Goal: Task Accomplishment & Management: Use online tool/utility

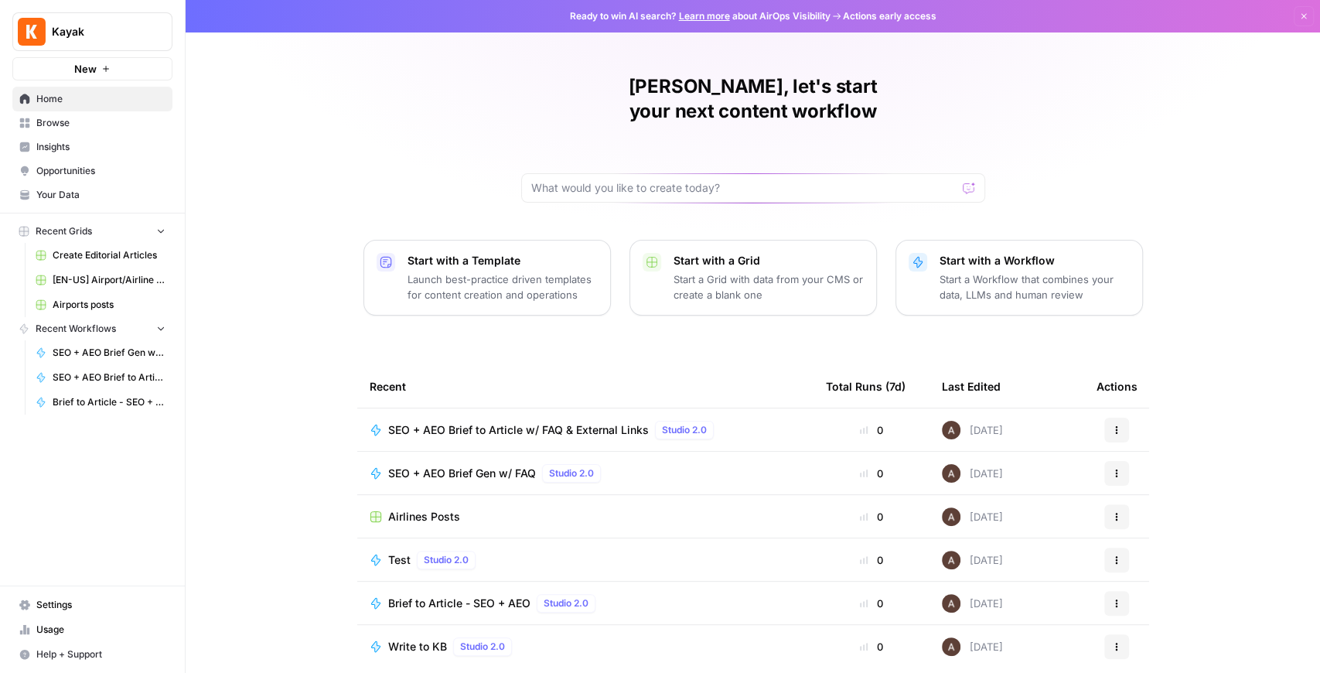
click at [74, 170] on span "Opportunities" at bounding box center [100, 171] width 129 height 14
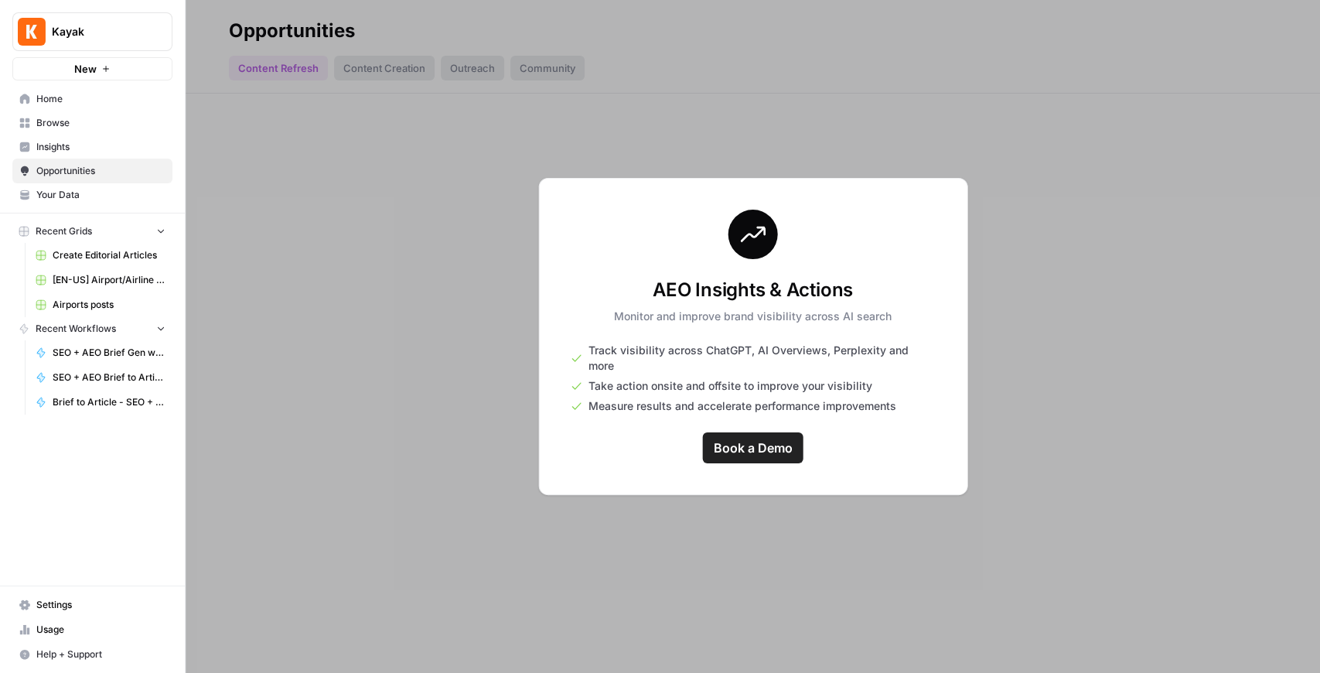
click at [118, 196] on span "Your Data" at bounding box center [100, 195] width 129 height 14
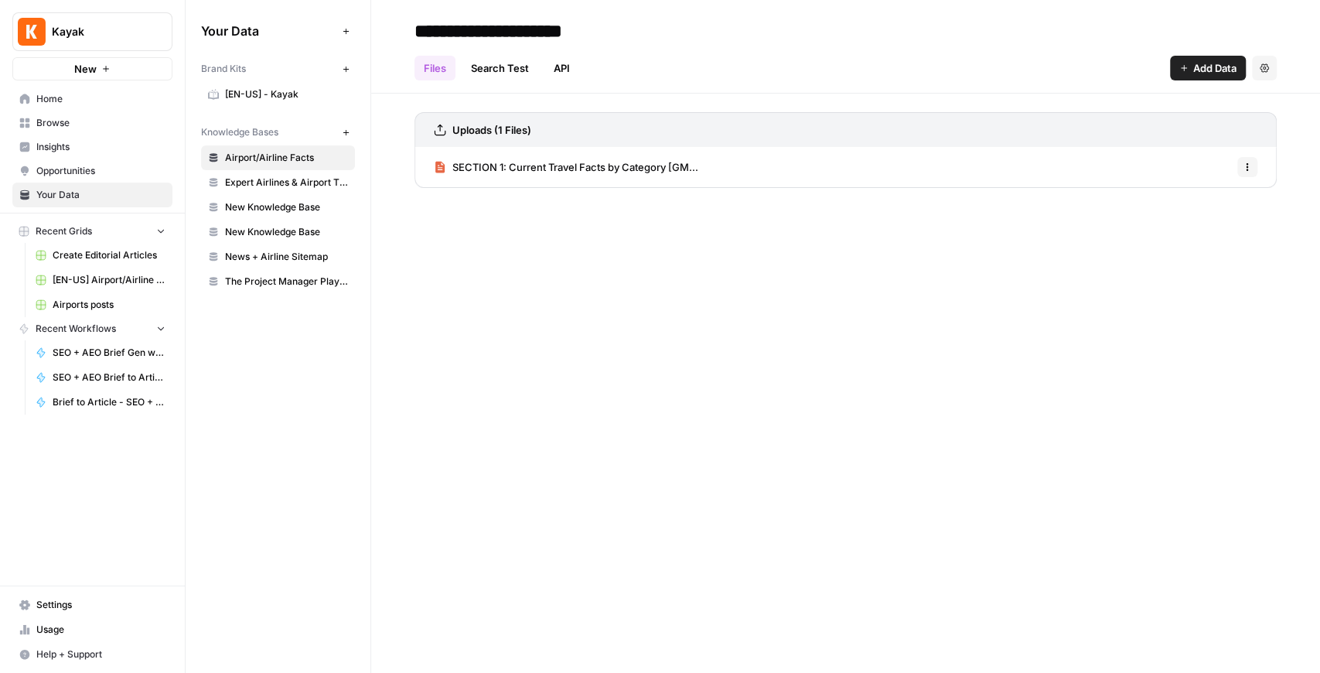
click at [287, 176] on span "Expert Airlines & Airport Tips" at bounding box center [286, 183] width 123 height 14
click at [273, 161] on span "Airport/Airline Facts" at bounding box center [286, 158] width 123 height 14
click at [89, 277] on span "[EN-US] Airport/Airline Content Refresh" at bounding box center [109, 280] width 113 height 14
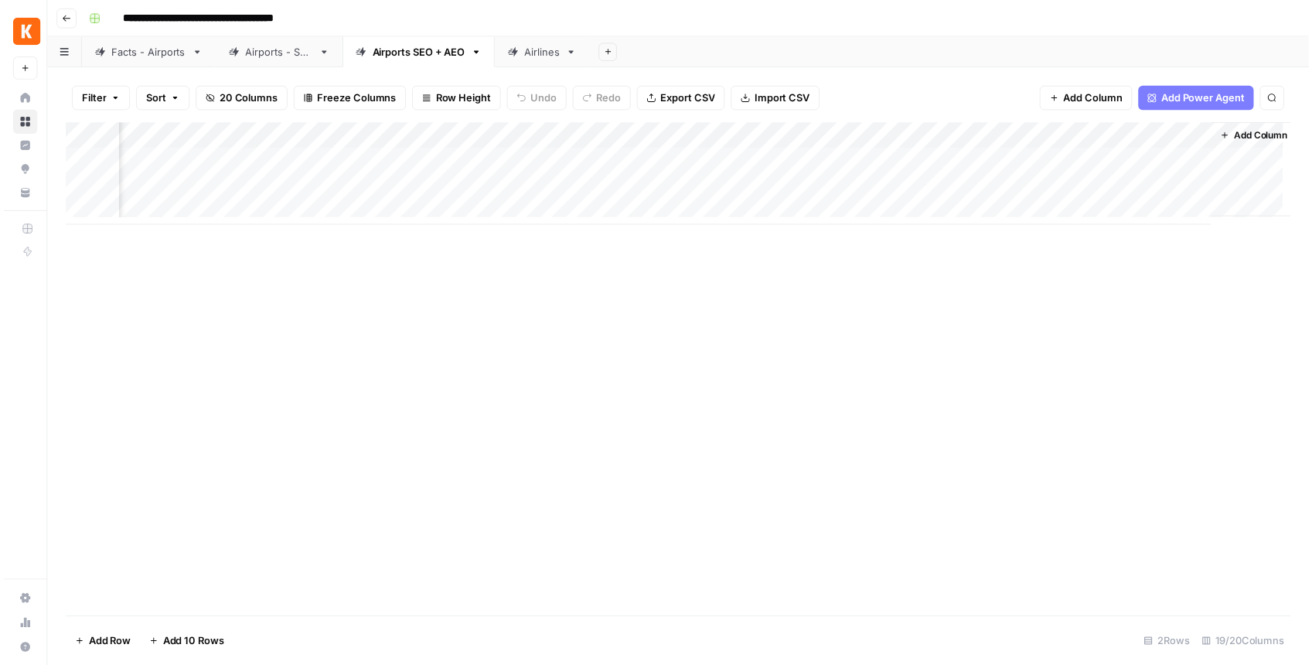
scroll to position [0, 1849]
click at [1035, 156] on div "Add Column" at bounding box center [682, 176] width 1239 height 104
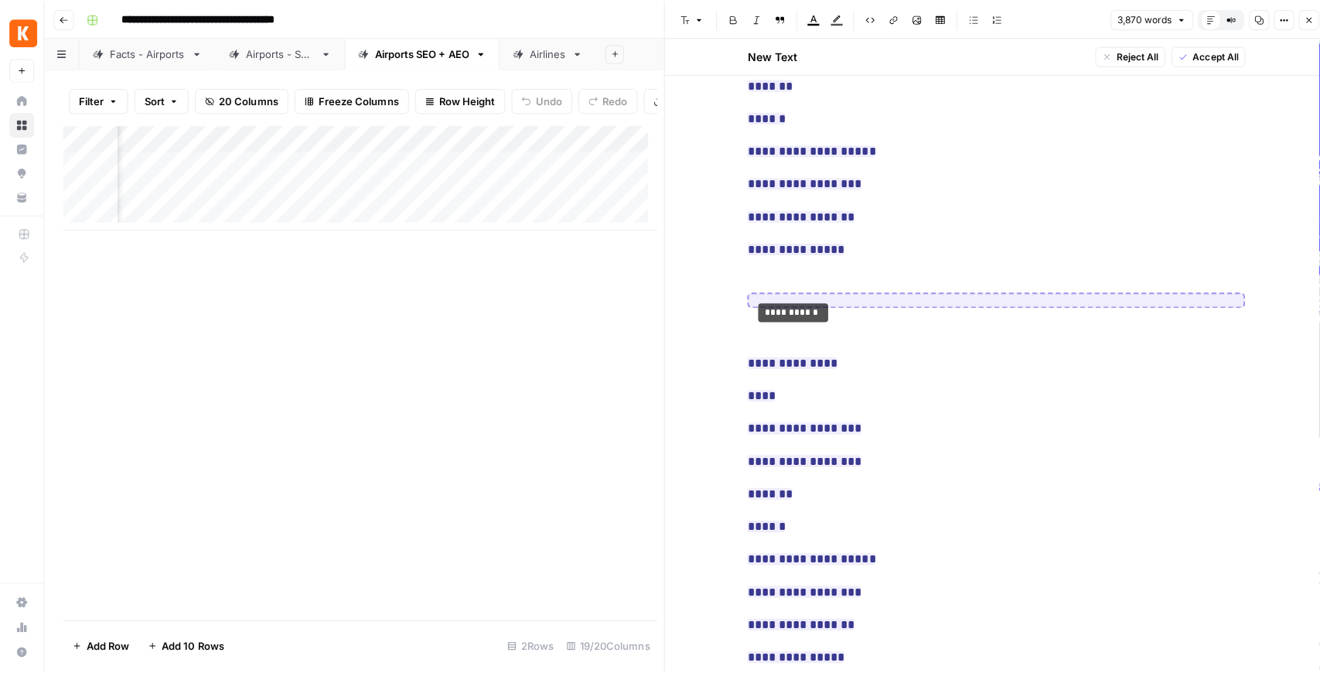
scroll to position [721, 0]
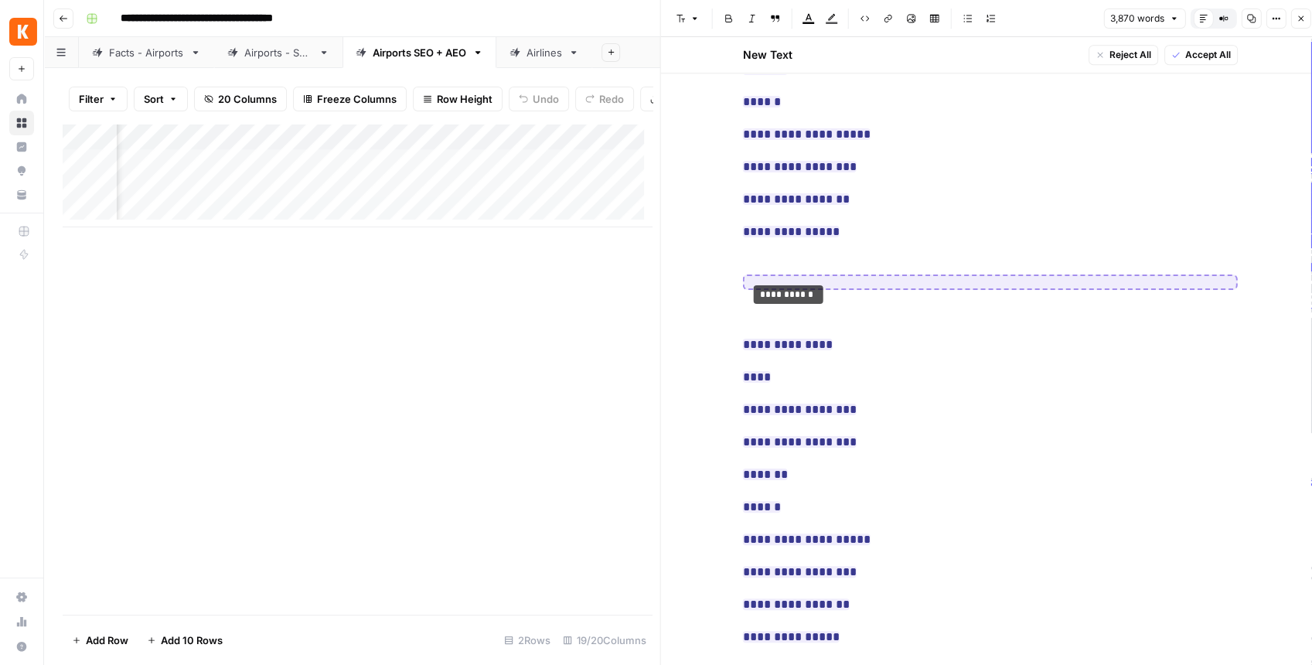
click at [1299, 27] on button "Close" at bounding box center [1300, 19] width 20 height 20
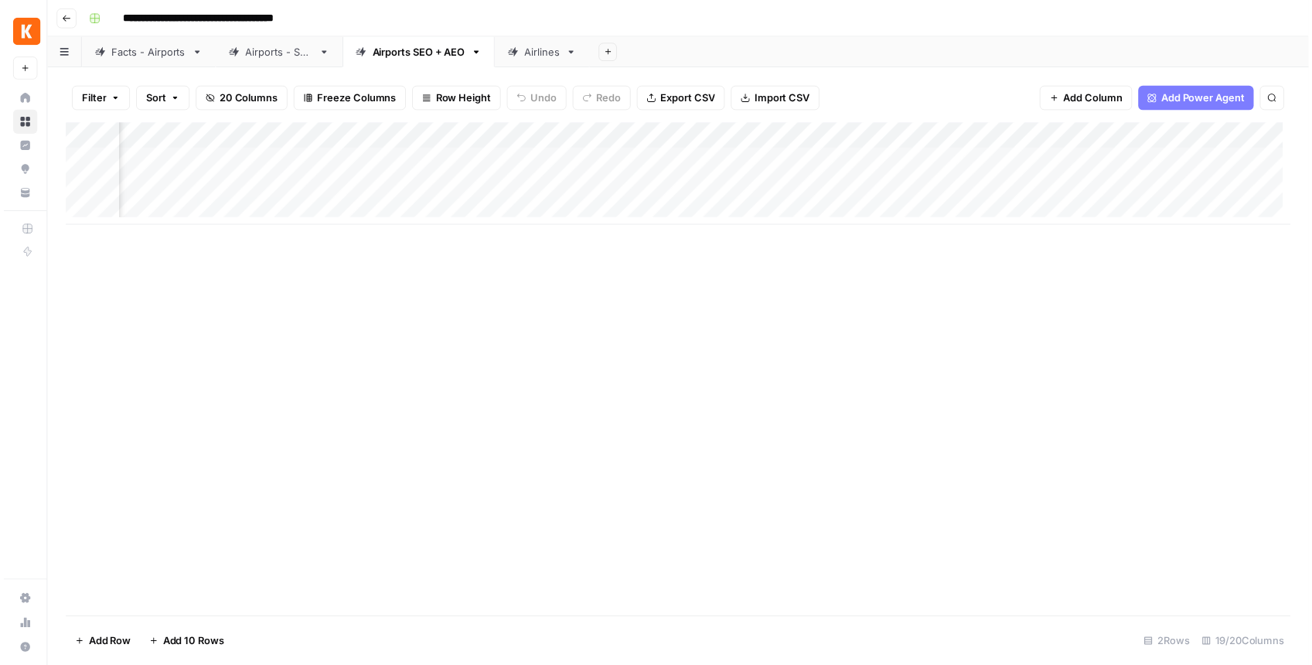
scroll to position [0, 648]
click at [639, 167] on div "Add Column" at bounding box center [682, 176] width 1239 height 104
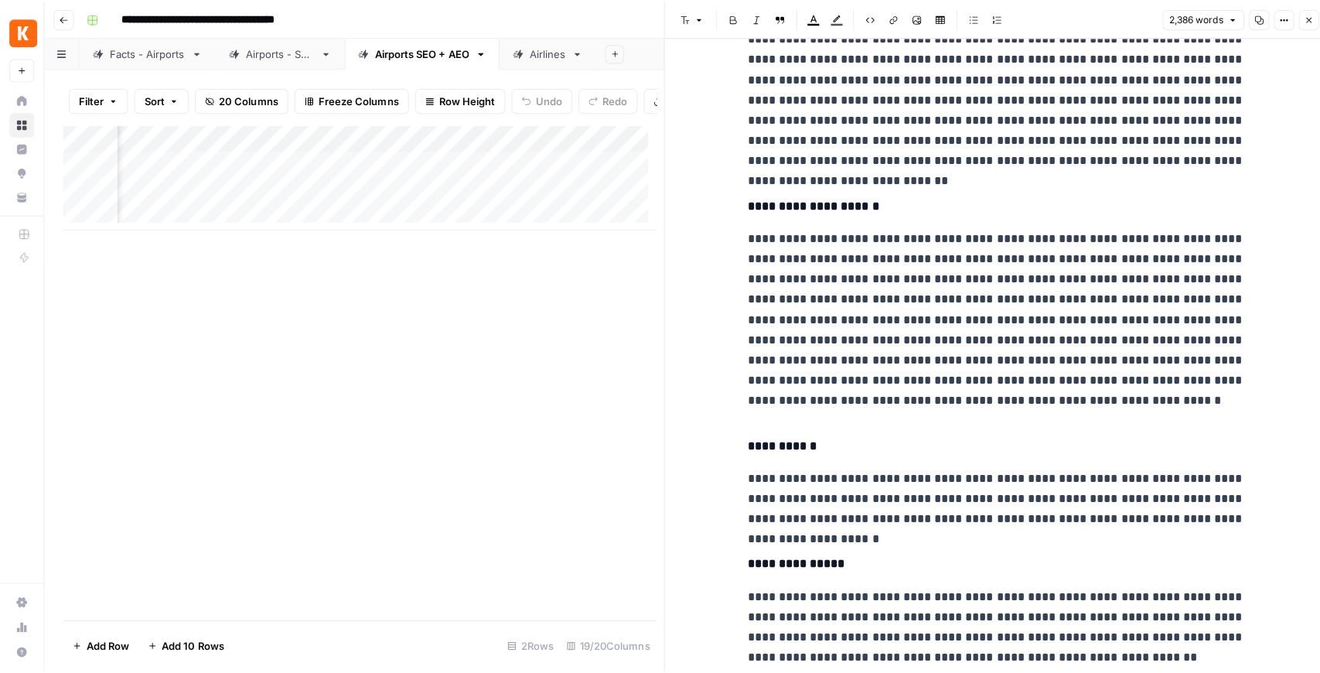
scroll to position [1185, 0]
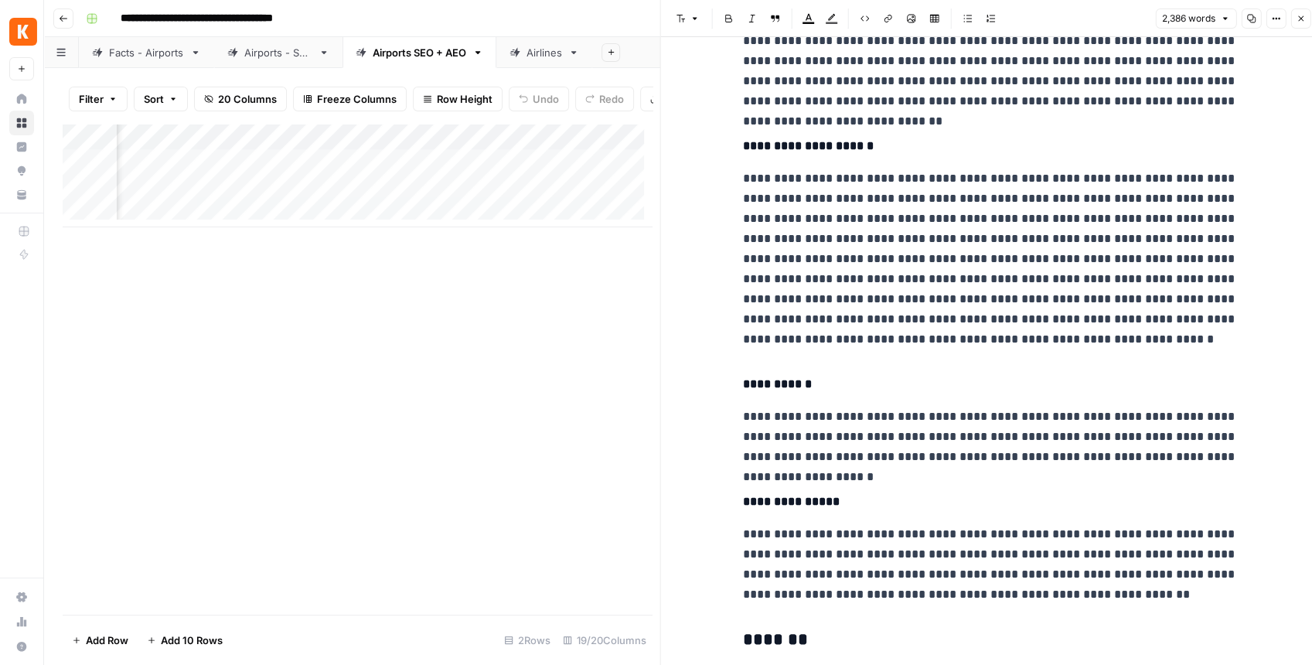
click at [1294, 18] on button "Close" at bounding box center [1300, 19] width 20 height 20
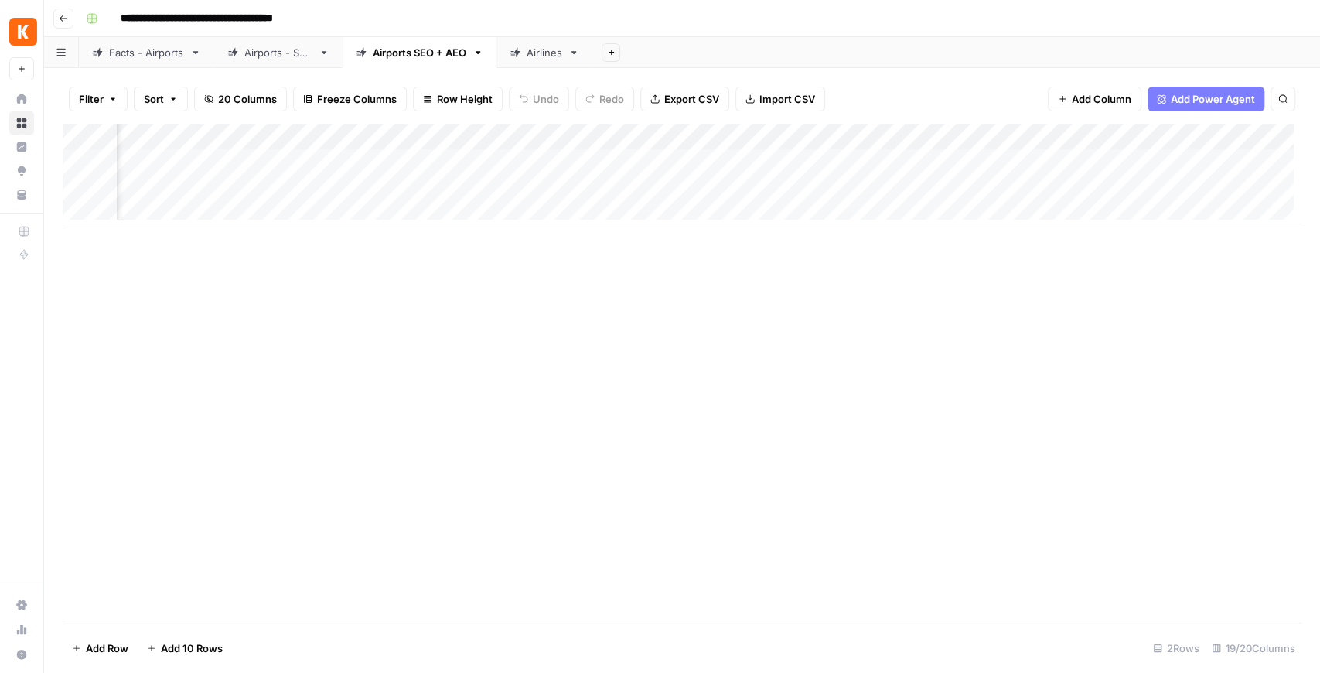
scroll to position [0, 824]
click at [748, 137] on div "Add Column" at bounding box center [682, 176] width 1239 height 104
click at [506, 266] on div "Add Column" at bounding box center [682, 373] width 1239 height 499
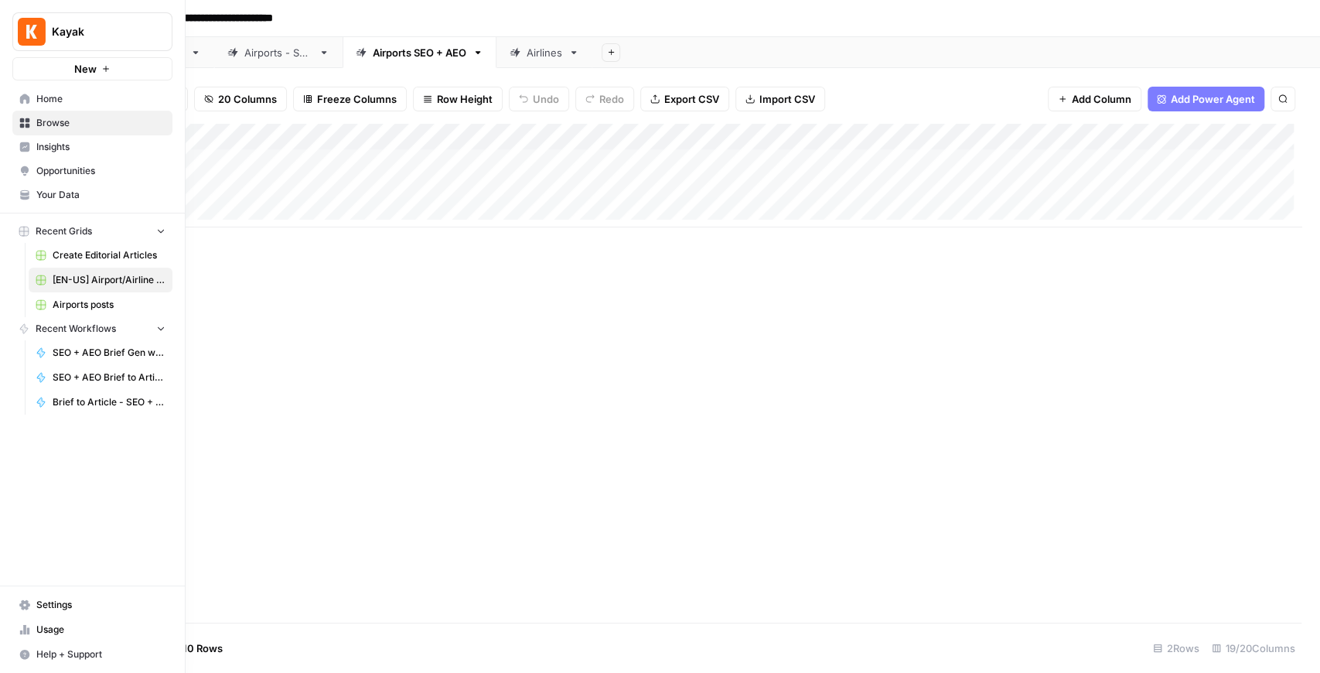
click at [76, 196] on span "Your Data" at bounding box center [100, 195] width 129 height 14
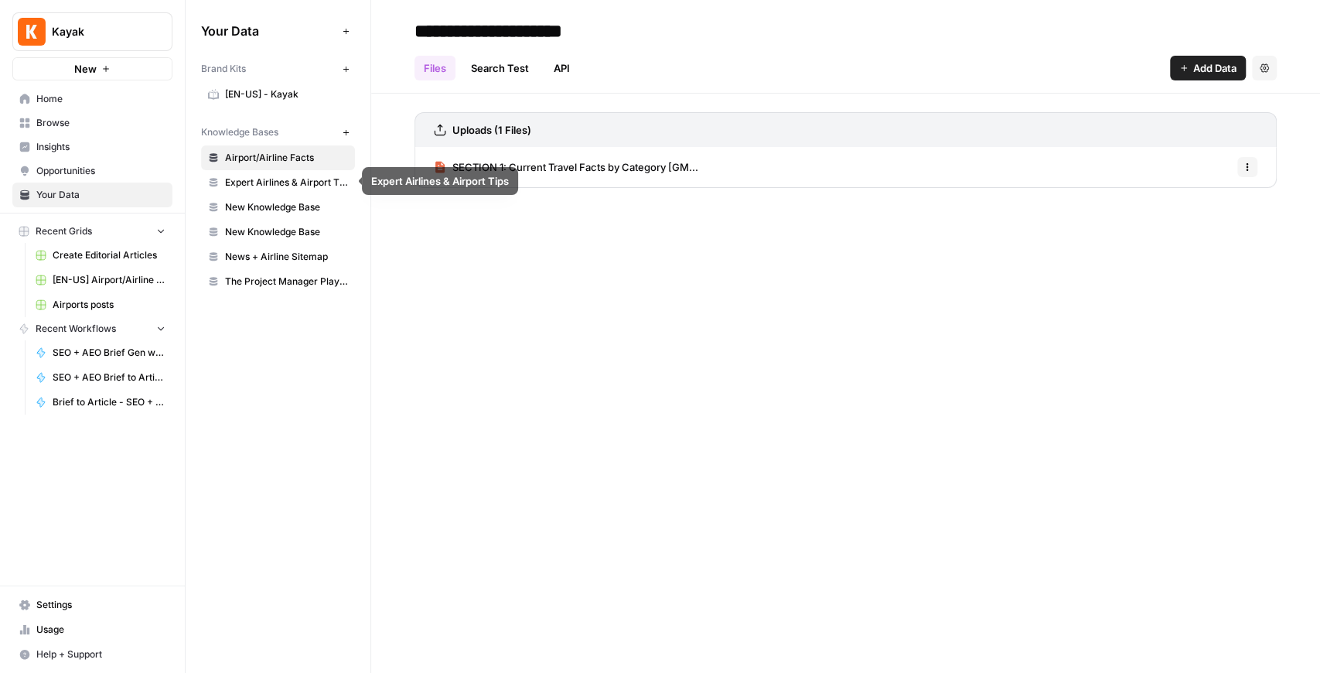
click at [273, 97] on span "[EN-US] - Kayak" at bounding box center [286, 94] width 123 height 14
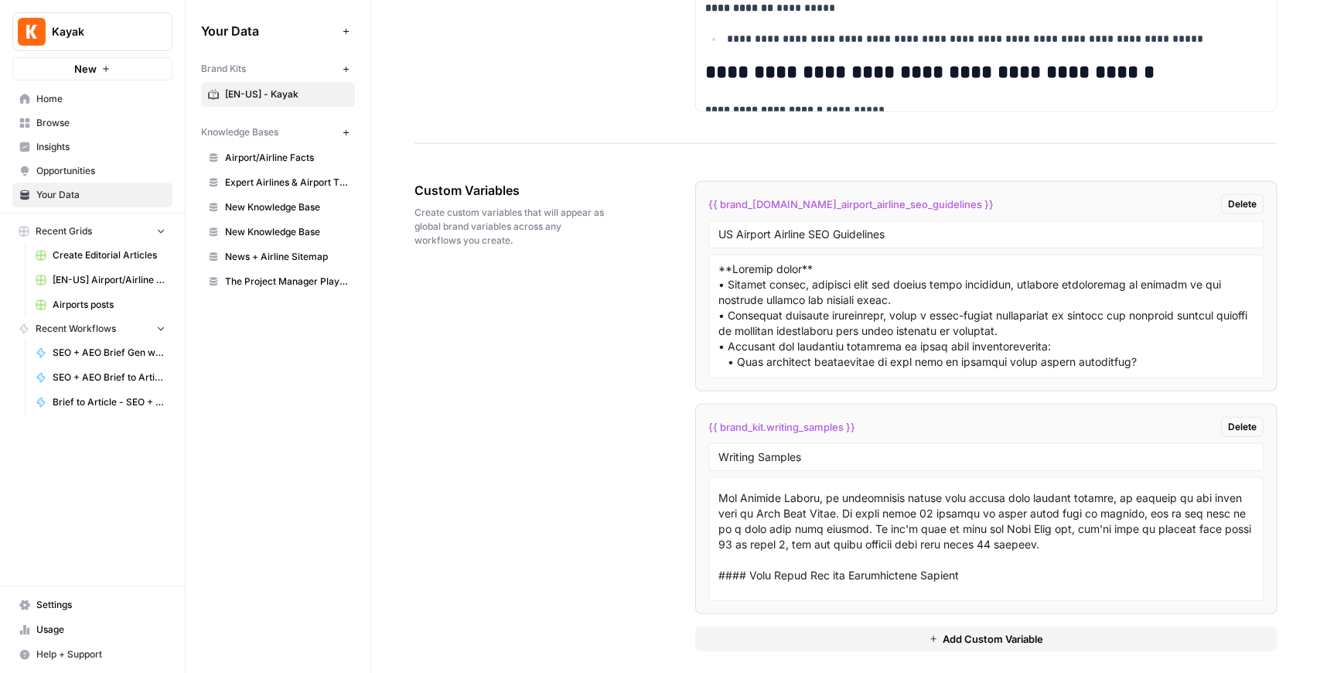
scroll to position [1752, 0]
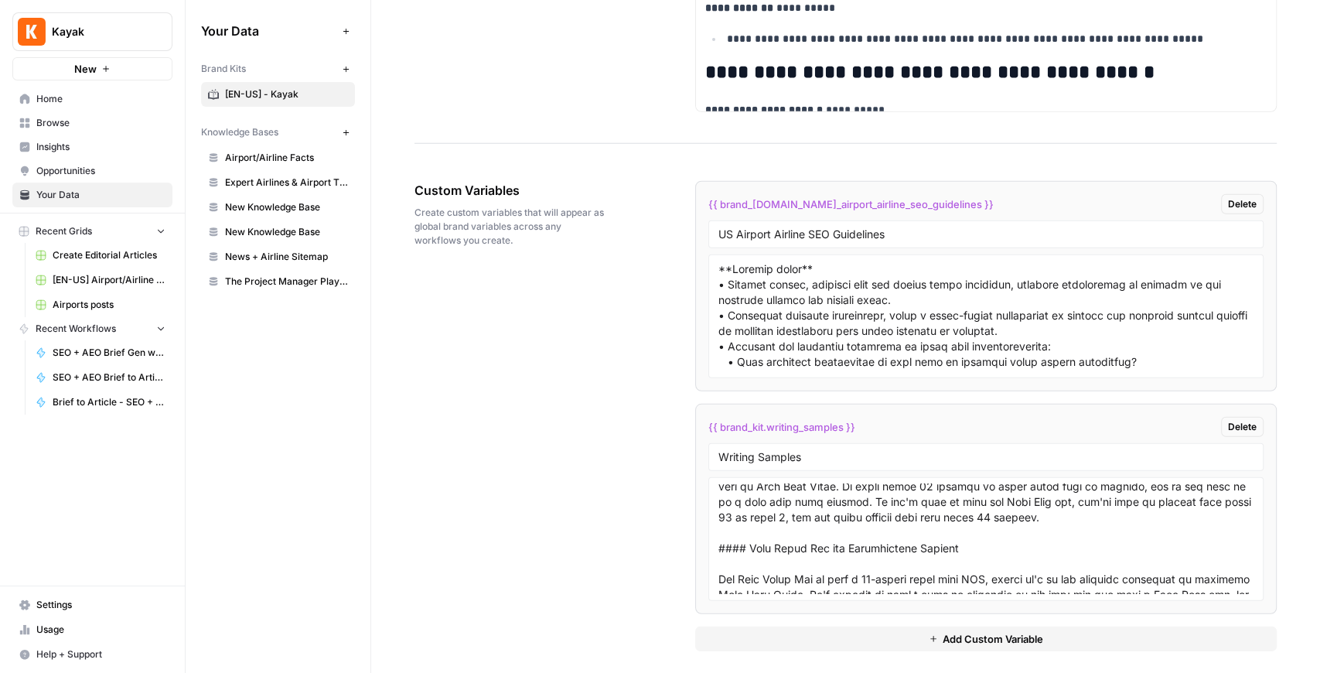
click at [113, 120] on span "Browse" at bounding box center [100, 123] width 129 height 14
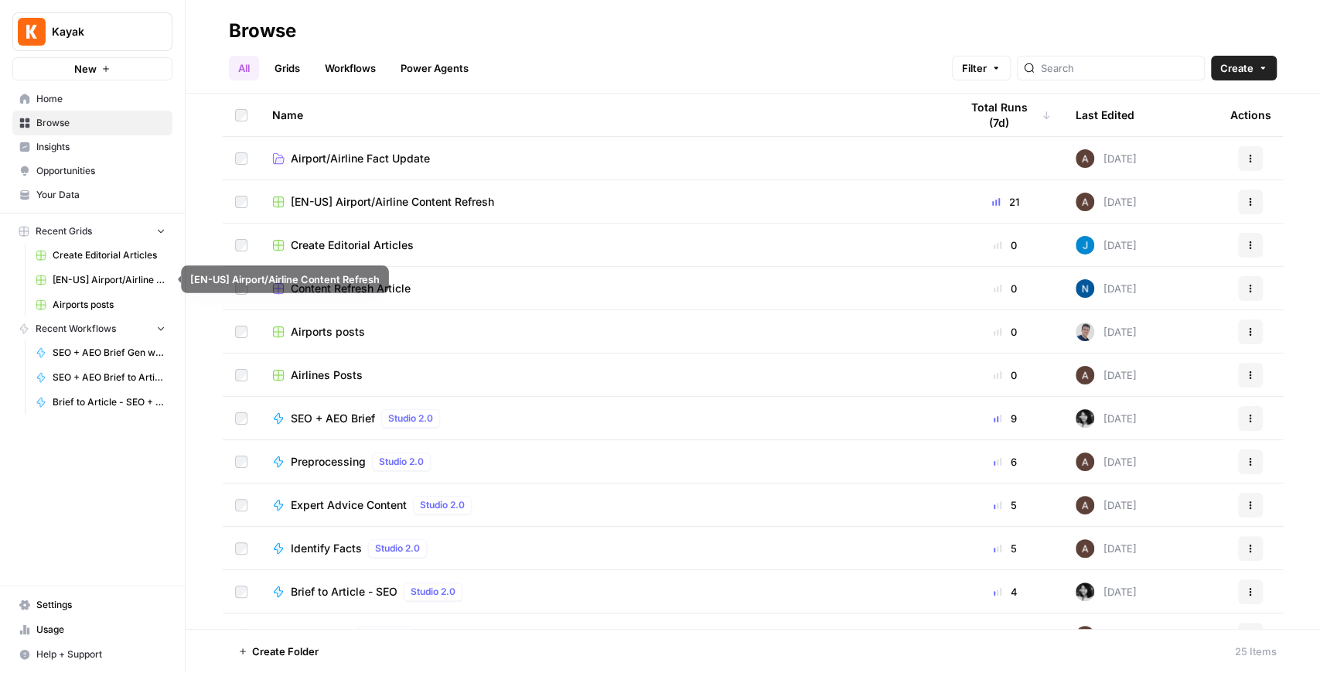
click at [111, 284] on span "[EN-US] Airport/Airline Content Refresh" at bounding box center [109, 280] width 113 height 14
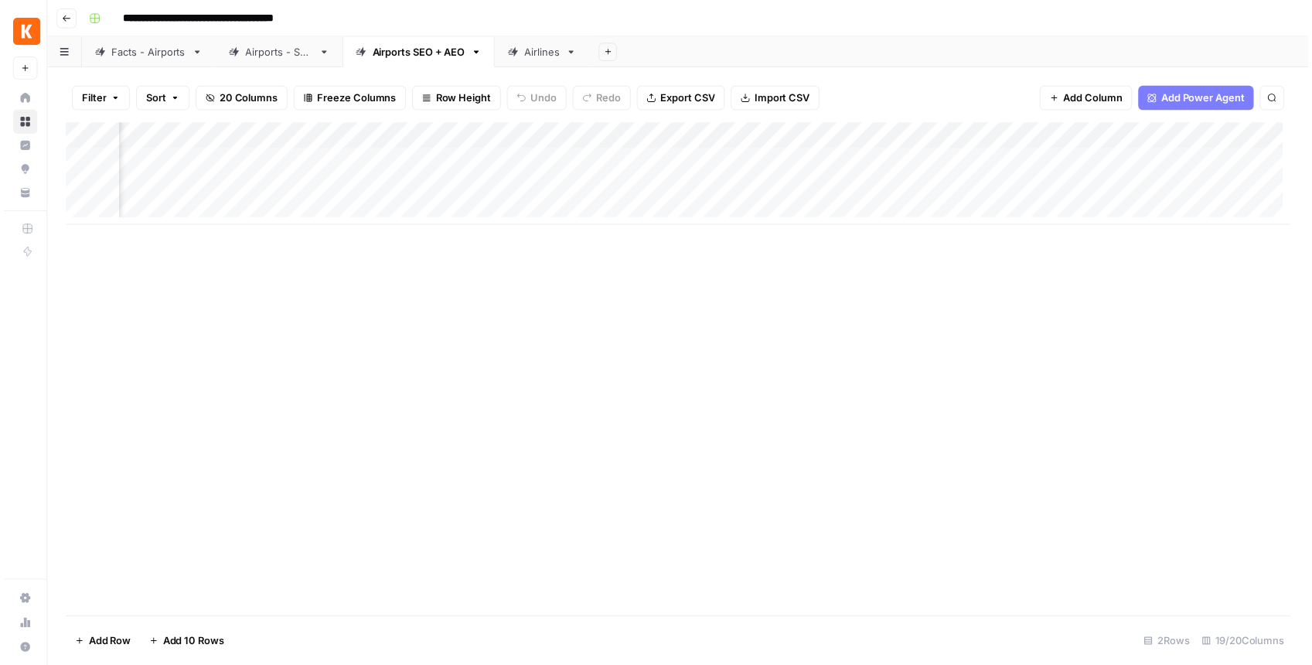
scroll to position [0, 1849]
click at [1011, 159] on div "Add Column" at bounding box center [682, 176] width 1239 height 104
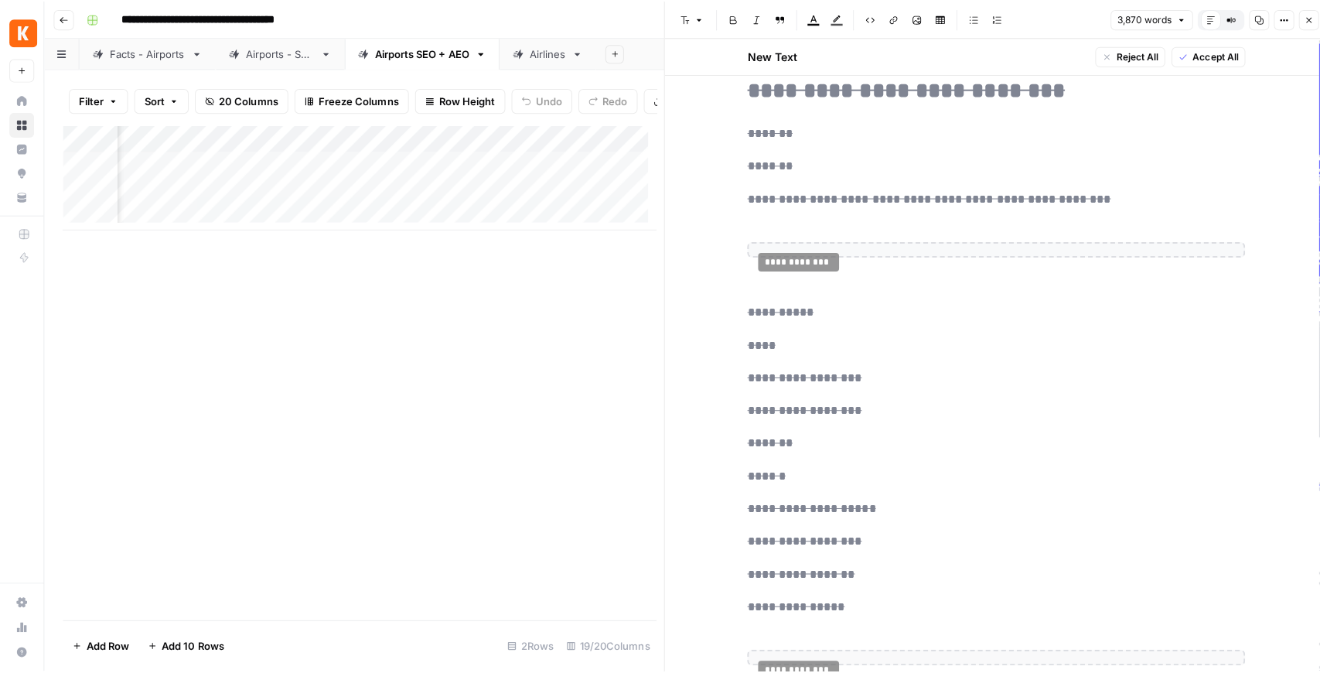
scroll to position [11649, 0]
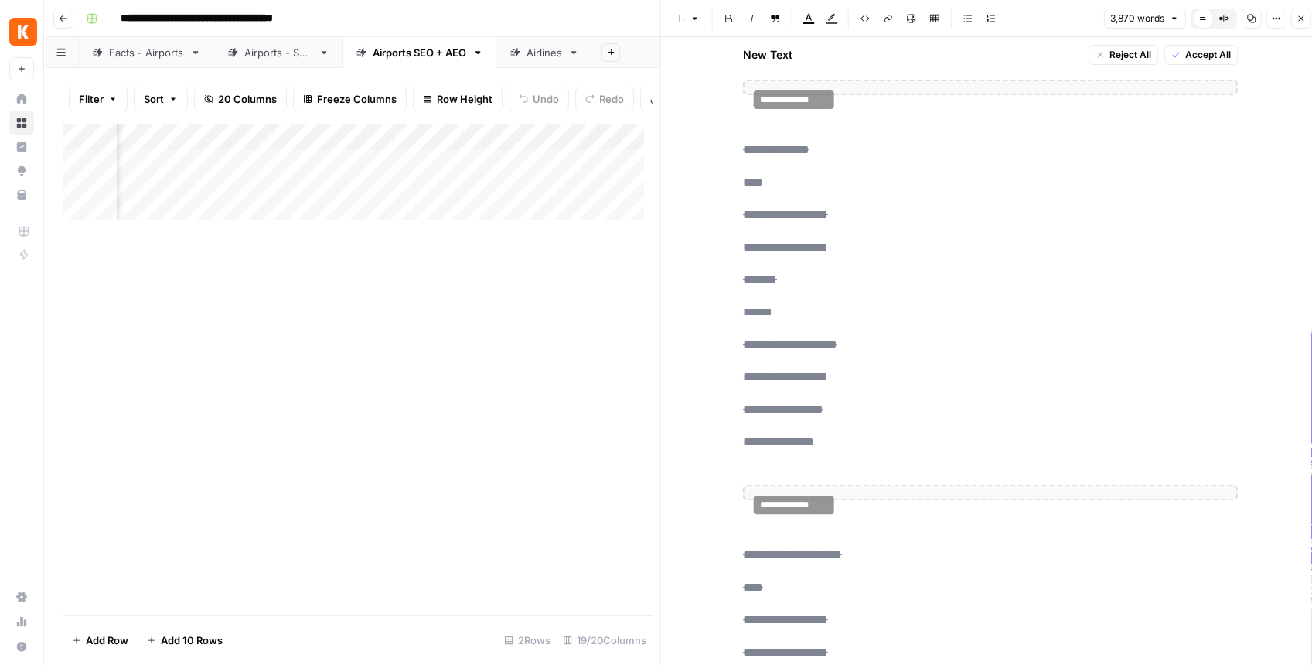
click at [1300, 19] on icon "button" at bounding box center [1300, 18] width 9 height 9
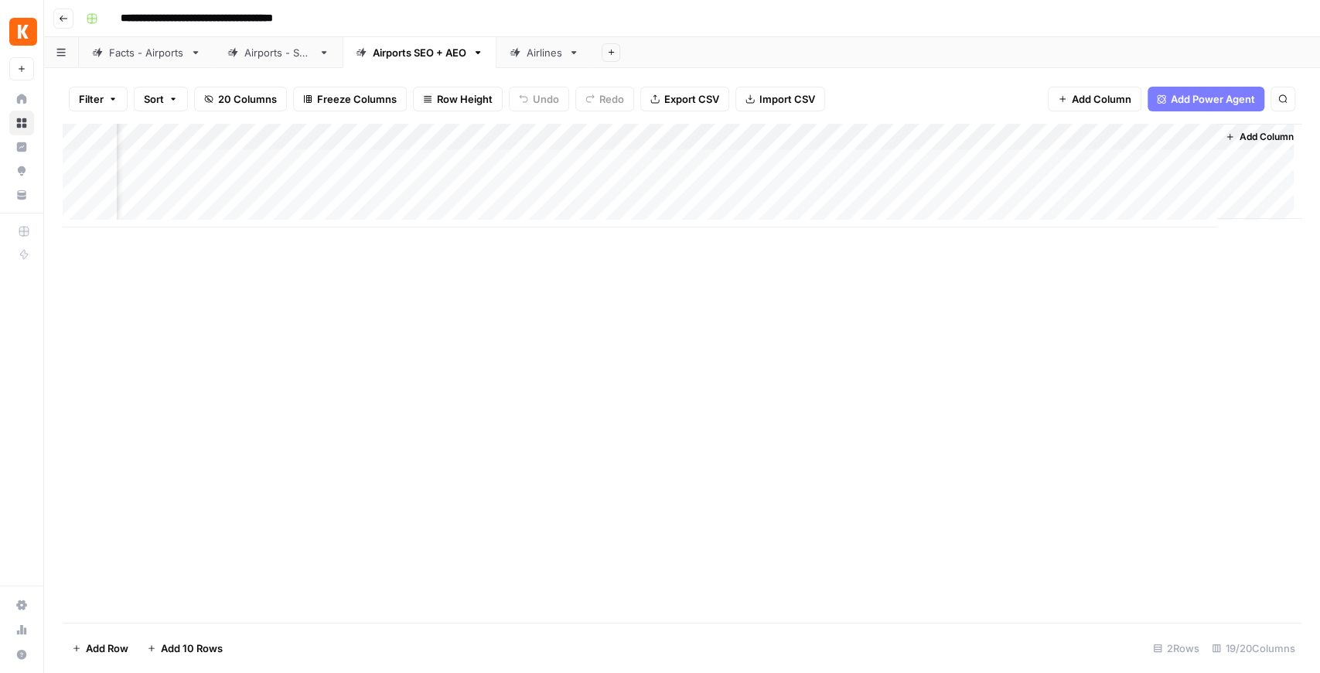
scroll to position [0, 1831]
click at [278, 66] on link "Airports - SEO" at bounding box center [278, 52] width 128 height 31
click at [1031, 294] on div "Add Column" at bounding box center [682, 268] width 1239 height 288
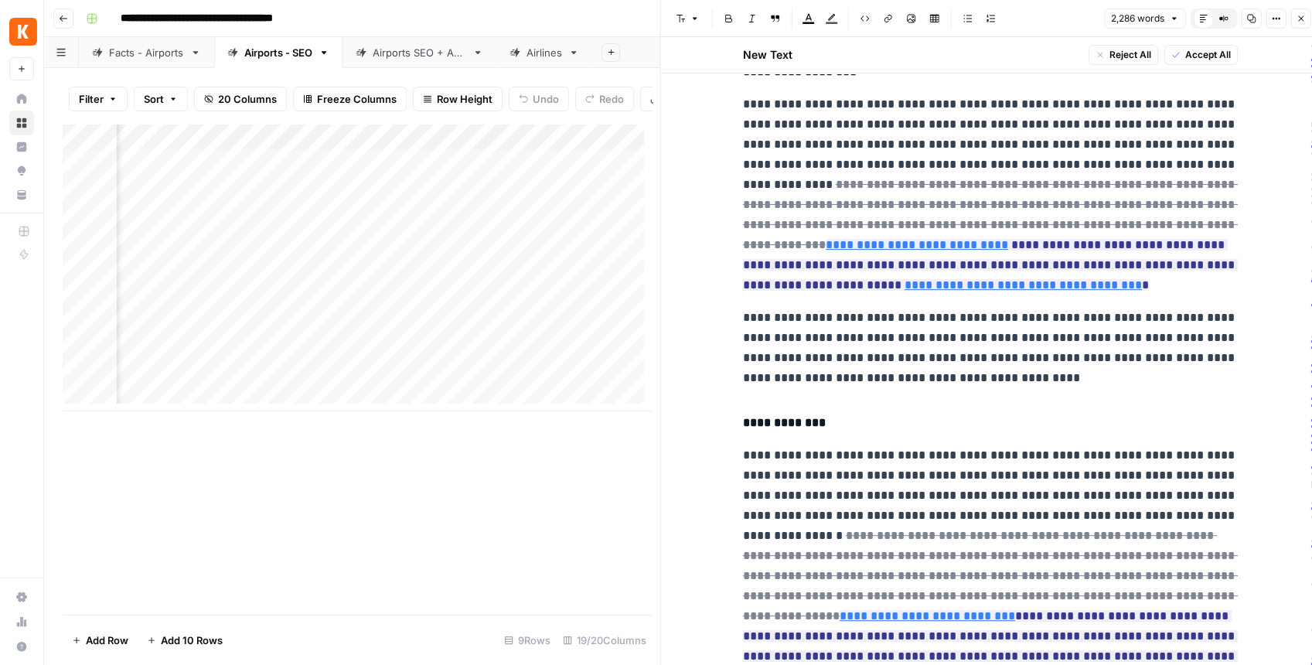
scroll to position [4183, 0]
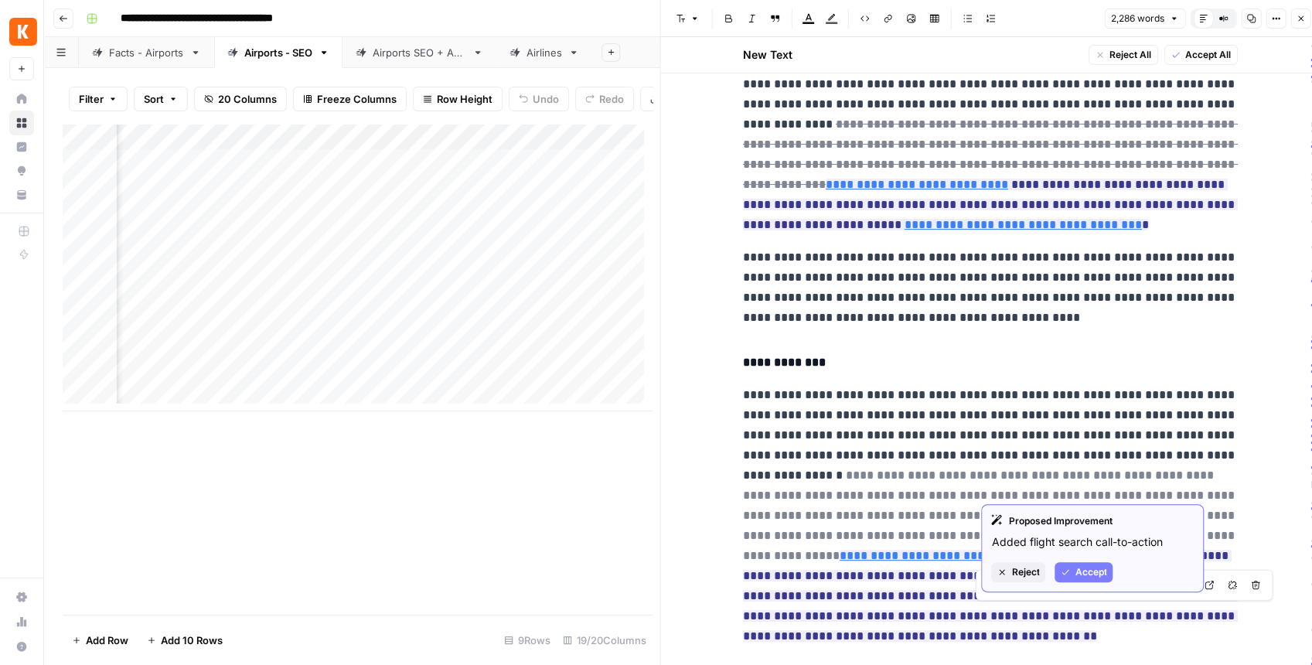
type input "https://www.kayak.com/news/los-angeles-sun-fun-l/"
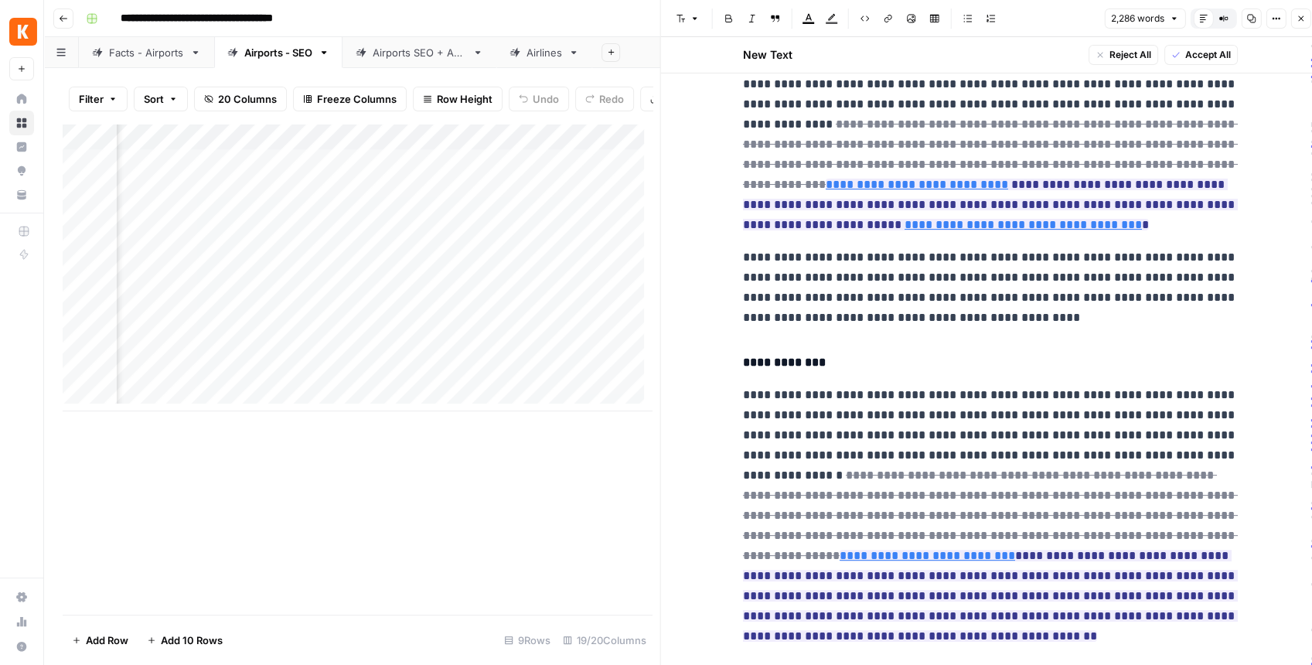
scroll to position [8, 1842]
drag, startPoint x: 501, startPoint y: 419, endPoint x: 578, endPoint y: 413, distance: 76.8
click at [578, 413] on div "Add Column" at bounding box center [358, 369] width 590 height 491
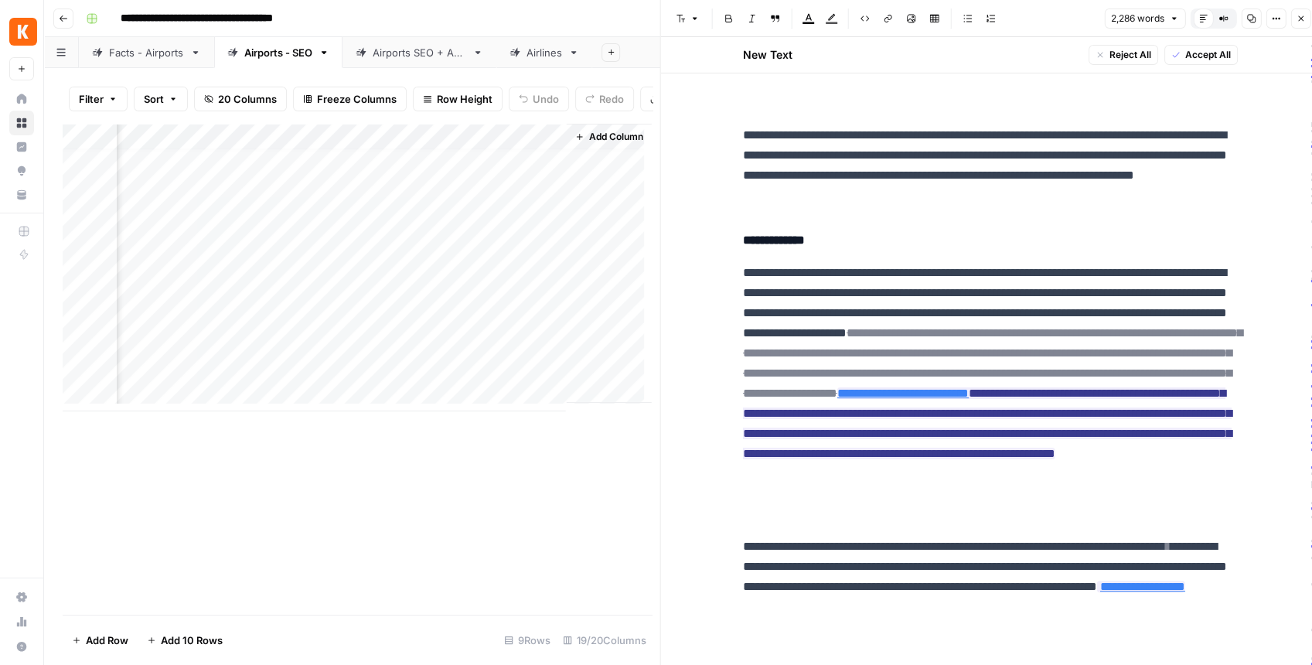
click at [246, 148] on div "Add Column" at bounding box center [357, 268] width 589 height 288
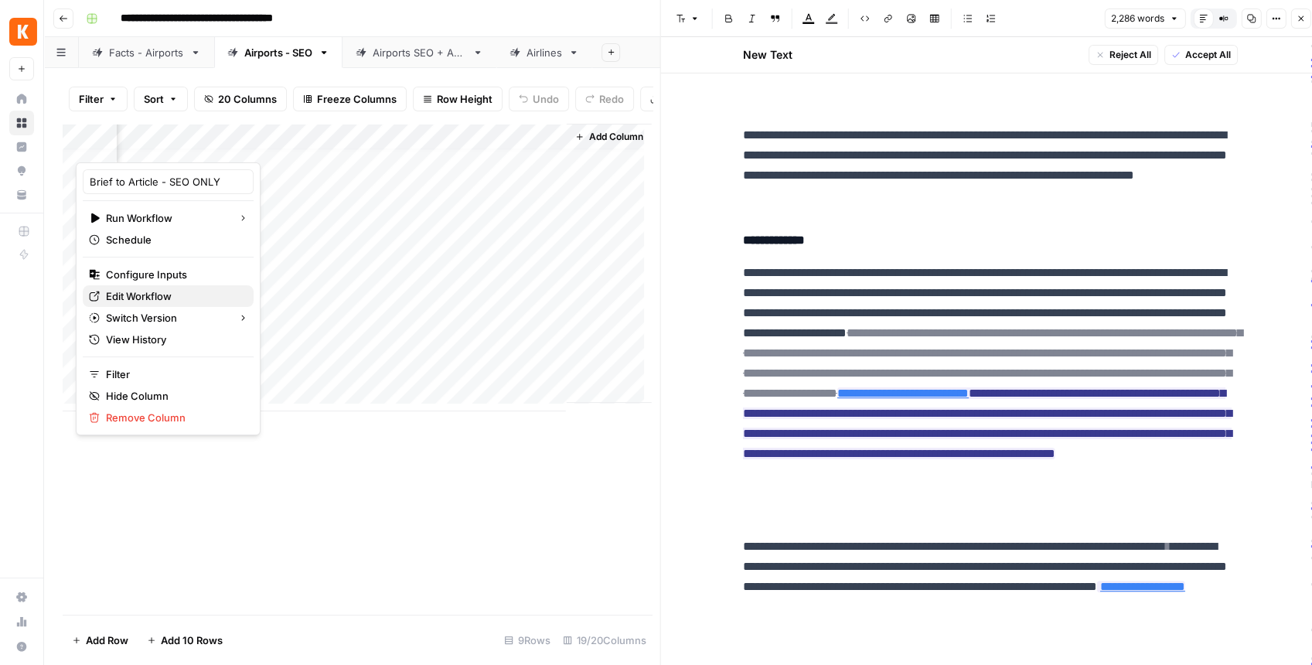
click at [173, 288] on span "Edit Workflow" at bounding box center [173, 295] width 135 height 15
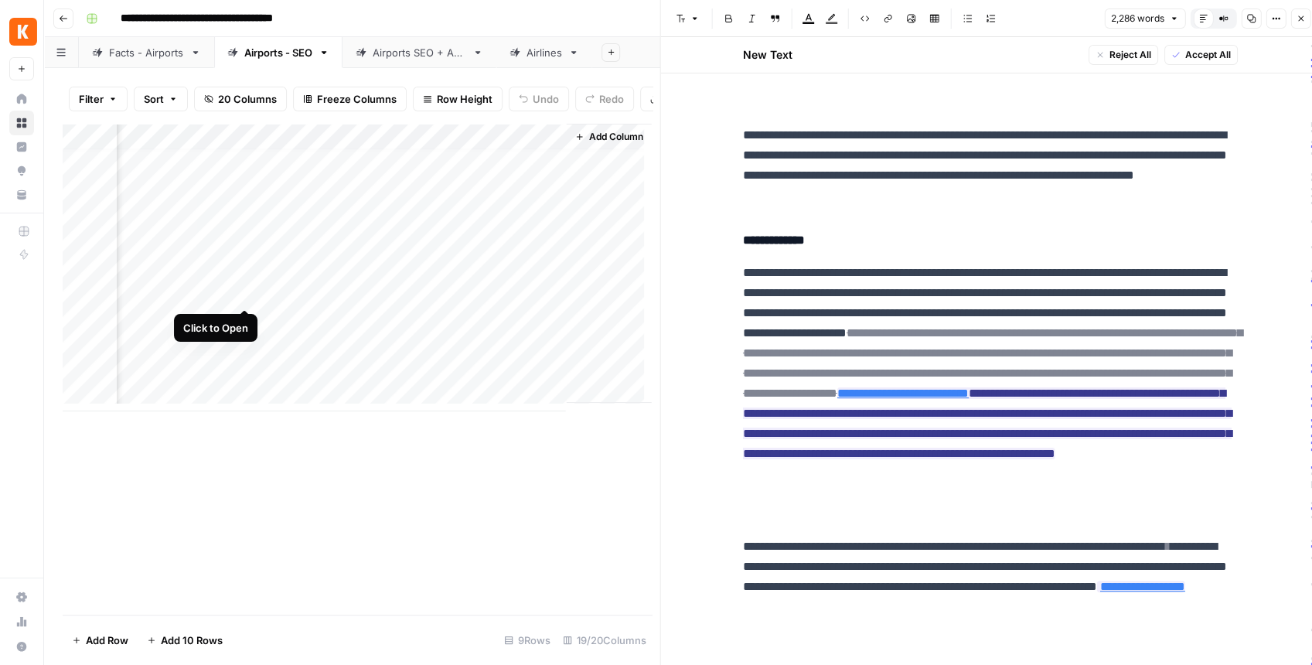
click at [245, 295] on div "Add Column" at bounding box center [357, 268] width 589 height 288
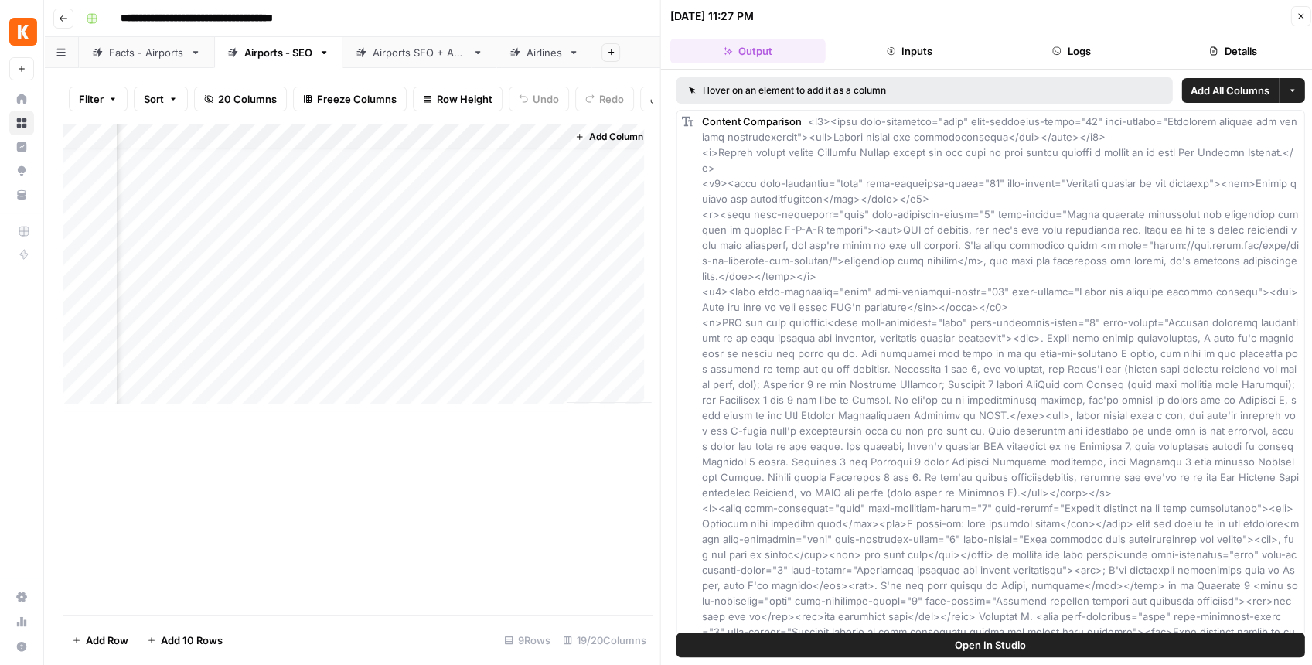
click at [892, 647] on button "Open In Studio" at bounding box center [991, 644] width 629 height 25
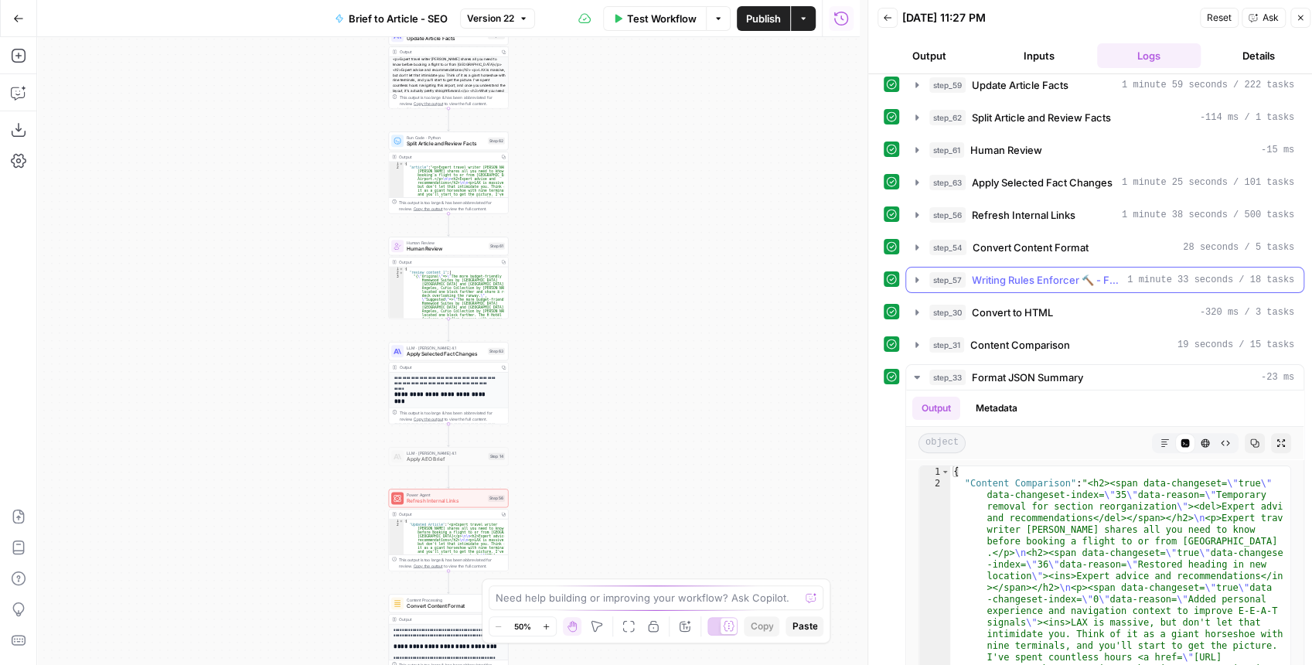
scroll to position [155, 0]
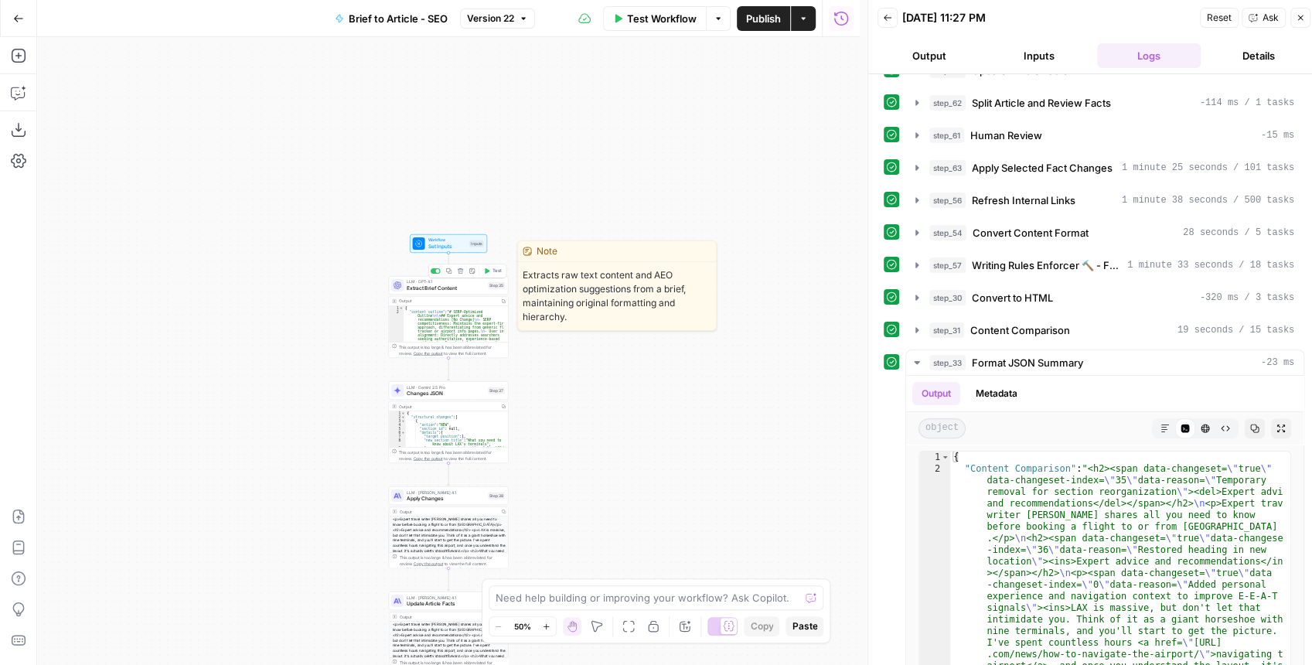
click at [458, 291] on span "Extract Brief Content" at bounding box center [446, 288] width 78 height 8
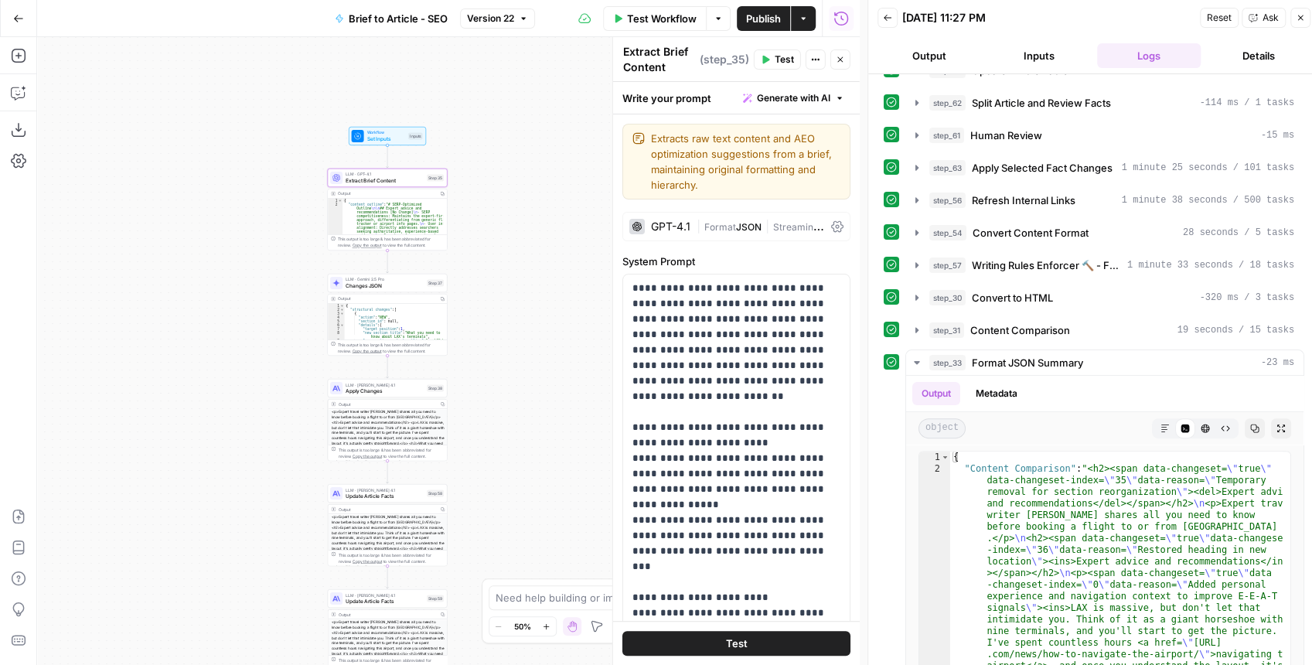
drag, startPoint x: 370, startPoint y: 347, endPoint x: 298, endPoint y: 196, distance: 167.0
click at [298, 196] on div "Workflow Set Inputs Inputs LLM · GPT-4.1 Extract Brief Content Step 35 Output C…" at bounding box center [448, 351] width 823 height 628
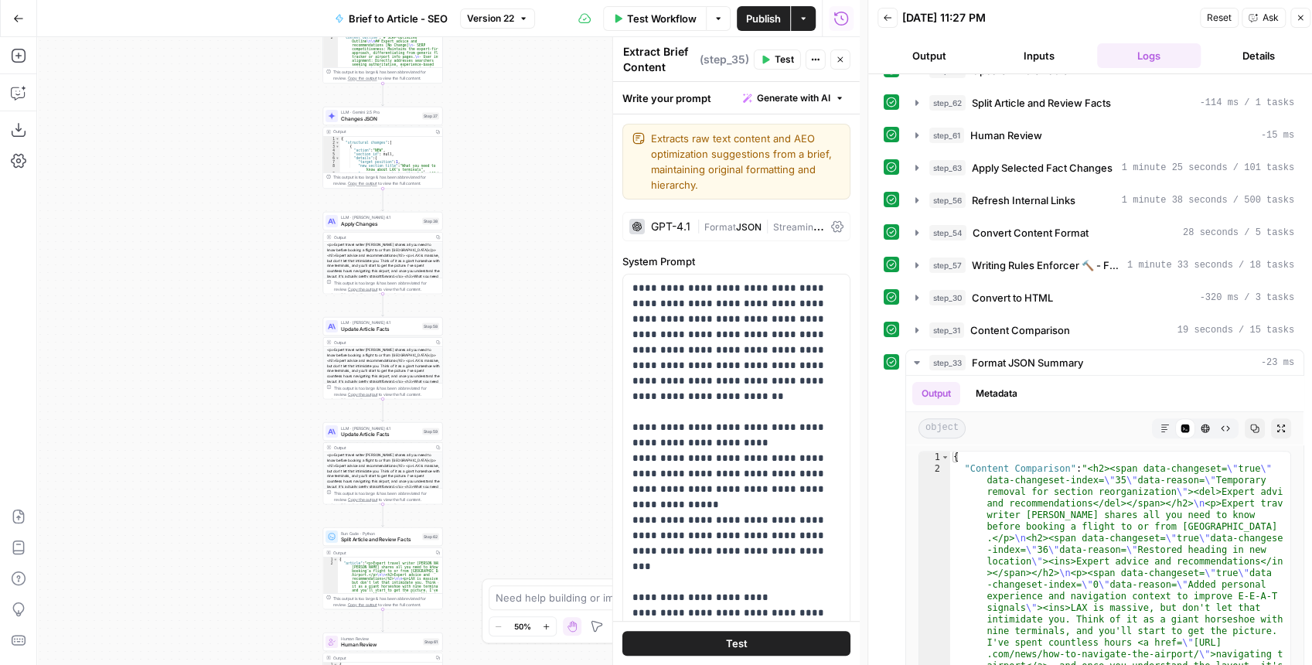
drag, startPoint x: 247, startPoint y: 307, endPoint x: 255, endPoint y: 172, distance: 135.5
click at [255, 172] on div "Workflow Set Inputs Inputs LLM · GPT-4.1 Extract Brief Content Step 35 Output C…" at bounding box center [448, 351] width 823 height 628
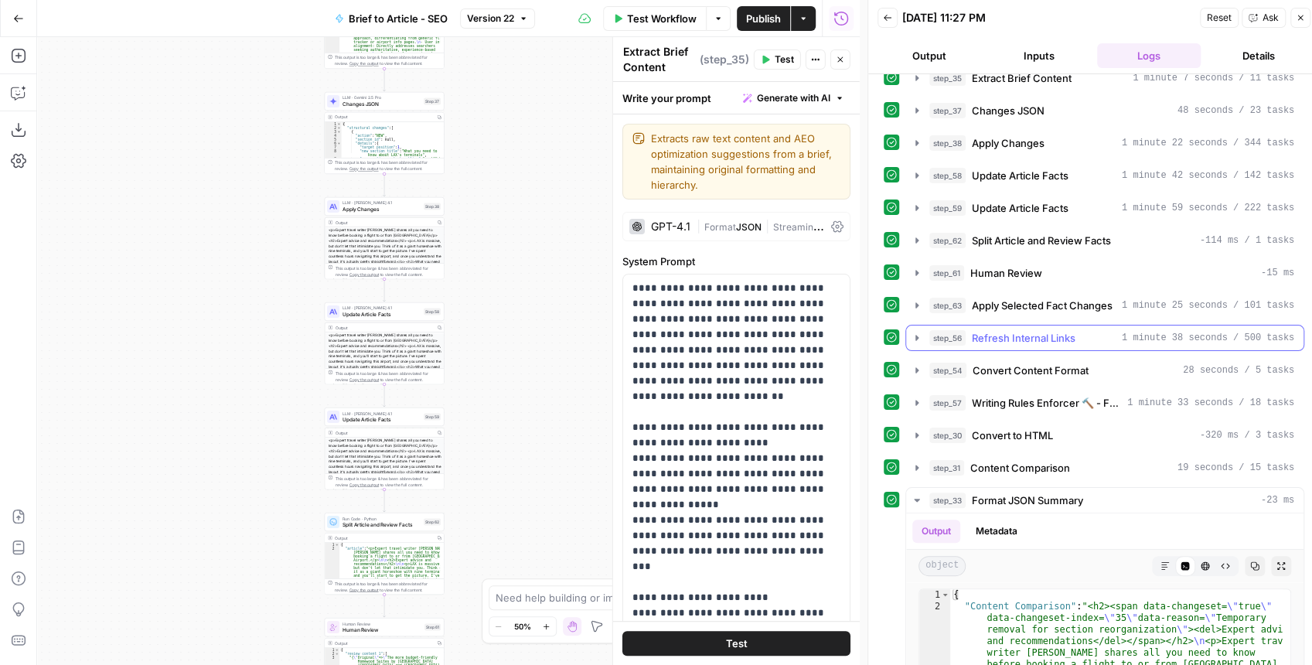
scroll to position [0, 0]
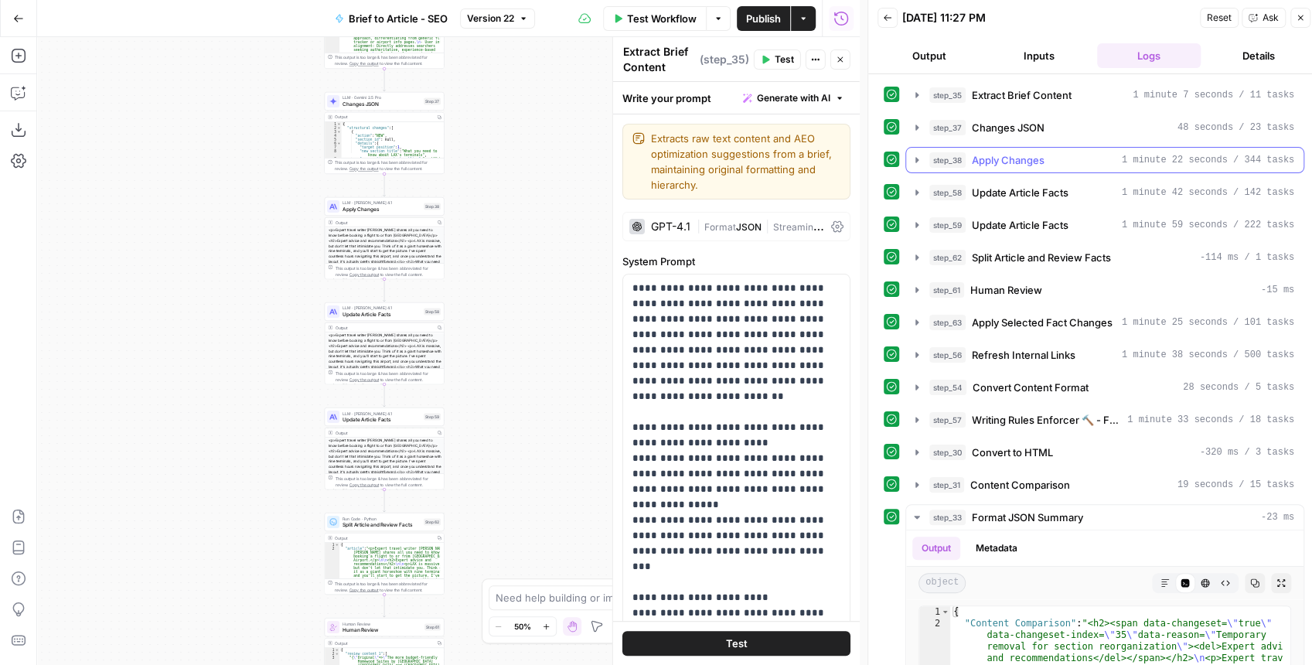
click at [912, 163] on icon "button" at bounding box center [917, 160] width 12 height 12
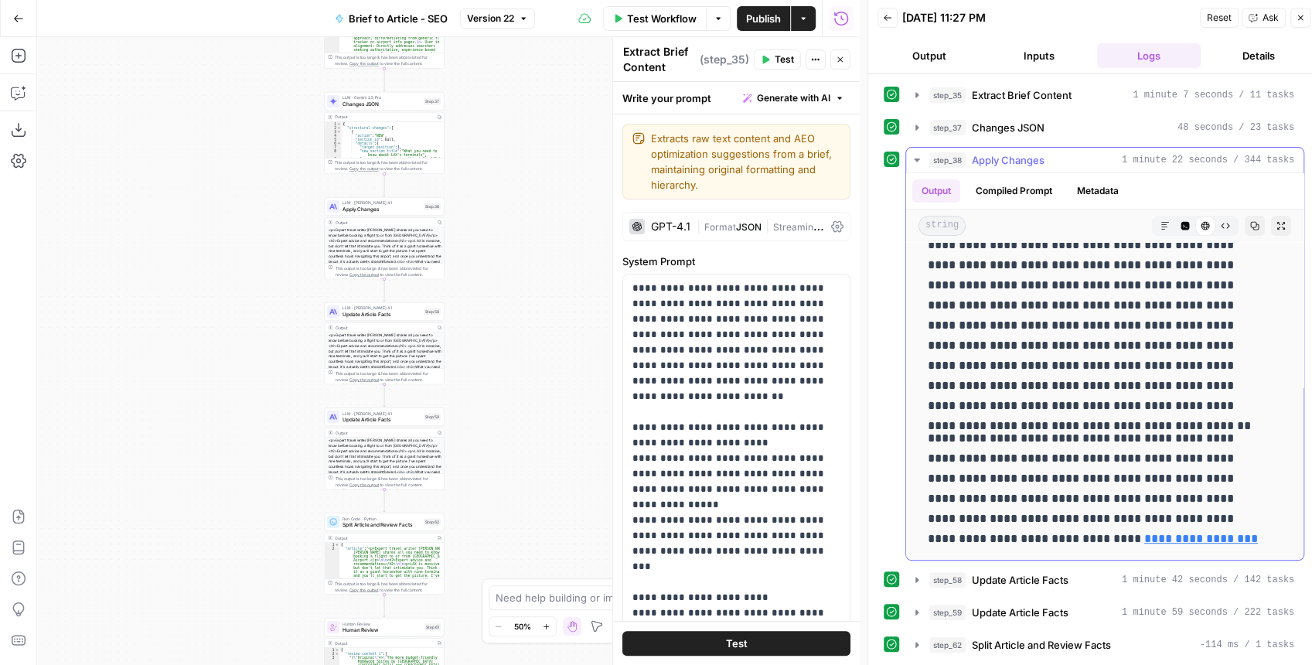
scroll to position [4303, 0]
click at [9, 94] on button "Copilot" at bounding box center [18, 92] width 25 height 25
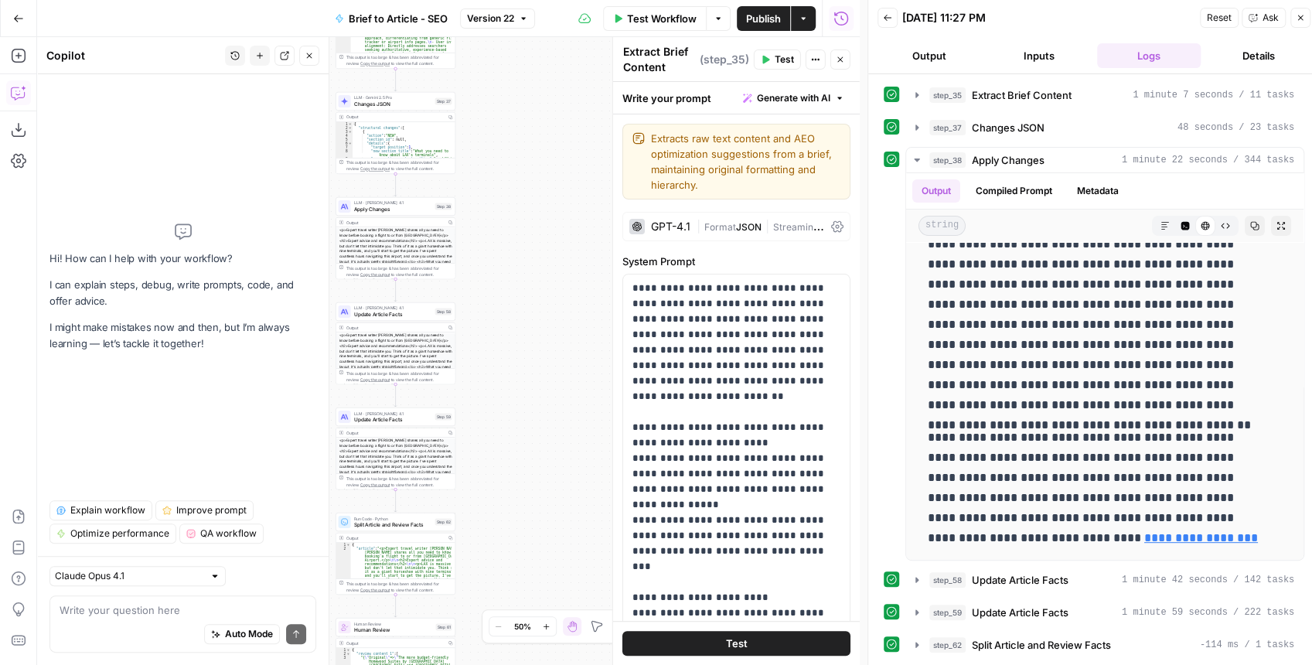
click at [145, 624] on div "Auto Mode Send" at bounding box center [183, 635] width 247 height 34
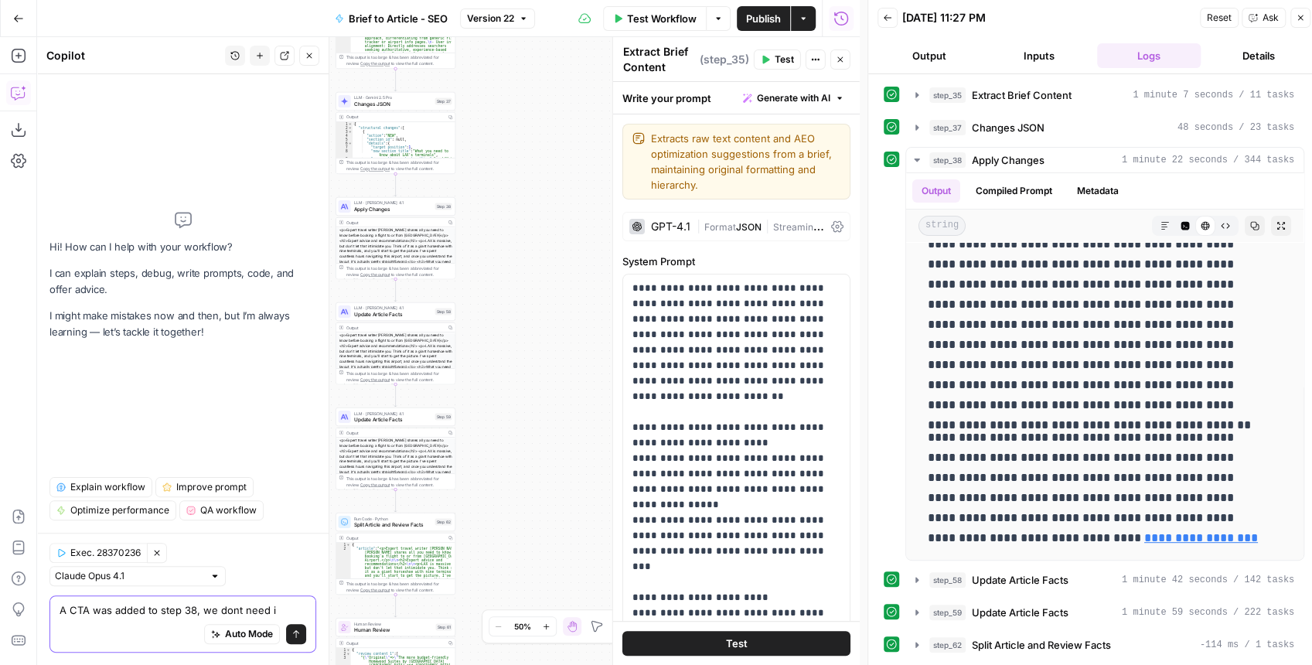
type textarea "A CTA was added to step 38, we dont need it"
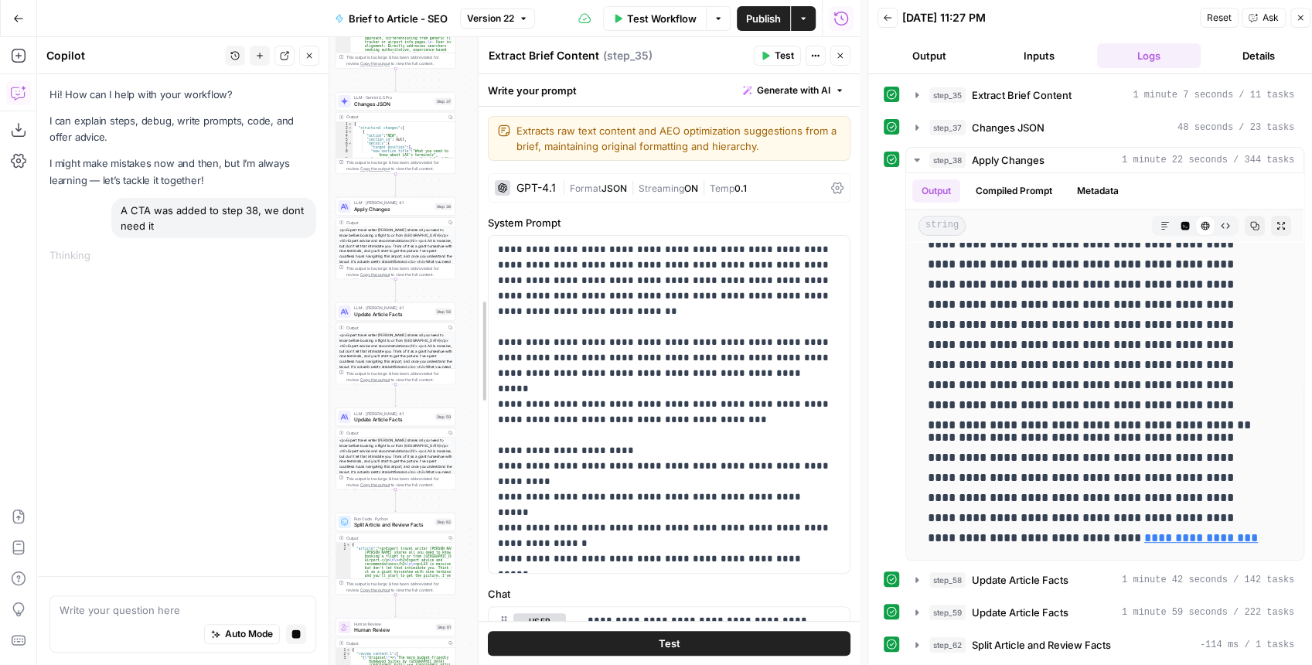
drag, startPoint x: 612, startPoint y: 297, endPoint x: 464, endPoint y: 290, distance: 148.6
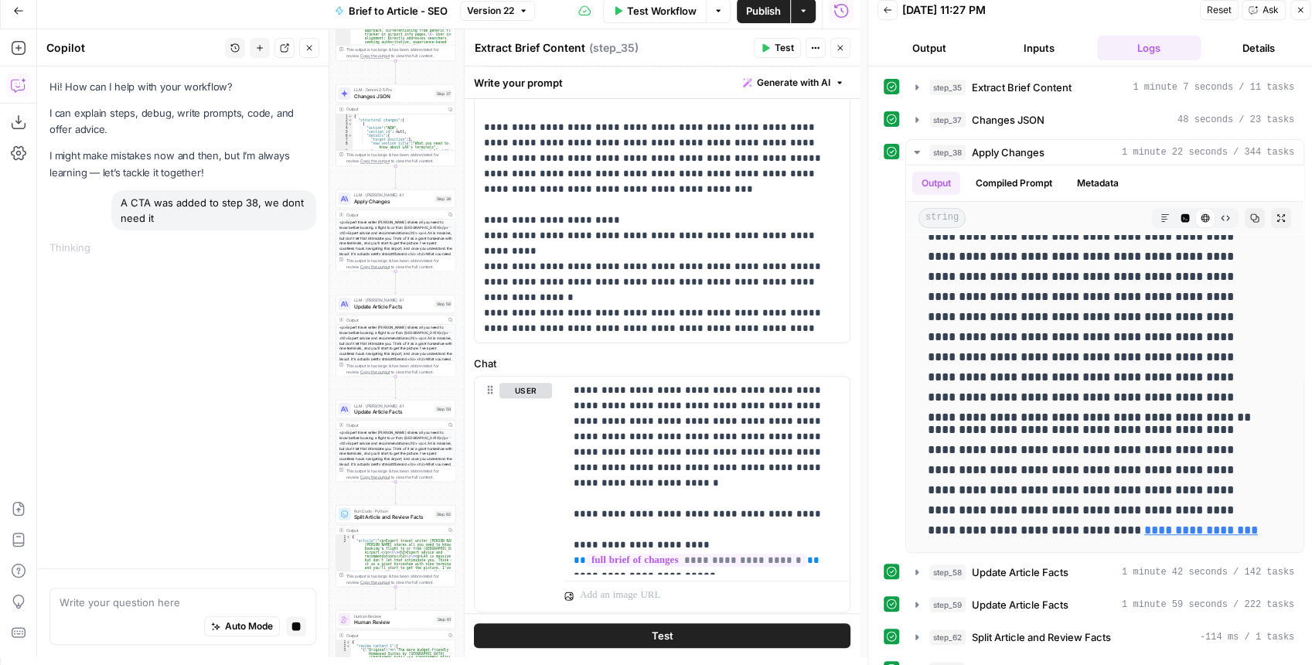
scroll to position [248, 0]
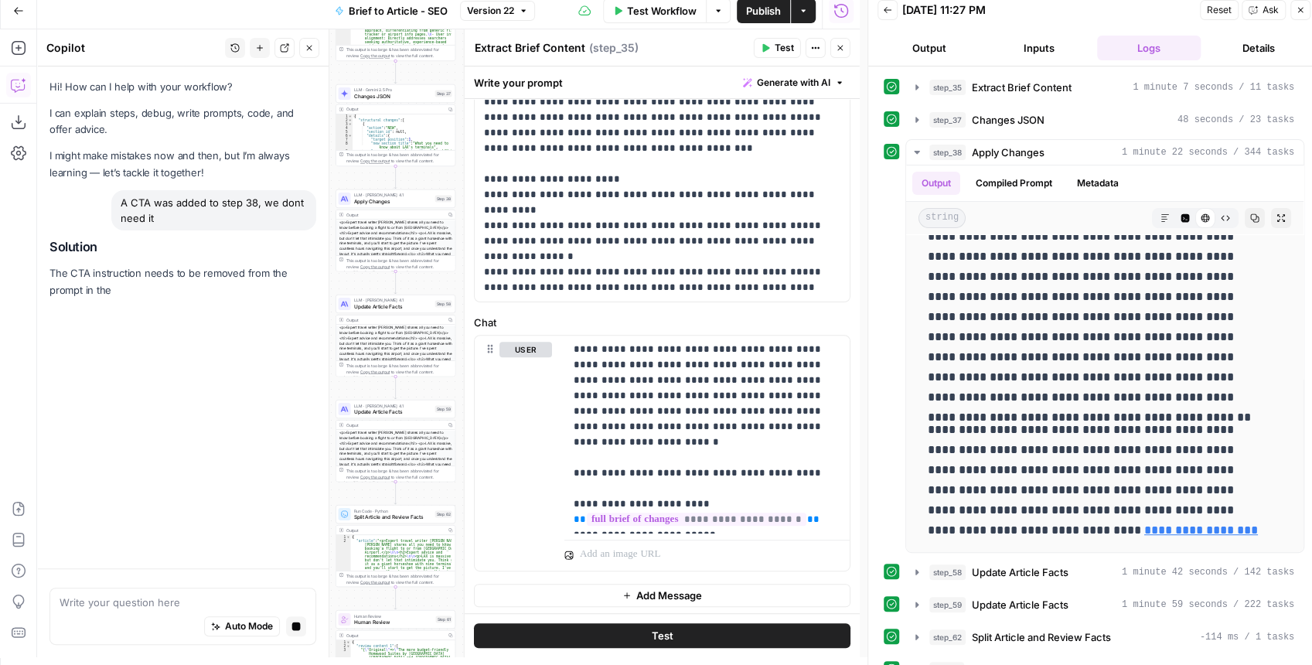
click at [414, 200] on span "Apply Changes" at bounding box center [393, 201] width 78 height 8
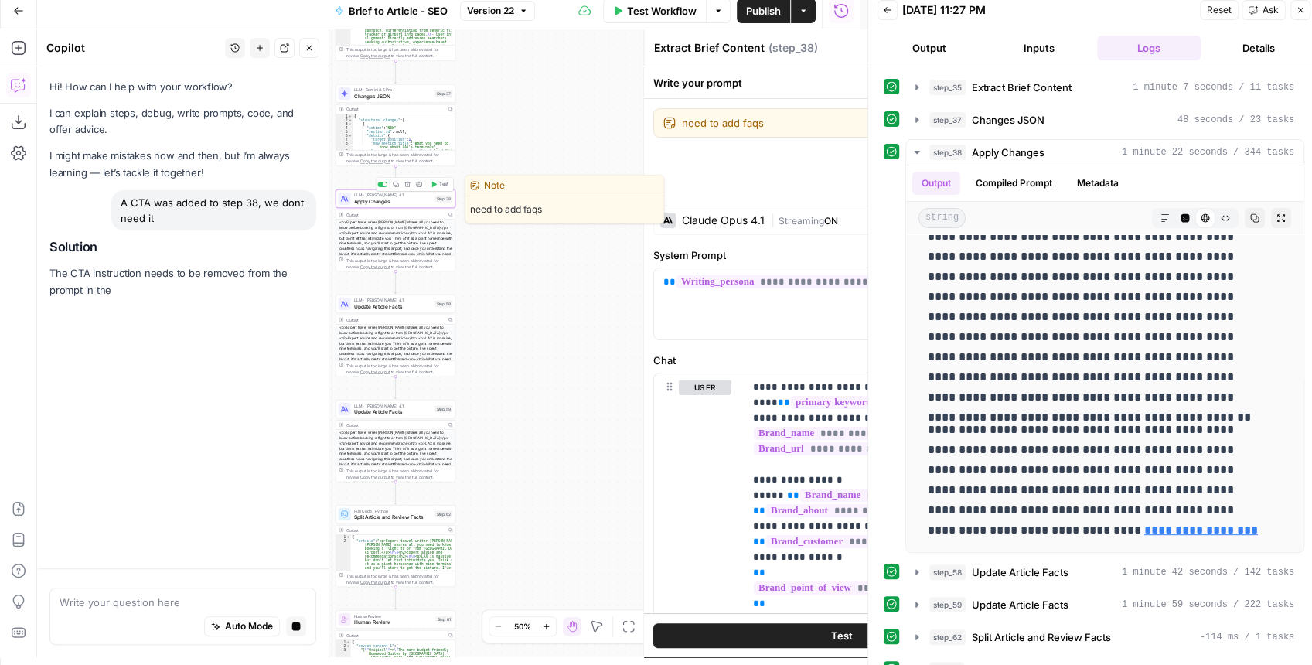
type textarea "Apply Changes"
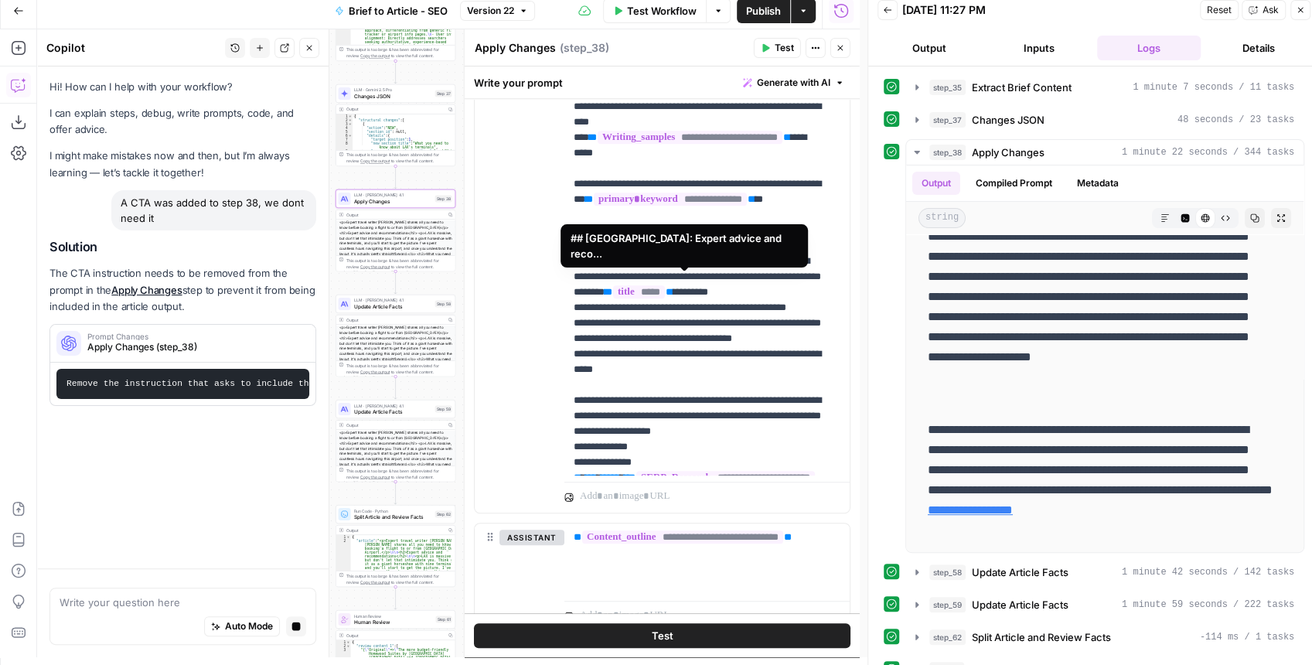
scroll to position [515, 0]
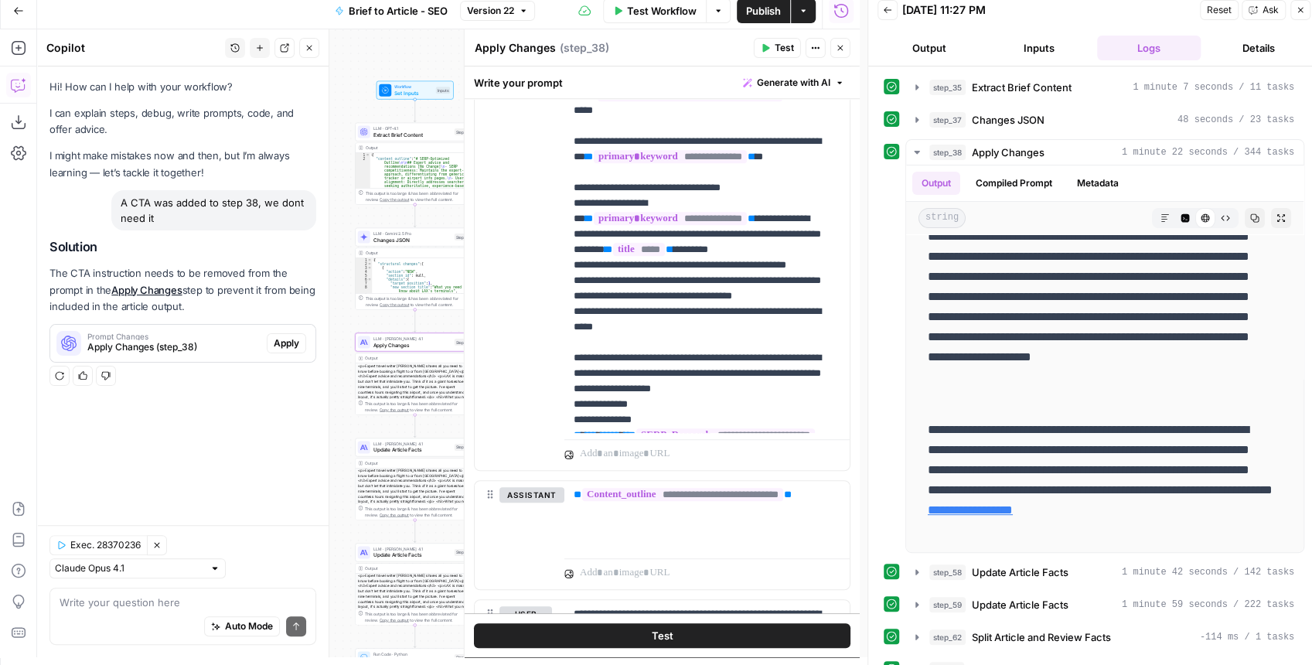
click at [299, 339] on span "Apply" at bounding box center [287, 343] width 26 height 14
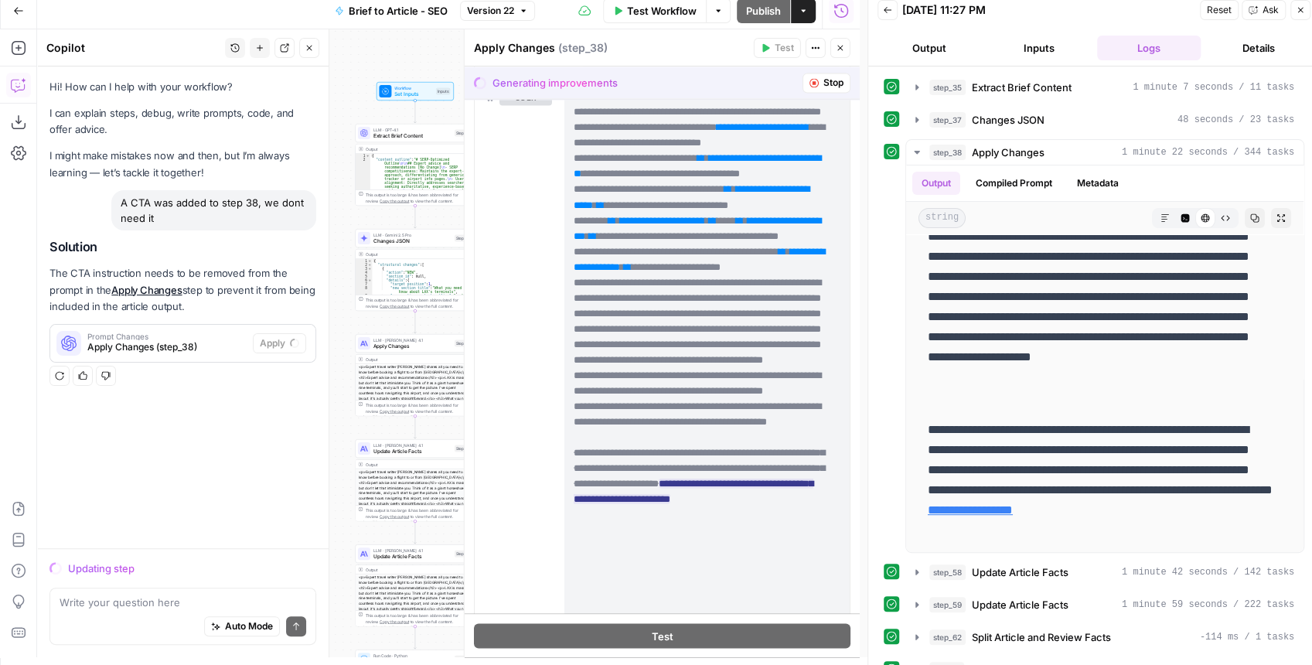
scroll to position [0, 0]
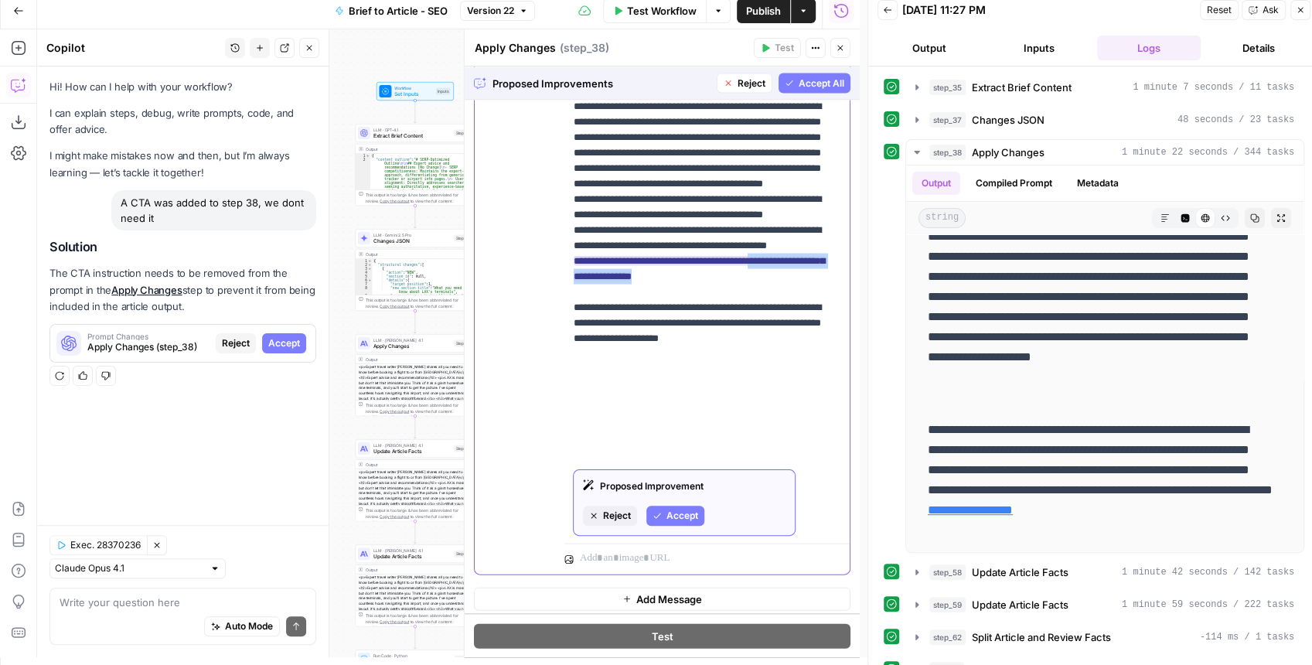
drag, startPoint x: 731, startPoint y: 450, endPoint x: 784, endPoint y: 441, distance: 54.1
click at [784, 285] on span "**********" at bounding box center [699, 268] width 251 height 35
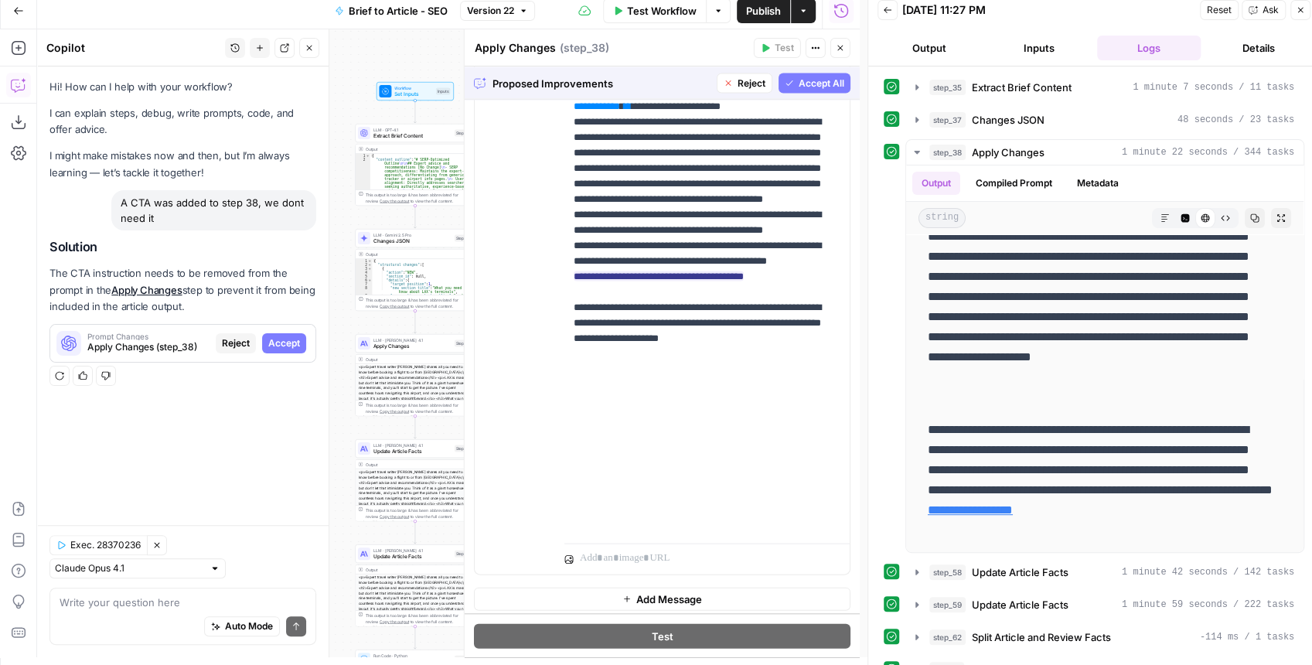
click at [815, 85] on span "Accept All" at bounding box center [822, 83] width 46 height 14
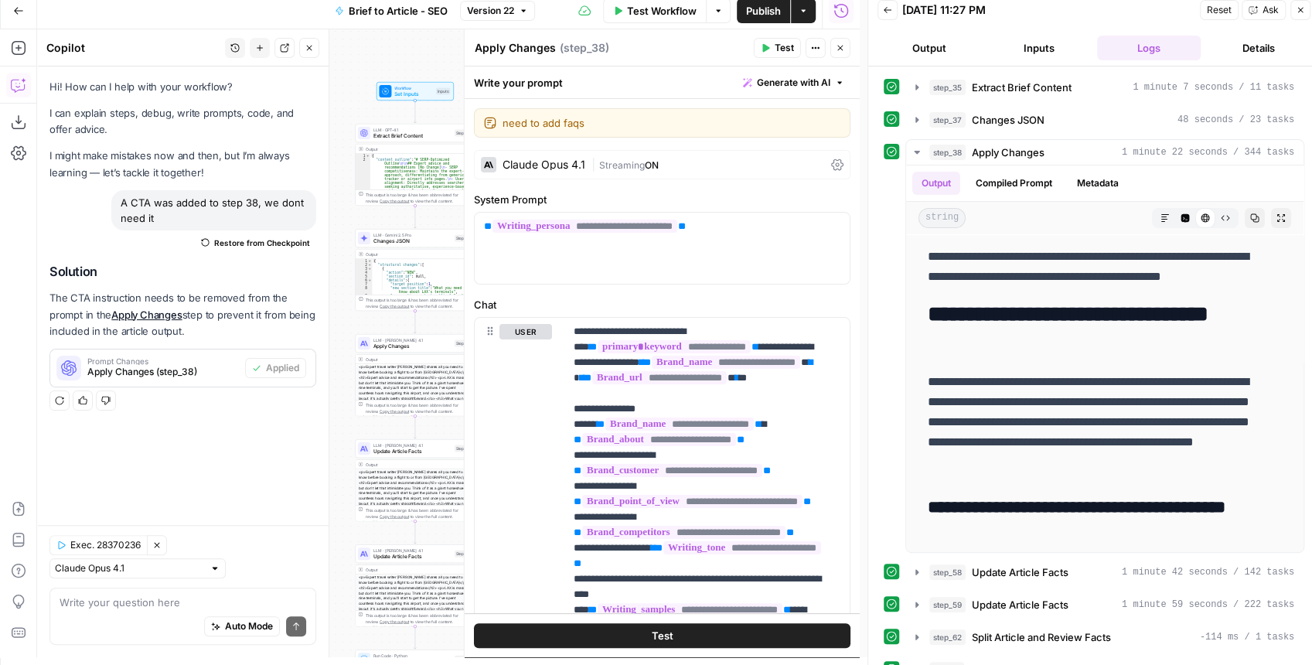
click at [780, 52] on span "Test" at bounding box center [784, 48] width 19 height 14
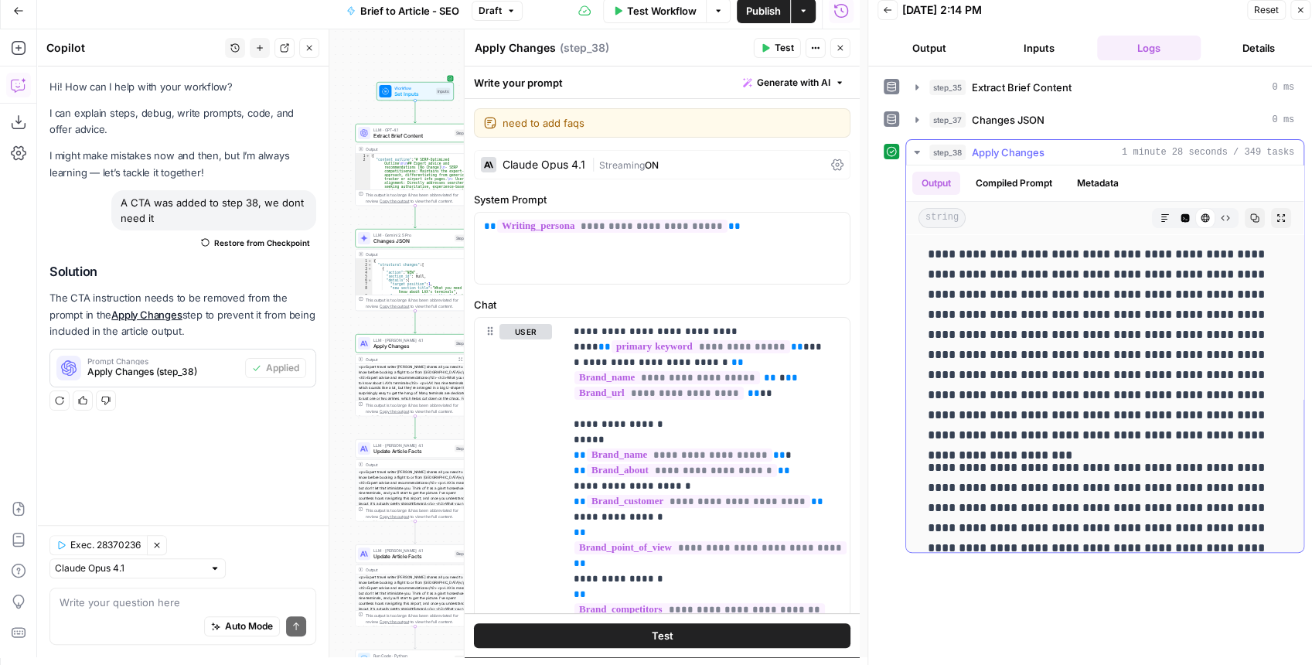
scroll to position [3691, 0]
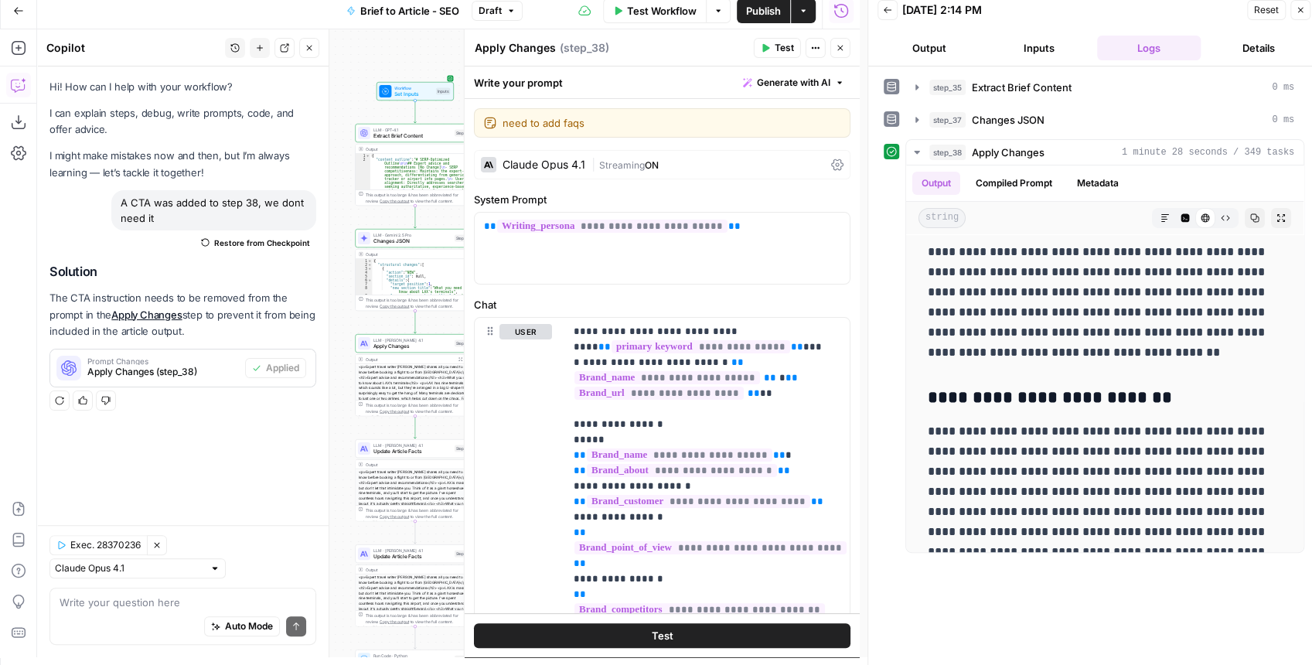
click at [747, 17] on span "Publish" at bounding box center [763, 10] width 35 height 15
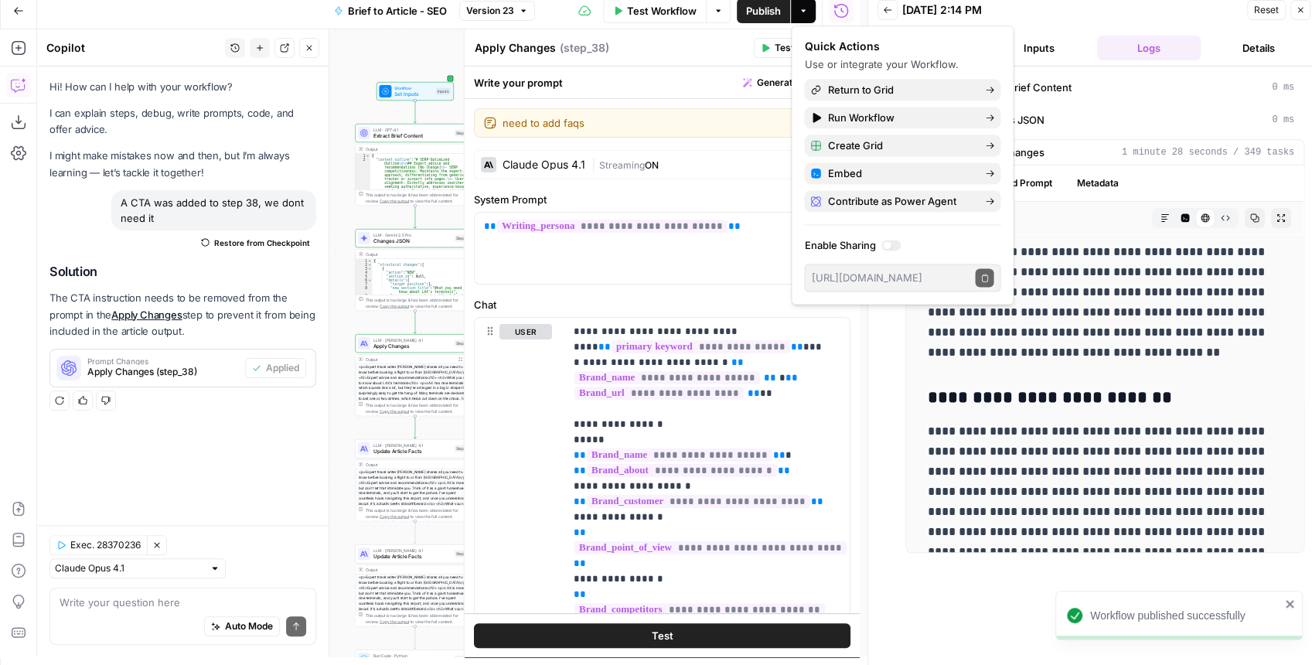
click at [722, 51] on div "Apply Changes Apply Changes ( step_38 )" at bounding box center [611, 47] width 275 height 17
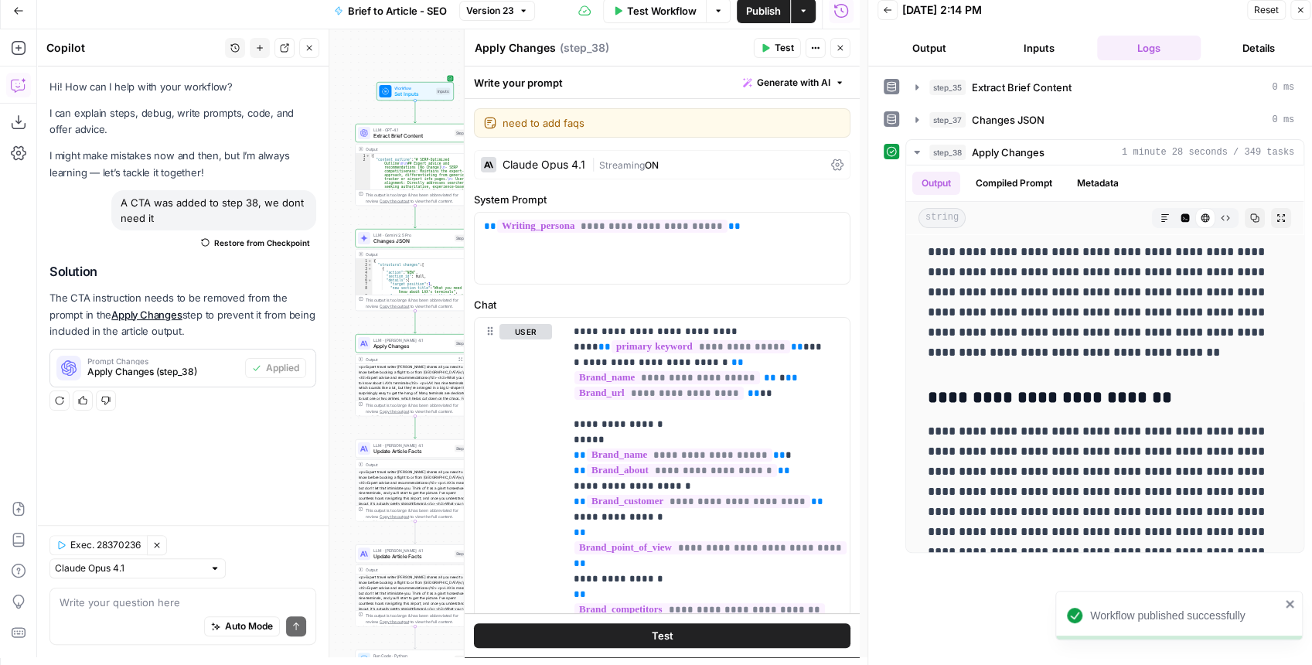
click at [841, 43] on icon "button" at bounding box center [840, 47] width 9 height 9
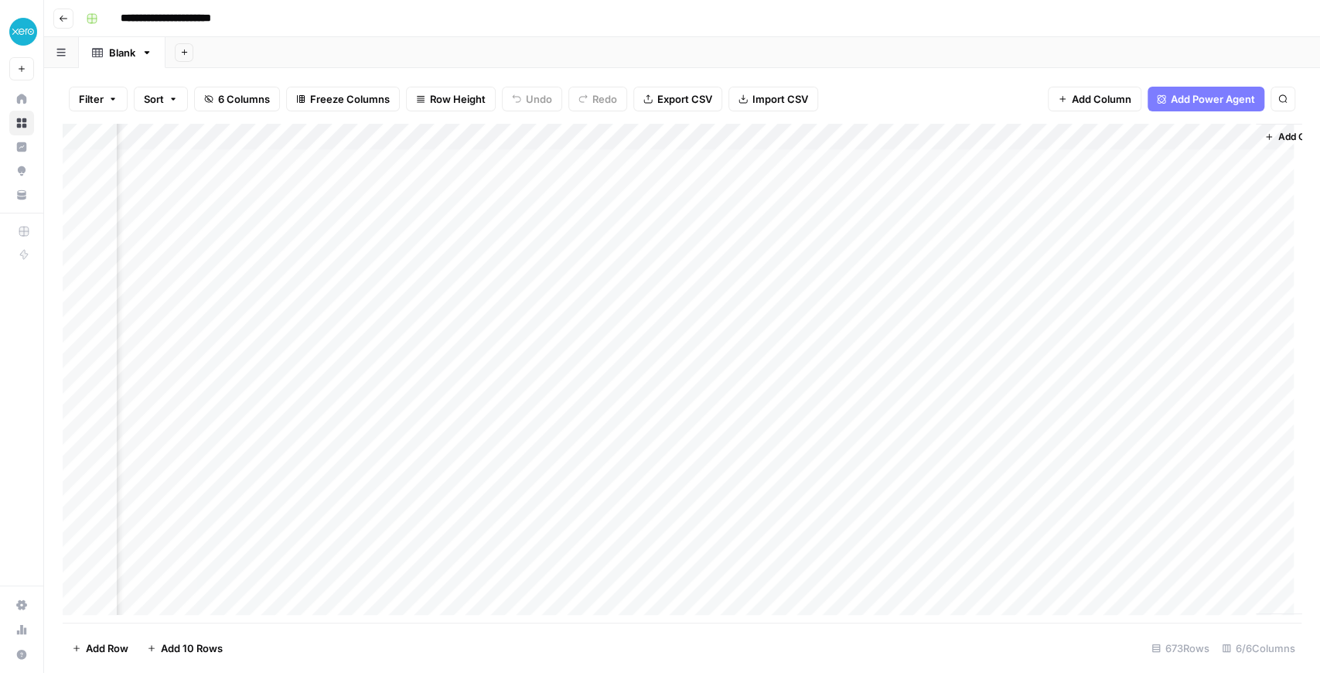
scroll to position [0, 246]
click at [1239, 136] on span "Add Column" at bounding box center [1266, 137] width 54 height 14
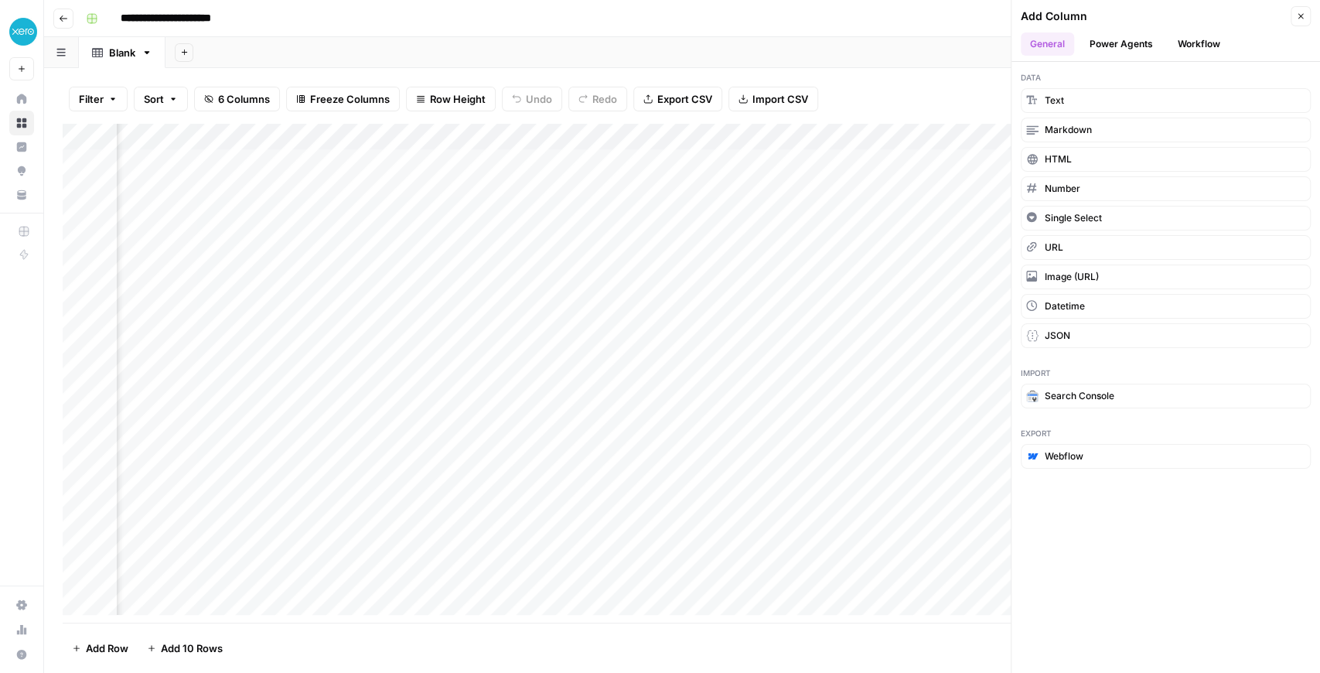
click at [1187, 44] on button "Workflow" at bounding box center [1198, 43] width 61 height 23
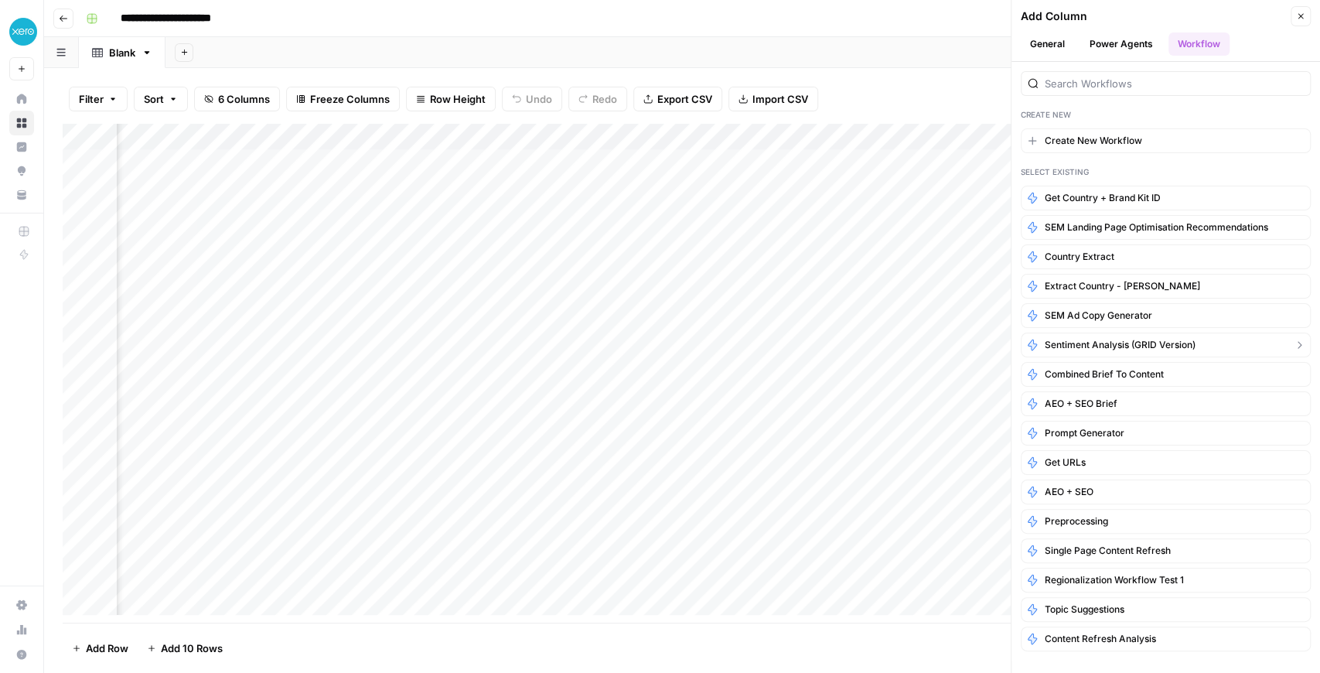
click at [1096, 343] on span "Sentiment analysis (GRID version)" at bounding box center [1120, 345] width 151 height 14
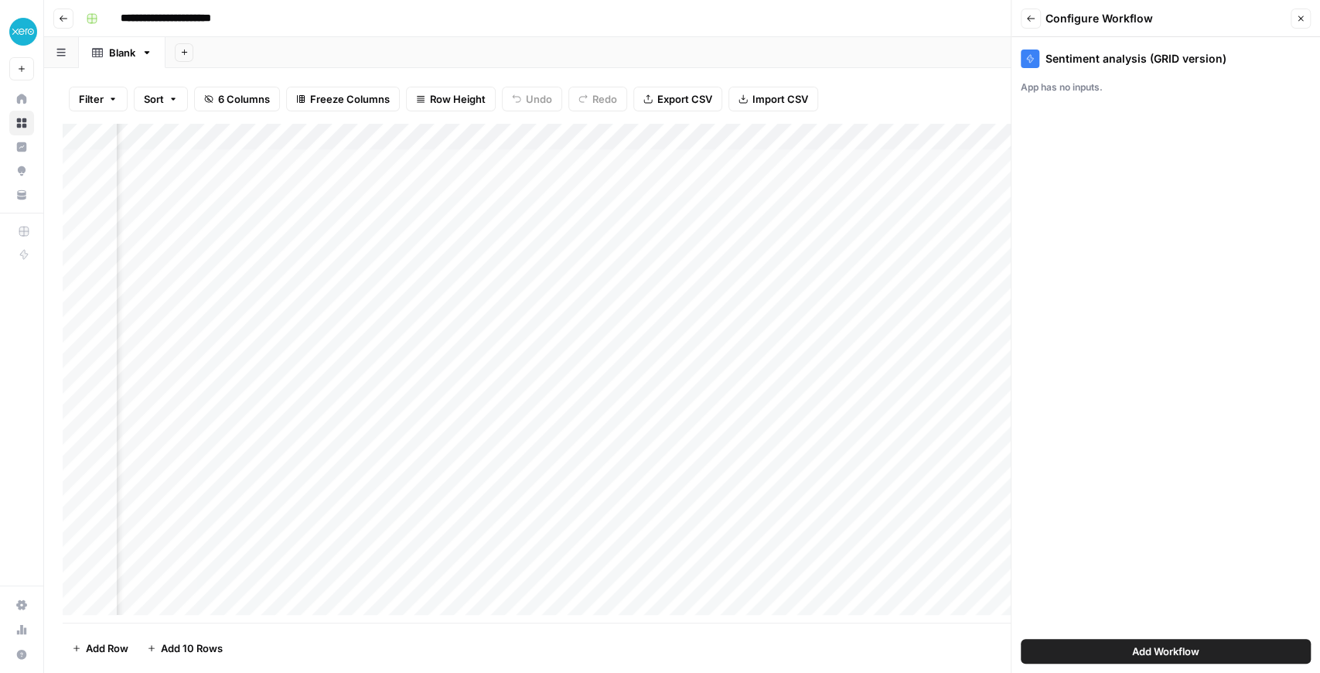
click at [1184, 656] on span "Add Workflow" at bounding box center [1165, 650] width 67 height 15
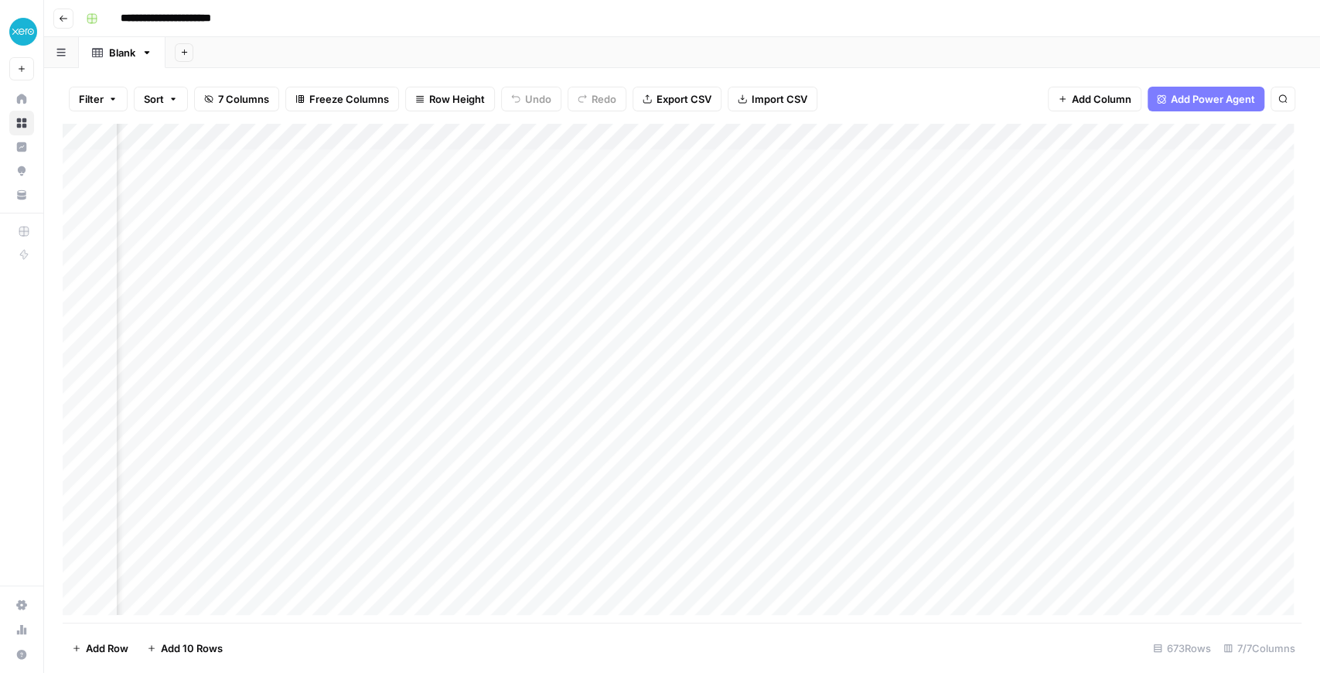
scroll to position [0, 481]
click at [1171, 135] on div "Add Column" at bounding box center [682, 373] width 1239 height 499
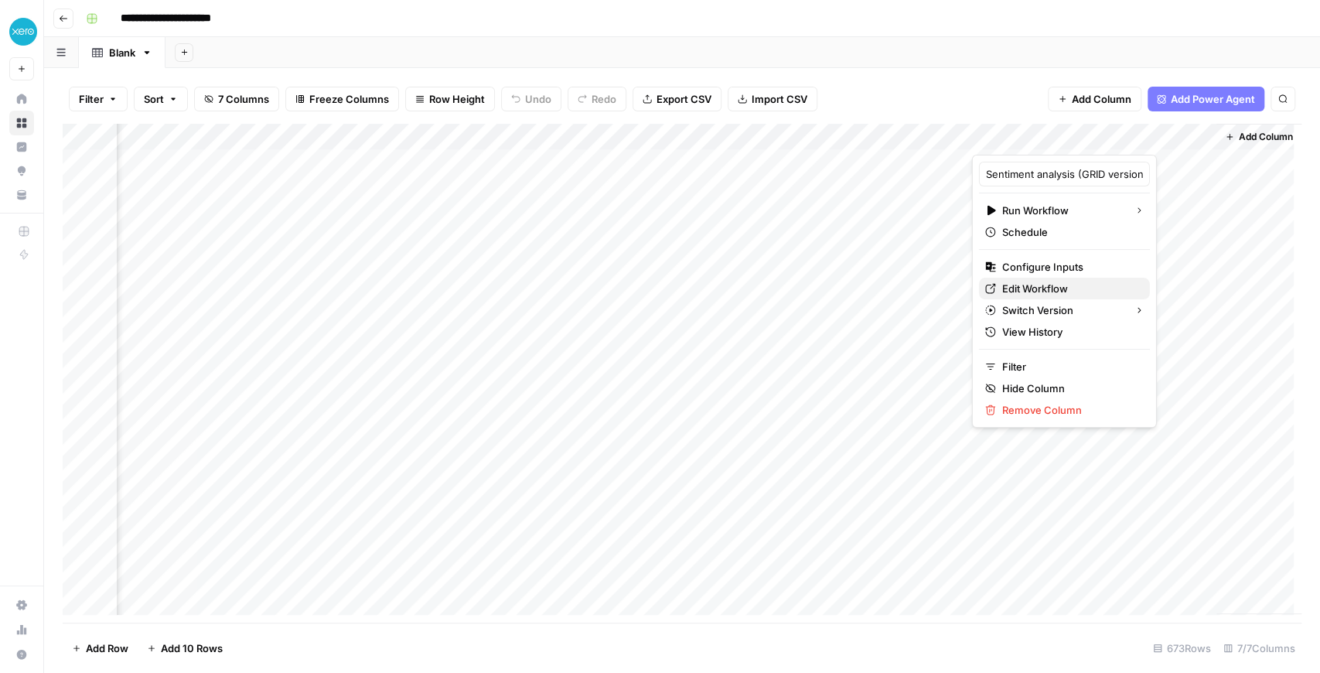
click at [1041, 287] on span "Edit Workflow" at bounding box center [1069, 288] width 135 height 15
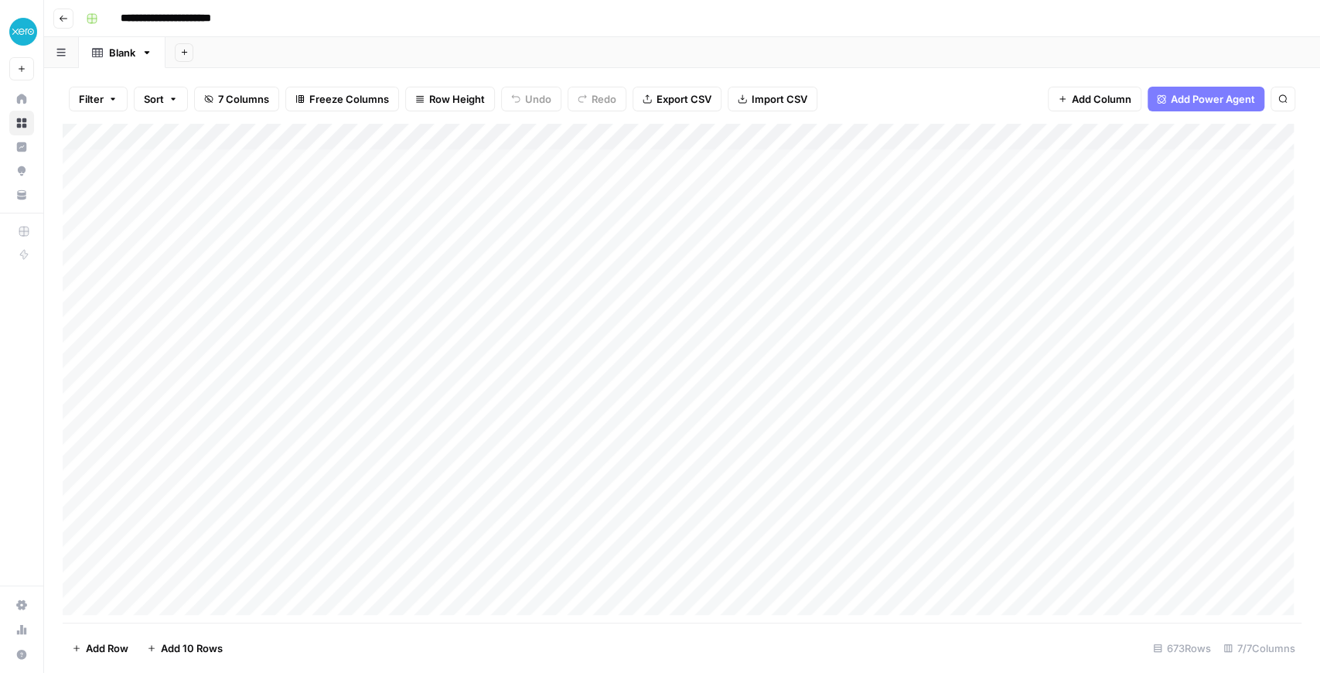
scroll to position [51, 0]
click at [59, 25] on button "Go back" at bounding box center [63, 19] width 20 height 20
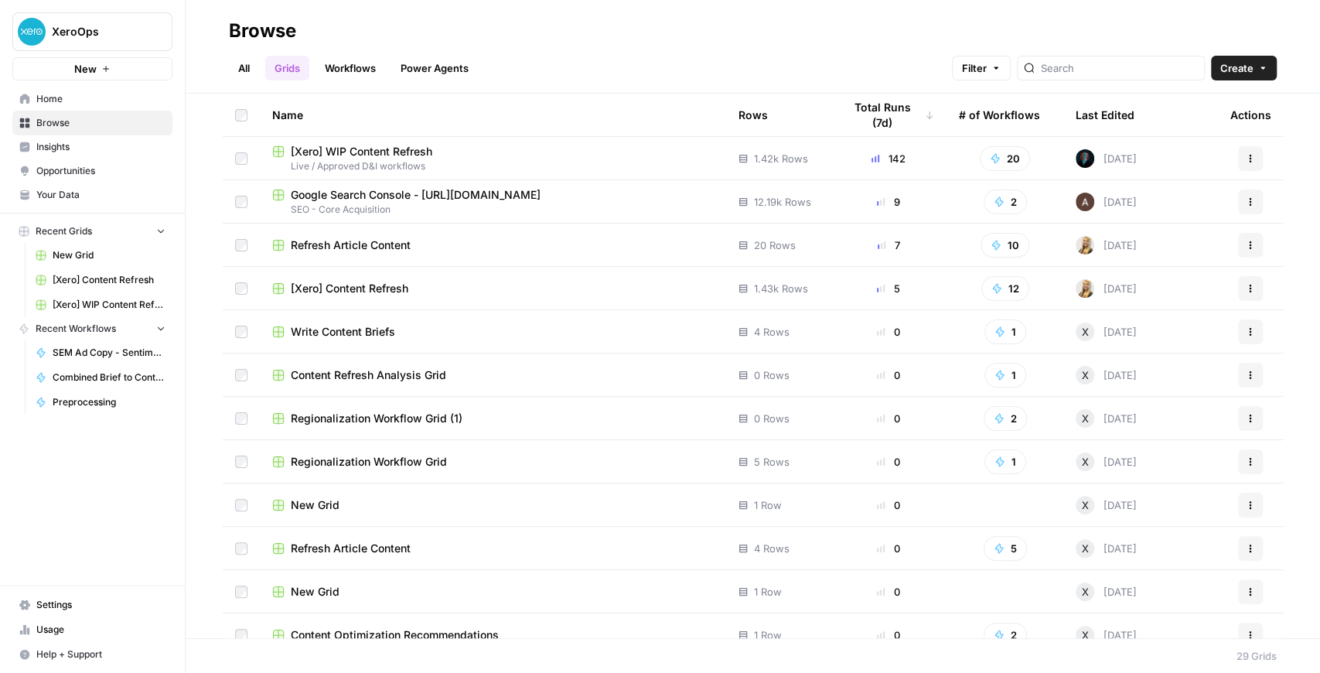
click at [87, 190] on span "Your Data" at bounding box center [100, 195] width 129 height 14
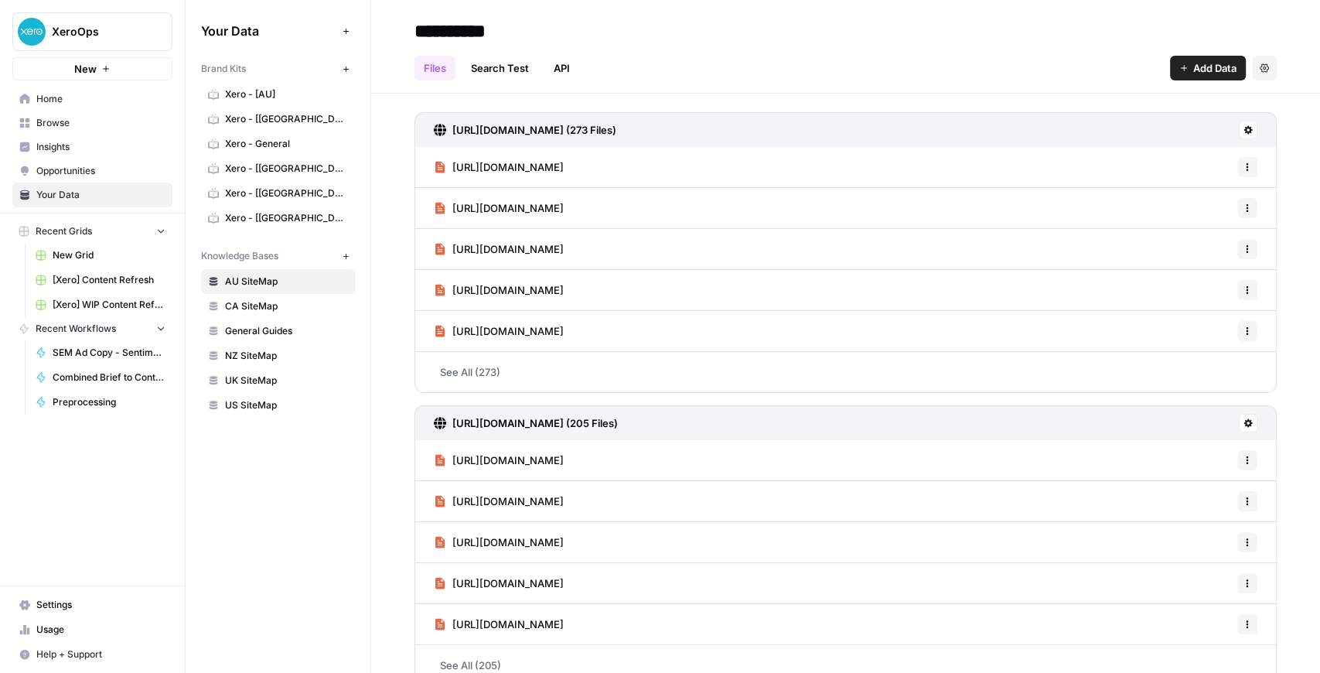
click at [99, 159] on link "Opportunities" at bounding box center [92, 171] width 160 height 25
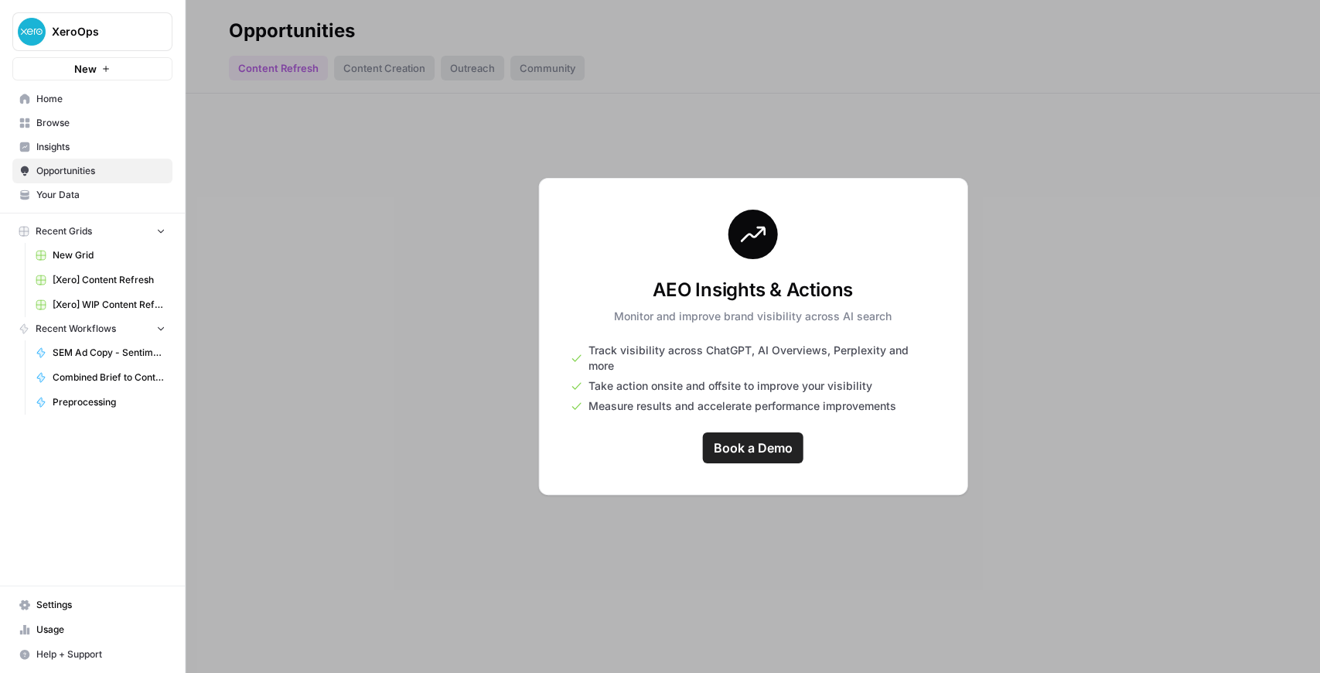
click at [40, 190] on span "Your Data" at bounding box center [100, 195] width 129 height 14
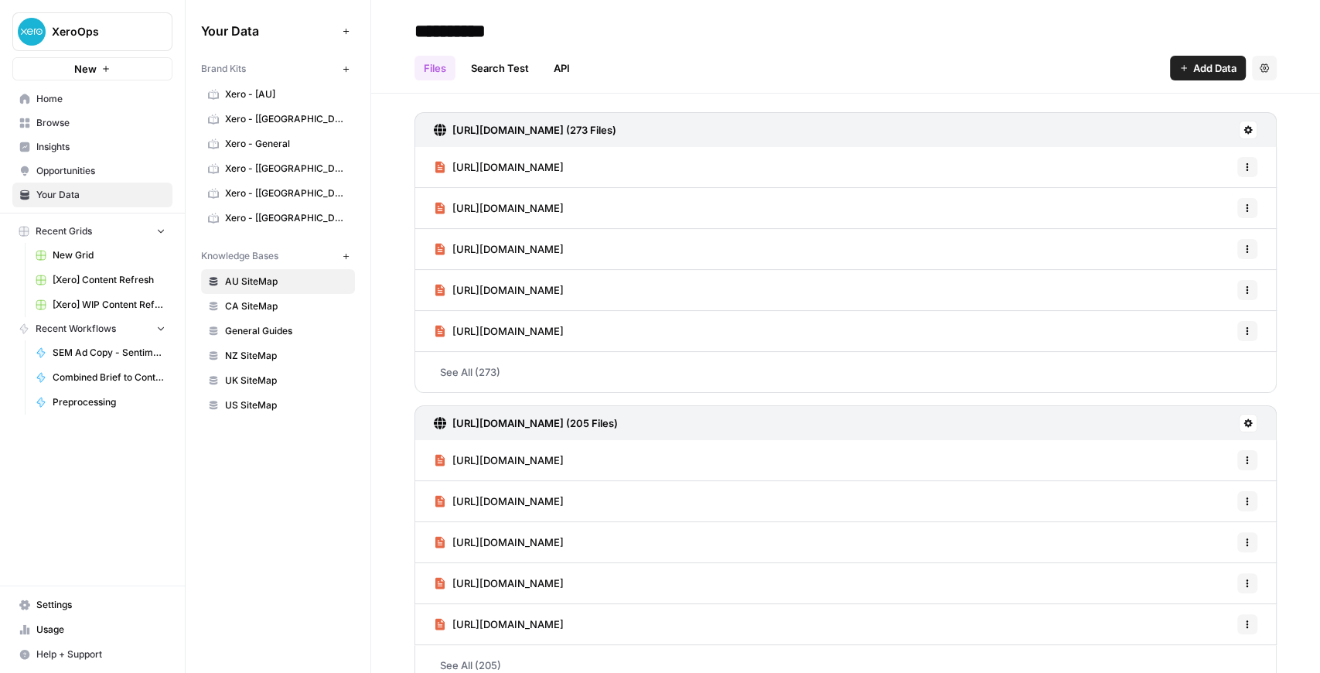
click at [70, 127] on span "Browse" at bounding box center [100, 123] width 129 height 14
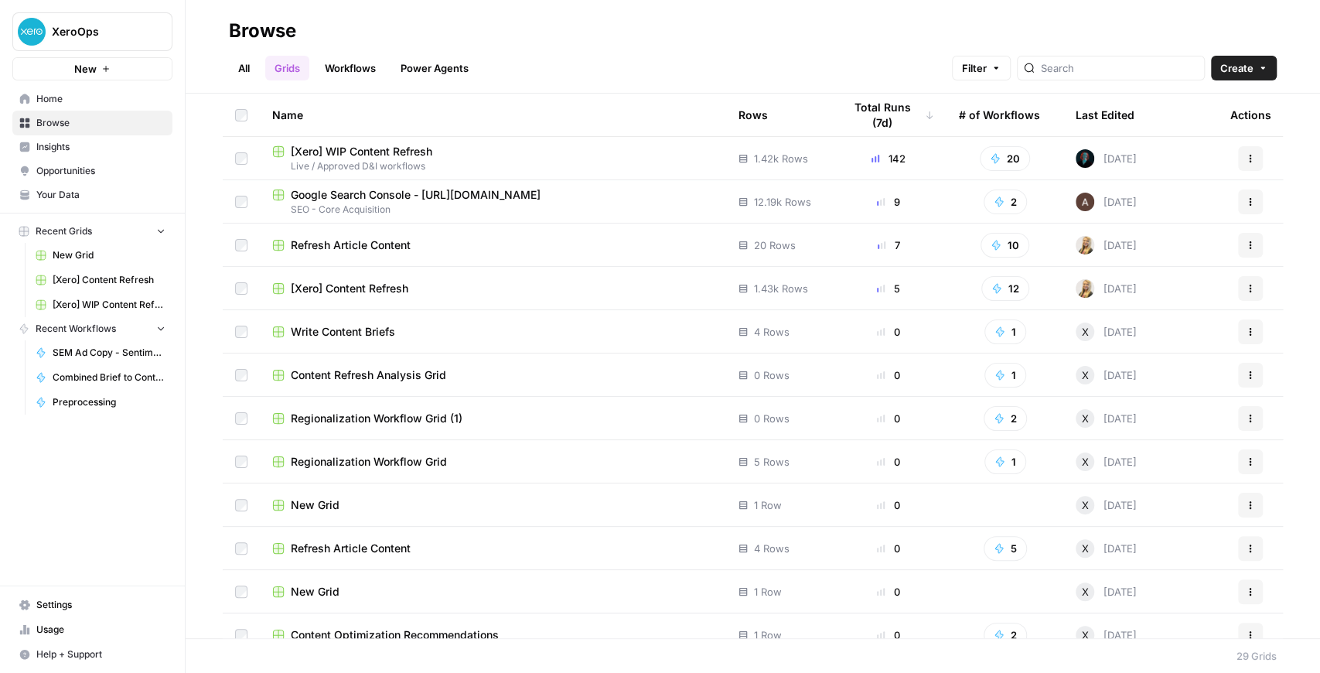
click at [366, 70] on link "Workflows" at bounding box center [350, 68] width 70 height 25
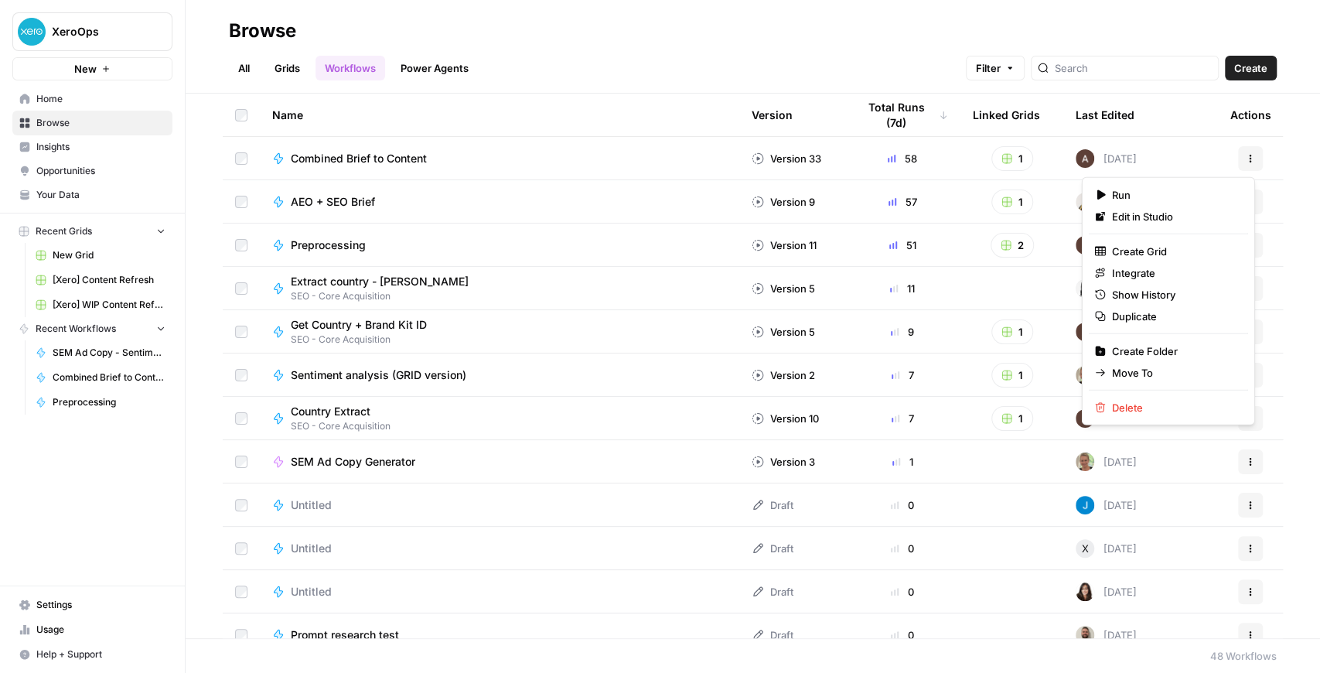
click at [1246, 159] on icon "button" at bounding box center [1250, 158] width 9 height 9
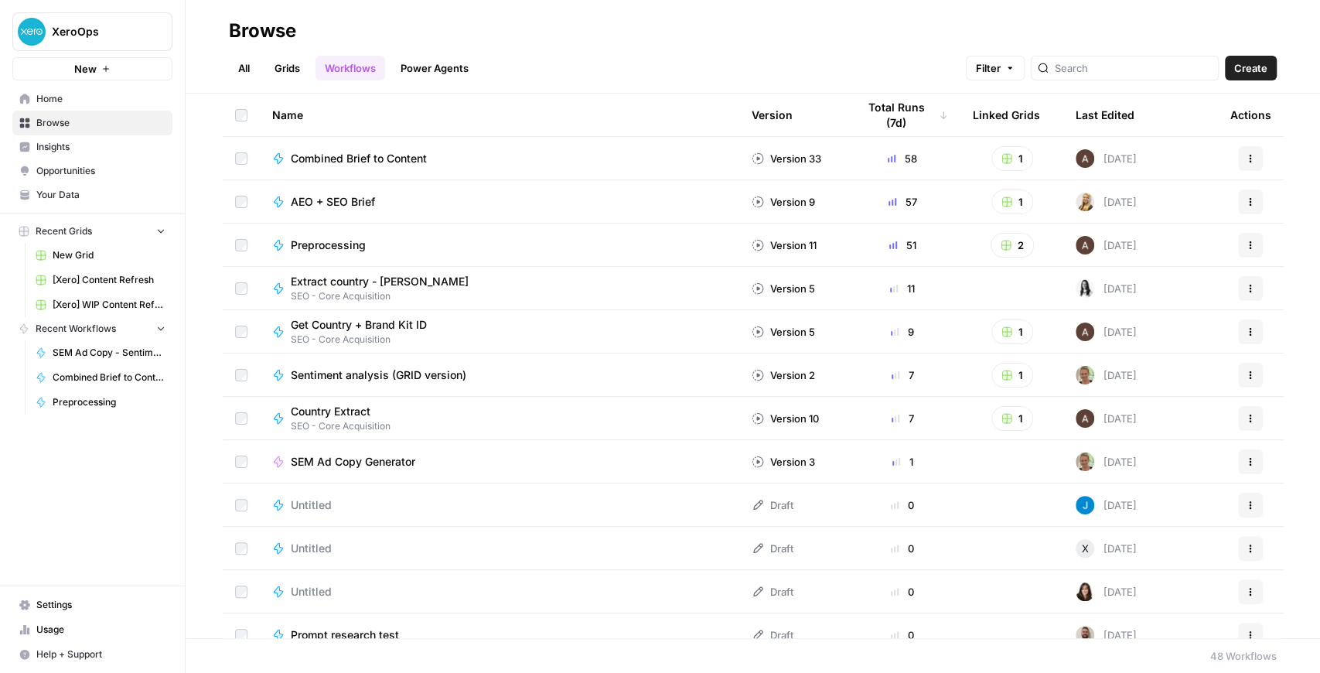
click at [693, 84] on header "Browse All Grids Workflows Power Agents Filter Create" at bounding box center [753, 47] width 1134 height 94
click at [1002, 375] on rect "button" at bounding box center [1006, 374] width 9 height 9
click at [1004, 371] on button "1" at bounding box center [1012, 375] width 42 height 25
click at [1022, 421] on link "Sentiment Analysis Grid" at bounding box center [1069, 431] width 159 height 22
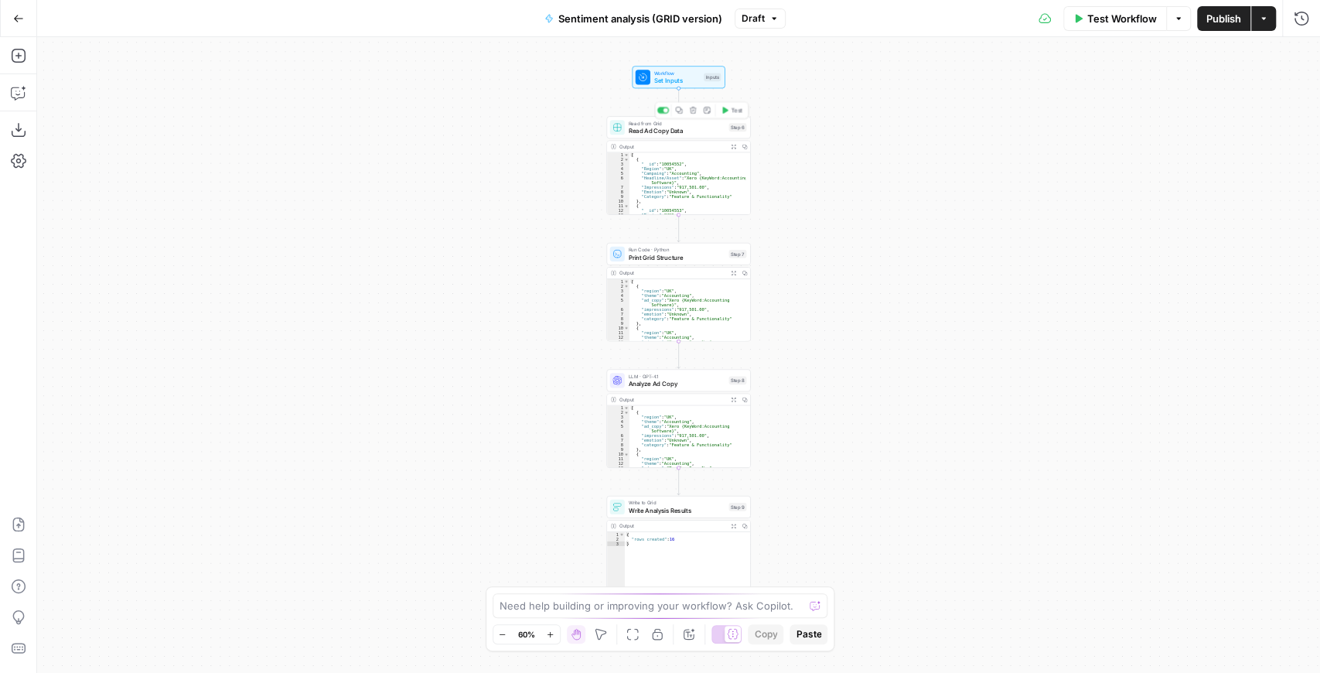
click at [691, 135] on div "Read from Grid Read Ad Copy Data Step 6 Copy step Delete step Add Note Test" at bounding box center [678, 127] width 144 height 22
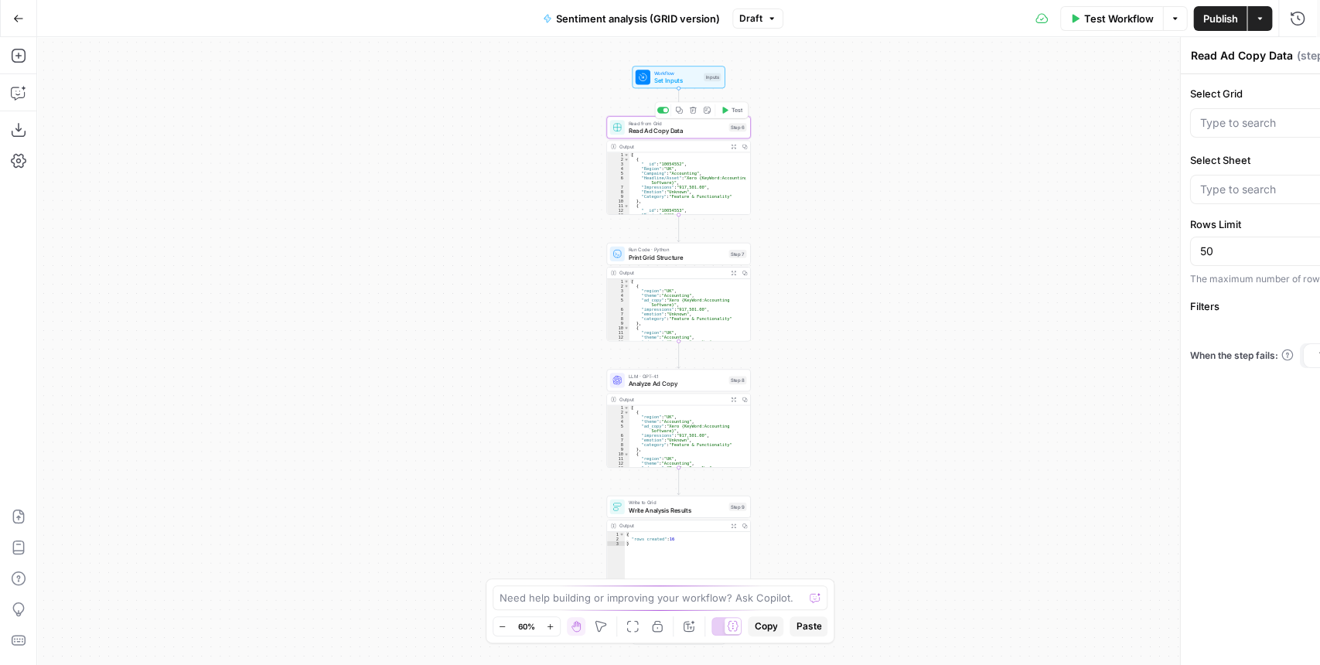
type input "Sentiment Analysis Grid"
type input "Blank"
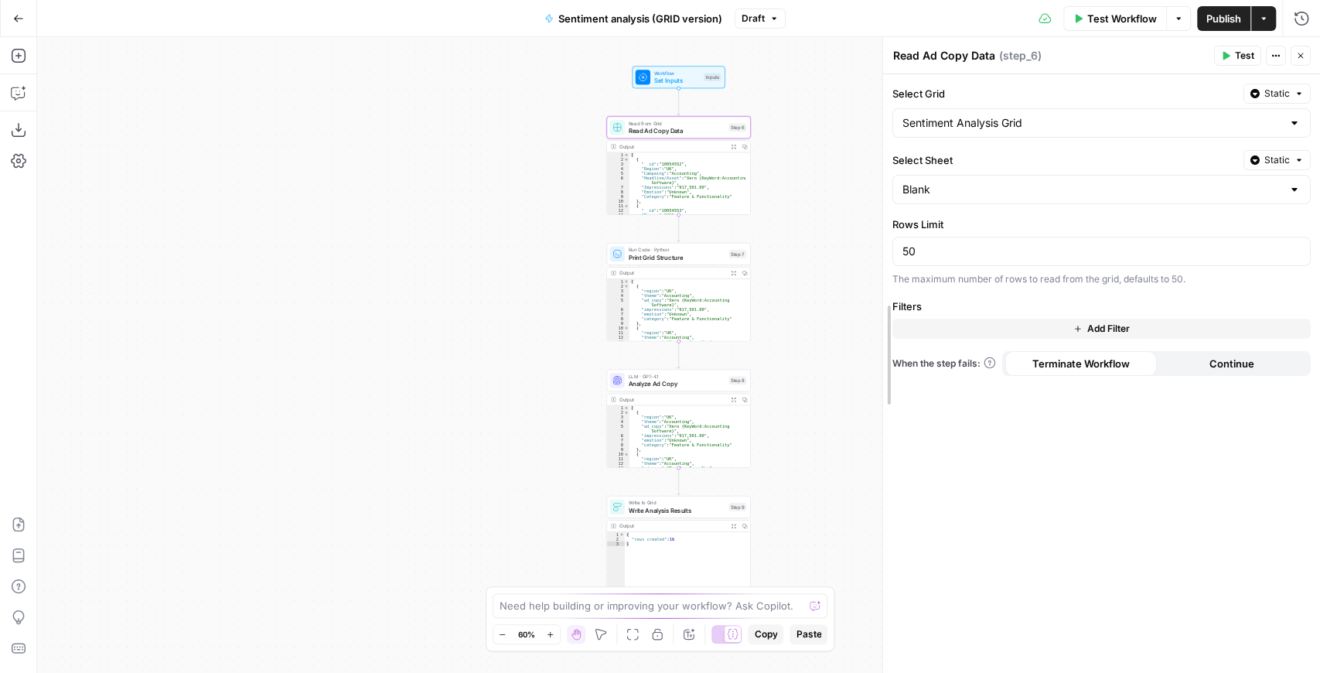
drag, startPoint x: 921, startPoint y: 150, endPoint x: 879, endPoint y: 153, distance: 41.9
click at [879, 153] on div at bounding box center [882, 355] width 15 height 636
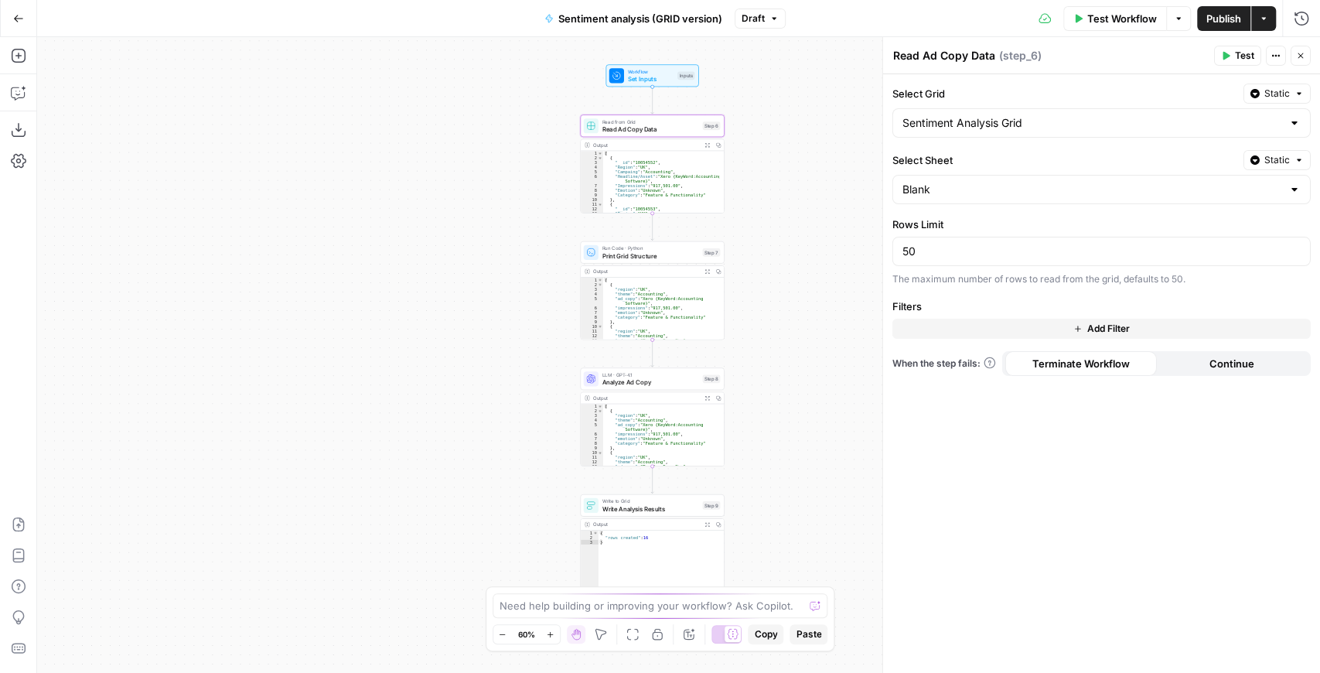
drag, startPoint x: 840, startPoint y: 176, endPoint x: 813, endPoint y: 175, distance: 27.1
click at [813, 175] on div "Workflow Set Inputs Inputs Read from Grid Read Ad Copy Data Step 6 Output Expan…" at bounding box center [678, 355] width 1283 height 636
click at [970, 193] on input "Select Sheet" at bounding box center [1092, 189] width 380 height 15
type input "Blank"
click at [981, 159] on label "Select Sheet" at bounding box center [1064, 159] width 345 height 15
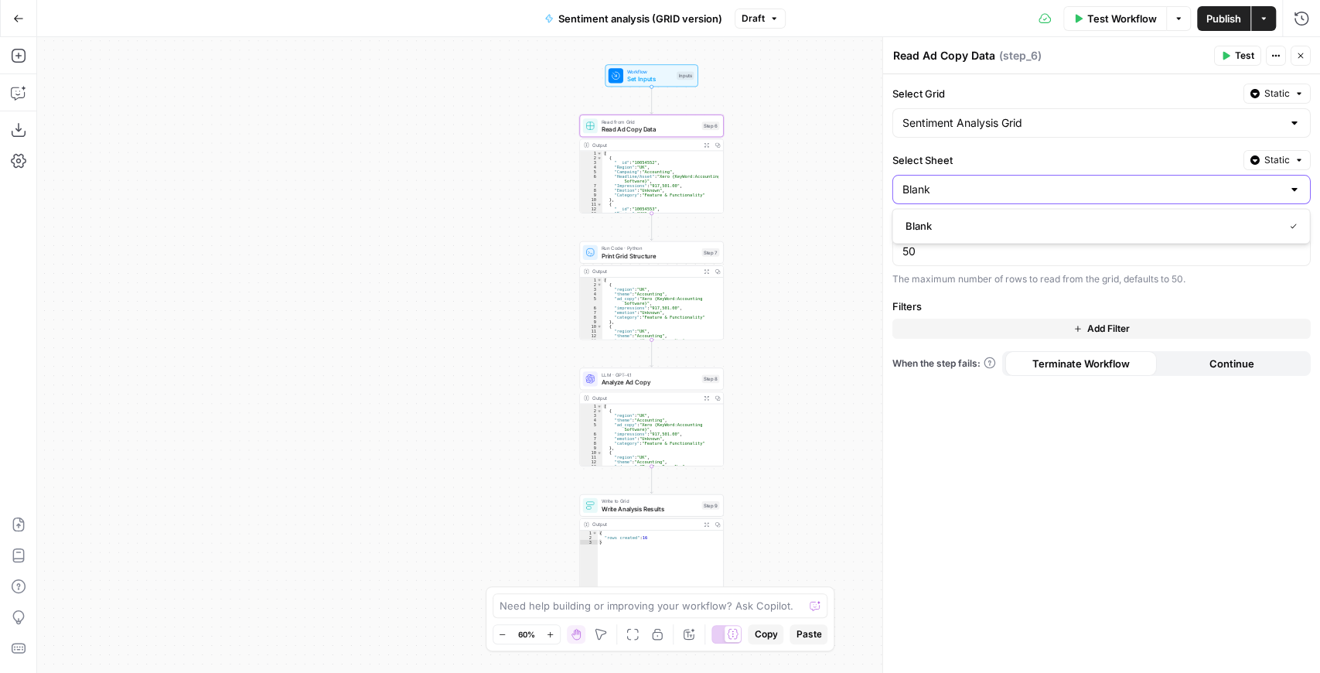
click at [981, 182] on input "Blank" at bounding box center [1092, 189] width 380 height 15
type input "Blank"
click at [980, 152] on label "Select Sheet" at bounding box center [1064, 159] width 345 height 15
click at [980, 182] on input "Blank" at bounding box center [1092, 189] width 380 height 15
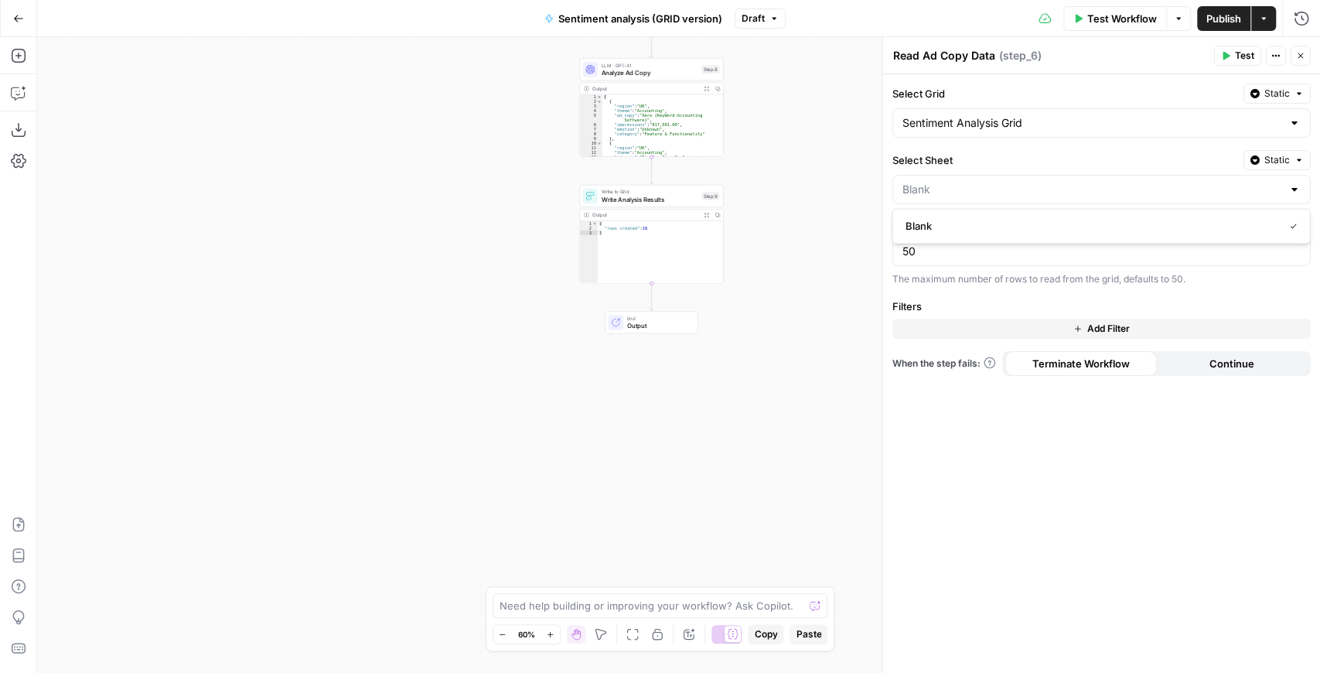
type input "Blank"
click at [651, 201] on span "Write Analysis Results" at bounding box center [650, 198] width 97 height 9
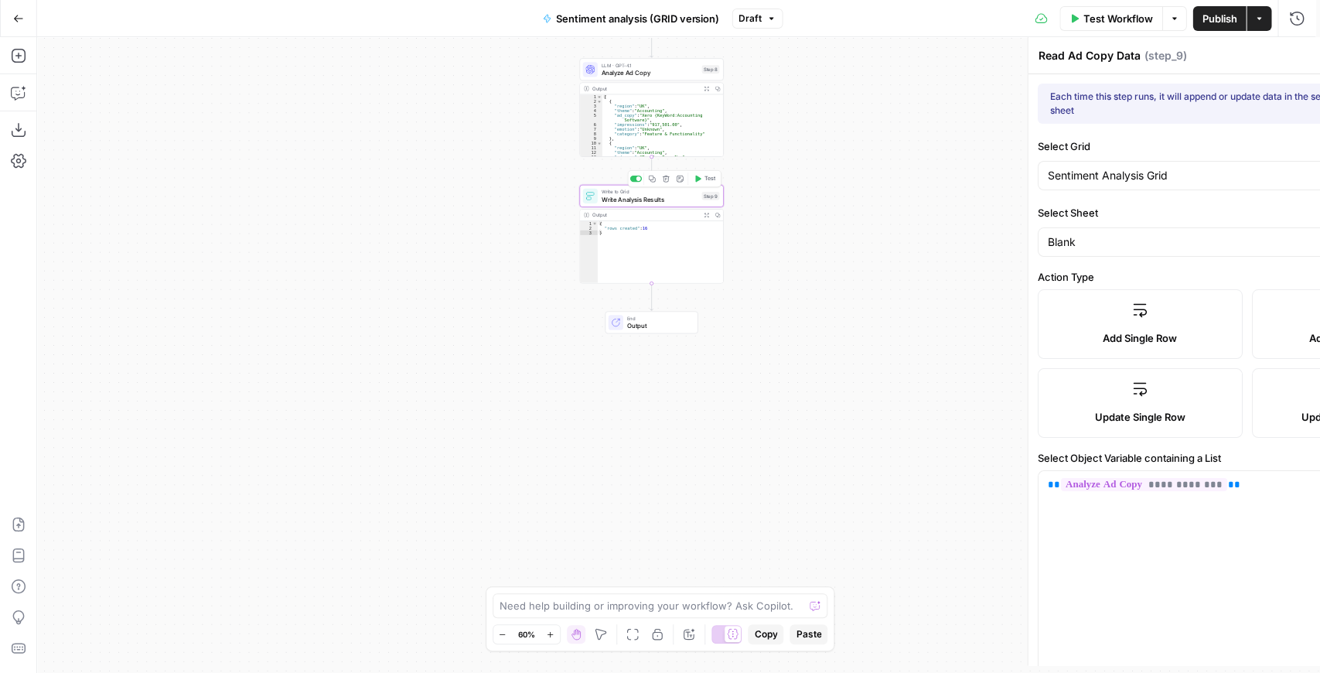
type textarea "Write Analysis Results"
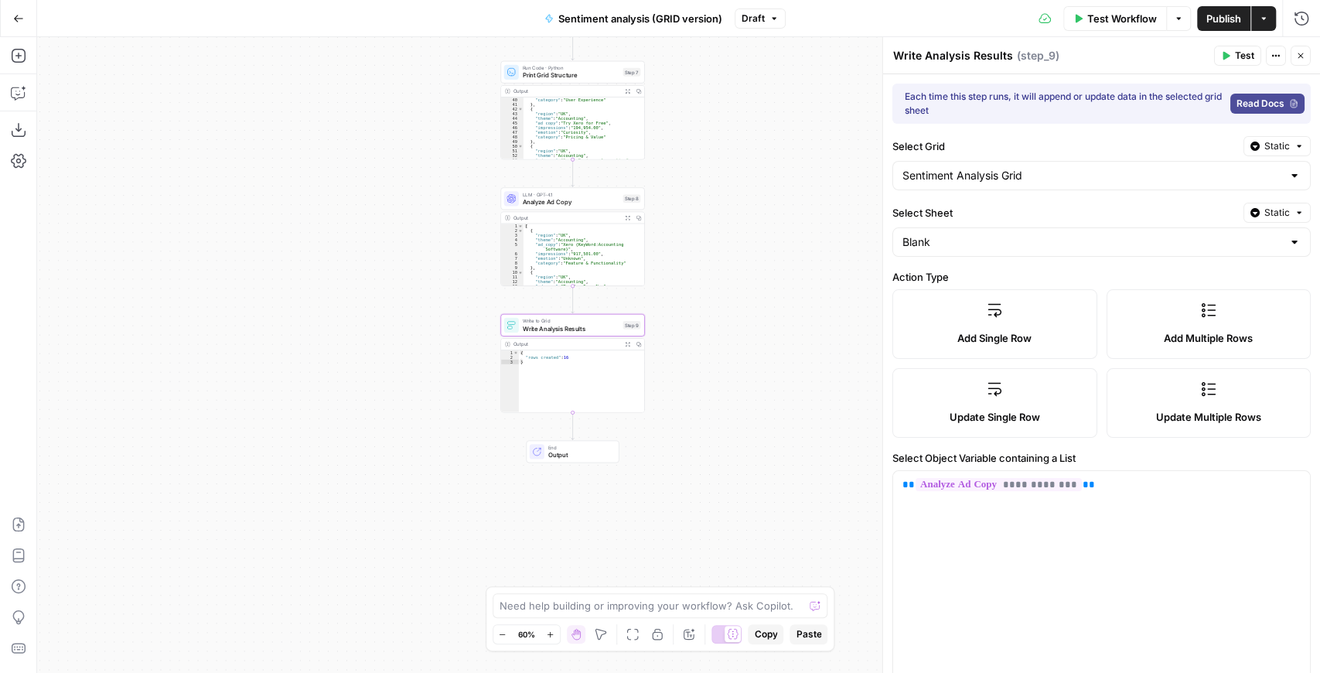
drag, startPoint x: 815, startPoint y: 188, endPoint x: 736, endPoint y: 317, distance: 151.3
click at [736, 317] on div "Workflow Set Inputs Inputs Read from Grid Read Ad Copy Data Step 6 Output Expan…" at bounding box center [678, 355] width 1283 height 636
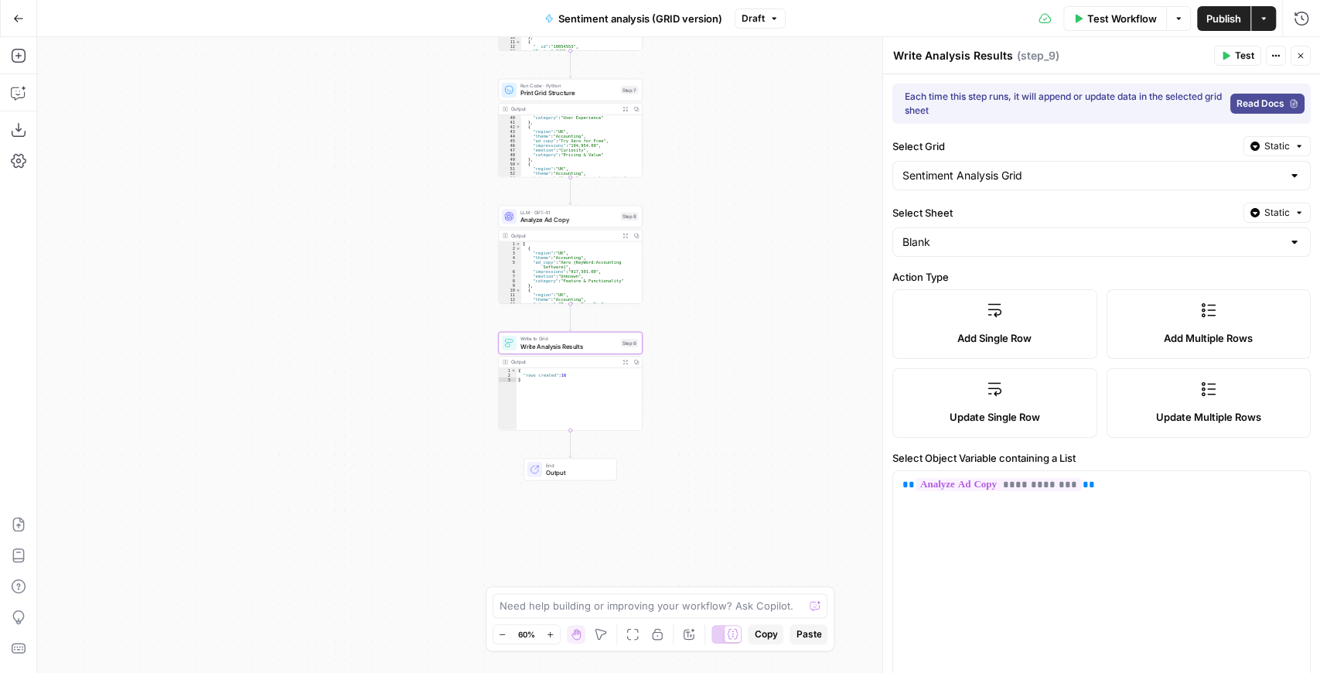
drag, startPoint x: 732, startPoint y: 128, endPoint x: 722, endPoint y: 380, distance: 252.3
click at [722, 380] on div "Workflow Set Inputs Inputs Read from Grid Read Ad Copy Data Step 6 Output Expan…" at bounding box center [678, 355] width 1283 height 636
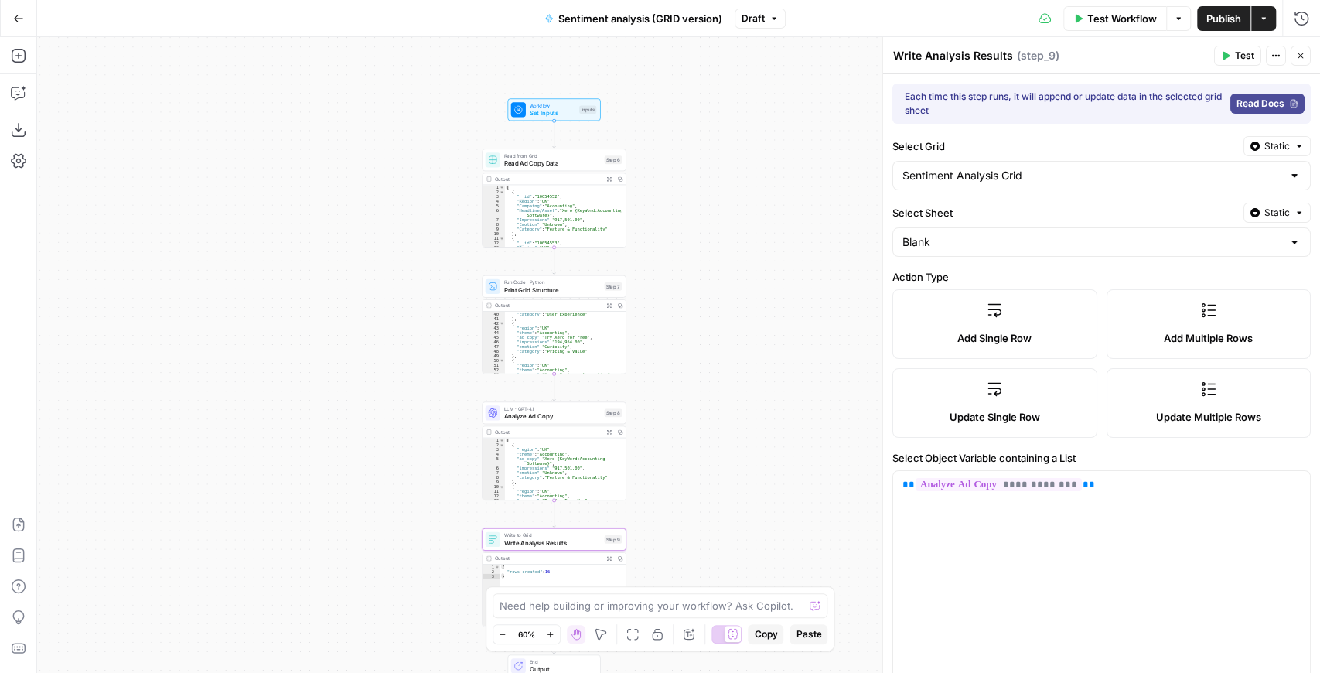
drag, startPoint x: 739, startPoint y: 337, endPoint x: 733, endPoint y: 278, distance: 59.9
click at [733, 278] on div "Workflow Set Inputs Inputs Read from Grid Read Ad Copy Data Step 6 Output Expan…" at bounding box center [678, 355] width 1283 height 636
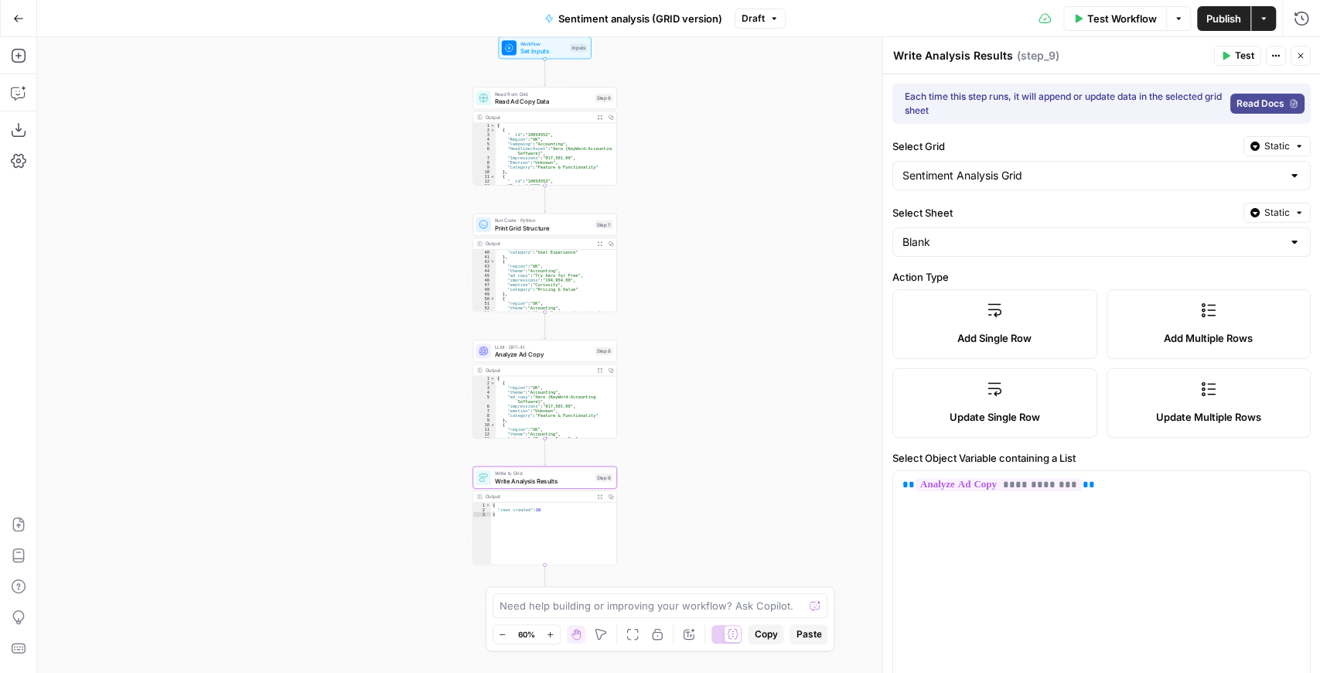
drag, startPoint x: 745, startPoint y: 351, endPoint x: 735, endPoint y: 282, distance: 69.7
click at [735, 283] on div "Workflow Set Inputs Inputs Read from Grid Read Ad Copy Data Step 6 Output Expan…" at bounding box center [678, 355] width 1283 height 636
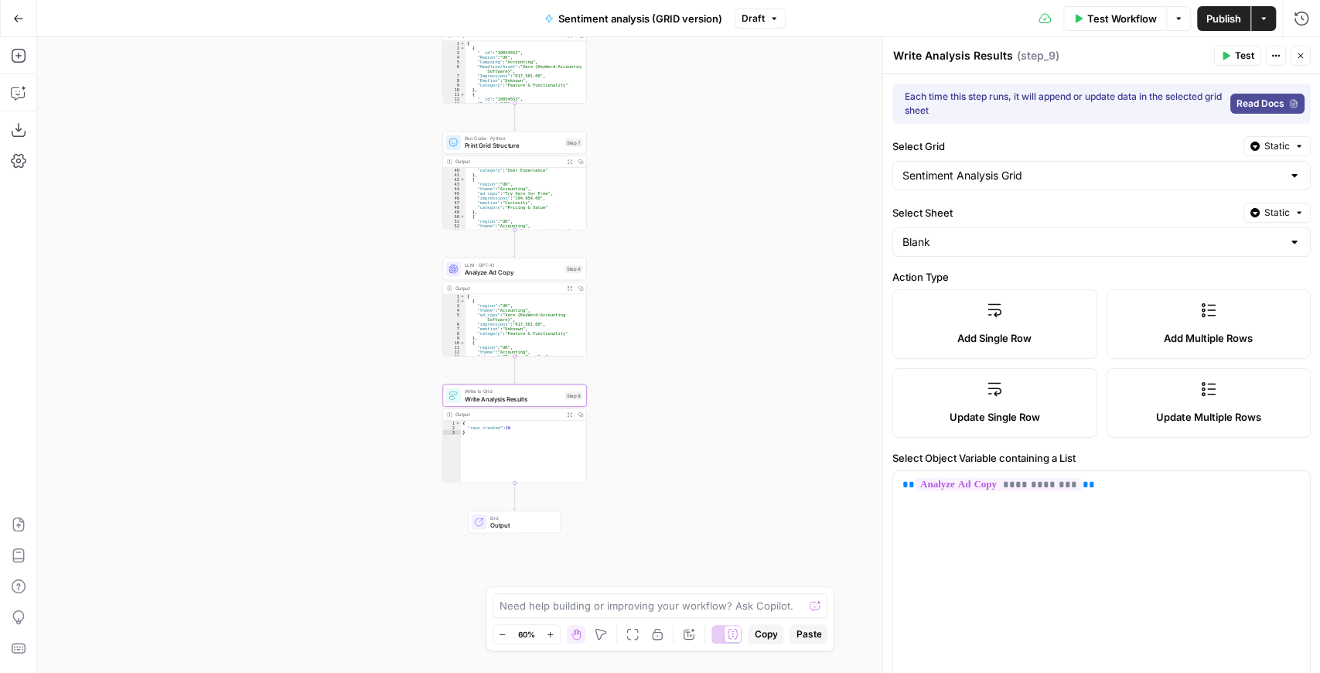
drag, startPoint x: 734, startPoint y: 300, endPoint x: 700, endPoint y: 216, distance: 89.9
click at [701, 217] on div "Workflow Set Inputs Inputs Read from Grid Read Ad Copy Data Step 6 Output Expan…" at bounding box center [678, 355] width 1283 height 636
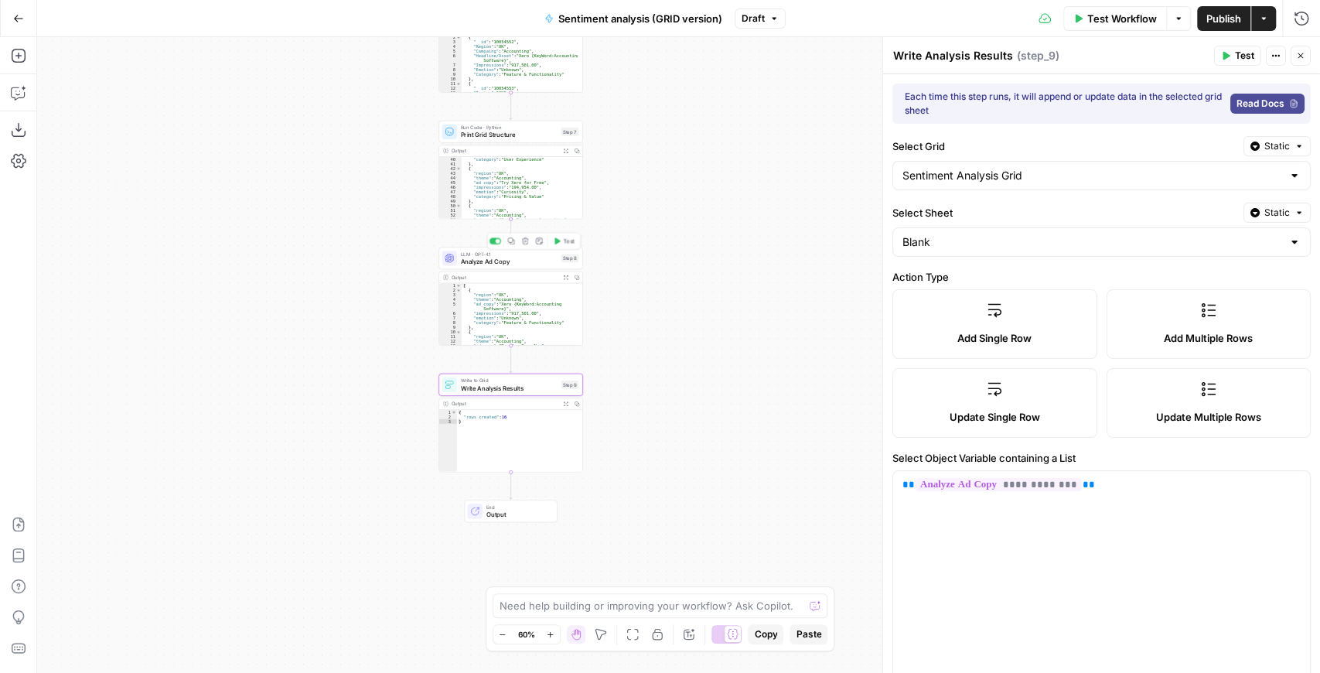
click at [520, 264] on span "Analyze Ad Copy" at bounding box center [509, 261] width 97 height 9
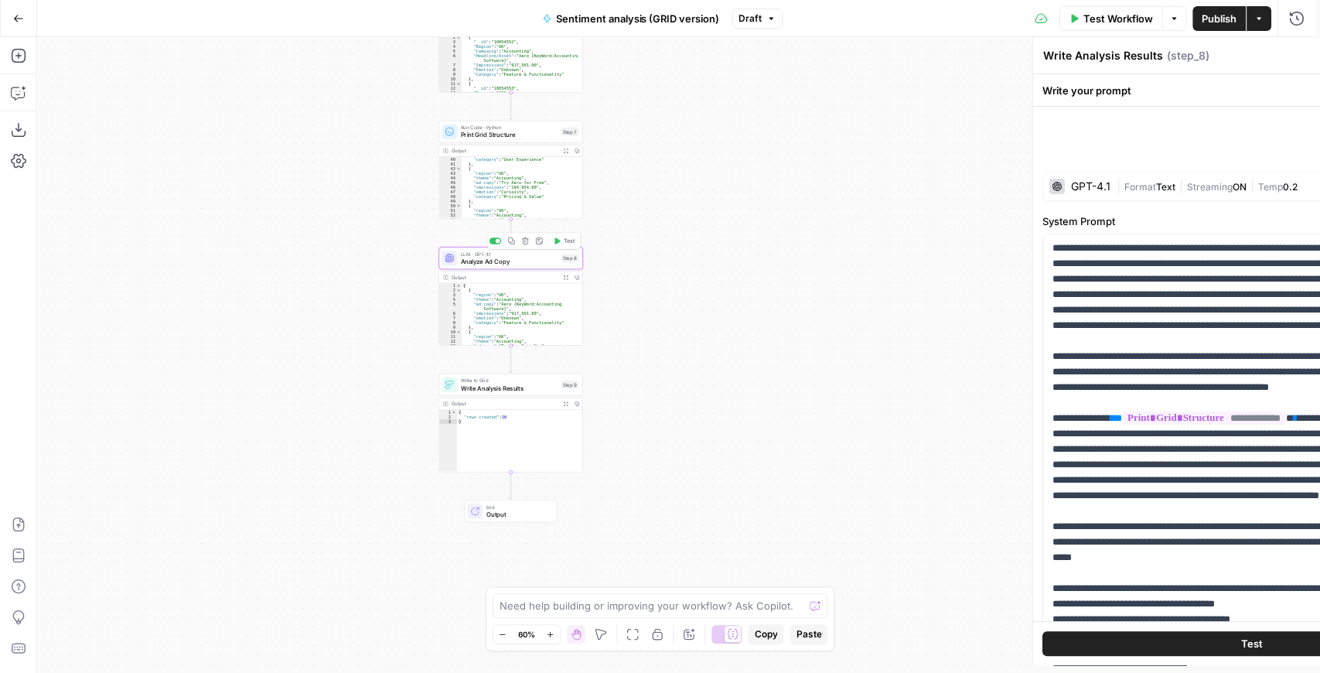
type textarea "Analyze Ad Copy"
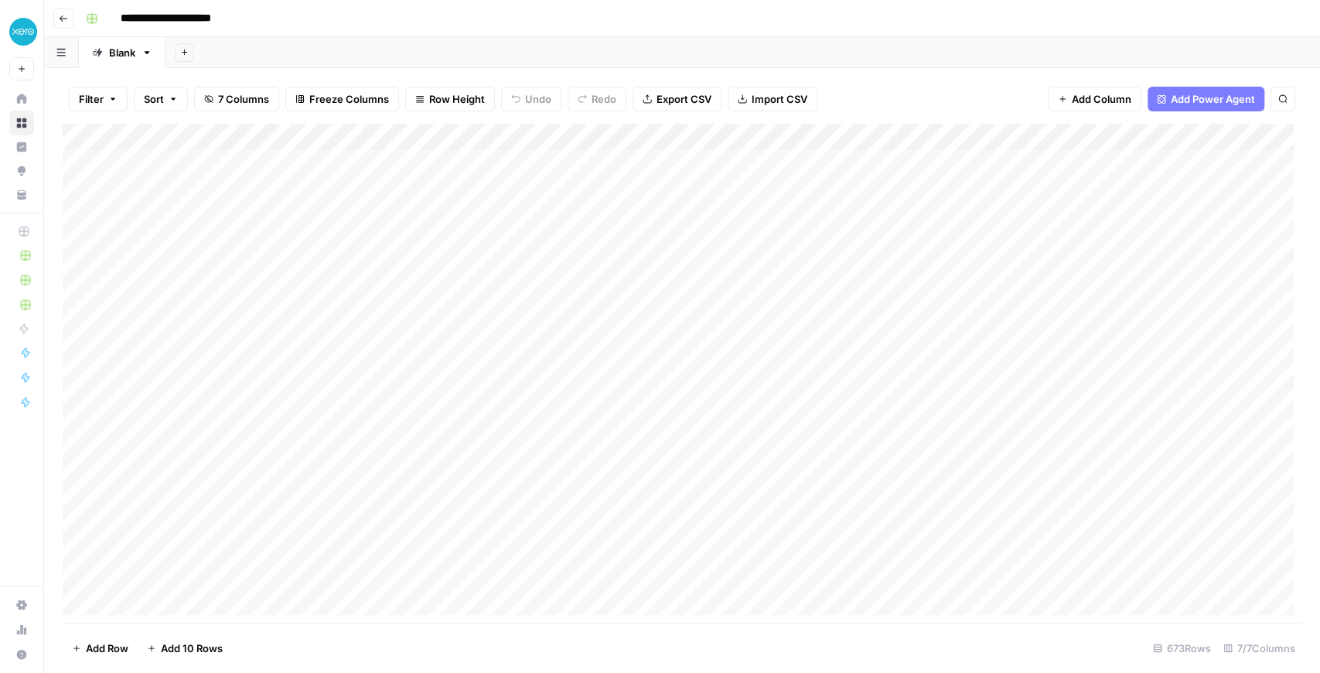
click at [340, 143] on div "Add Column" at bounding box center [682, 373] width 1239 height 499
click at [373, 135] on div "Add Column" at bounding box center [682, 373] width 1239 height 499
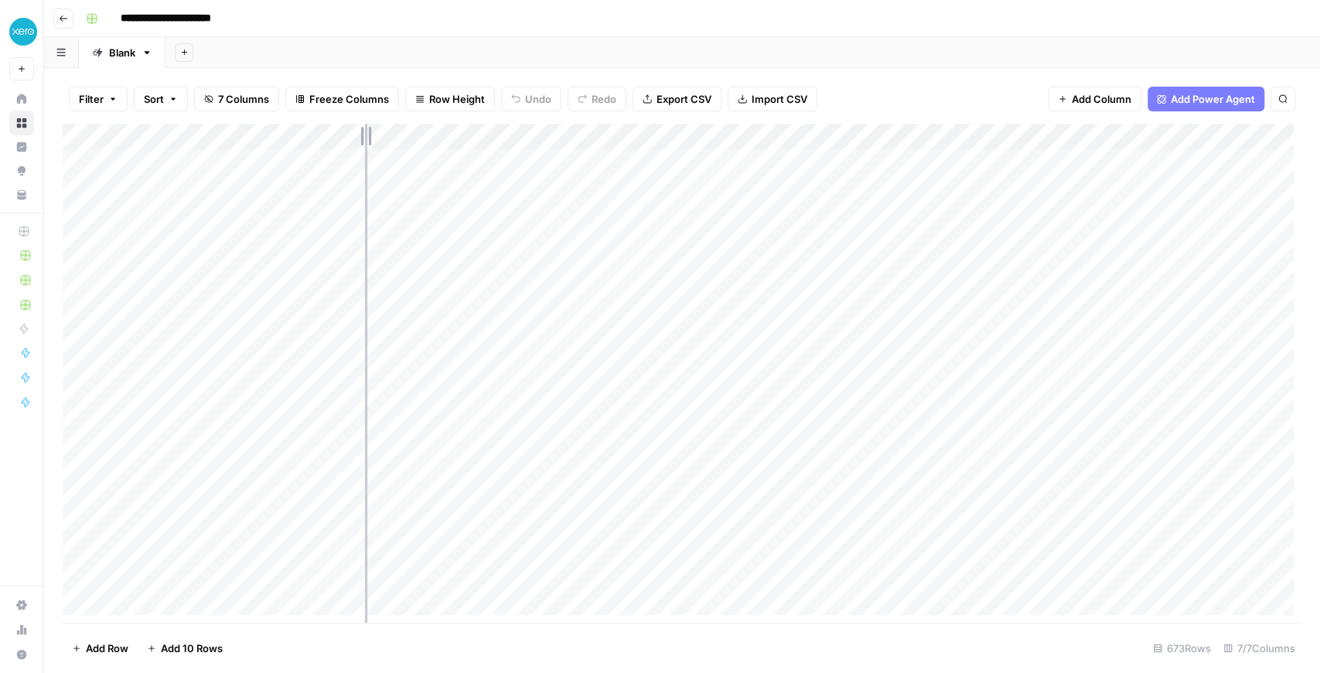
drag, startPoint x: 365, startPoint y: 138, endPoint x: 429, endPoint y: 119, distance: 66.8
click at [429, 119] on div "Filter Sort 7 Columns Freeze Columns Row Height Undo Redo Export CSV Import CSV…" at bounding box center [682, 98] width 1239 height 49
click at [412, 134] on div "Add Column" at bounding box center [682, 373] width 1239 height 499
click at [195, 146] on div "Add Column" at bounding box center [682, 373] width 1239 height 499
click at [416, 138] on div "Add Column" at bounding box center [682, 373] width 1239 height 499
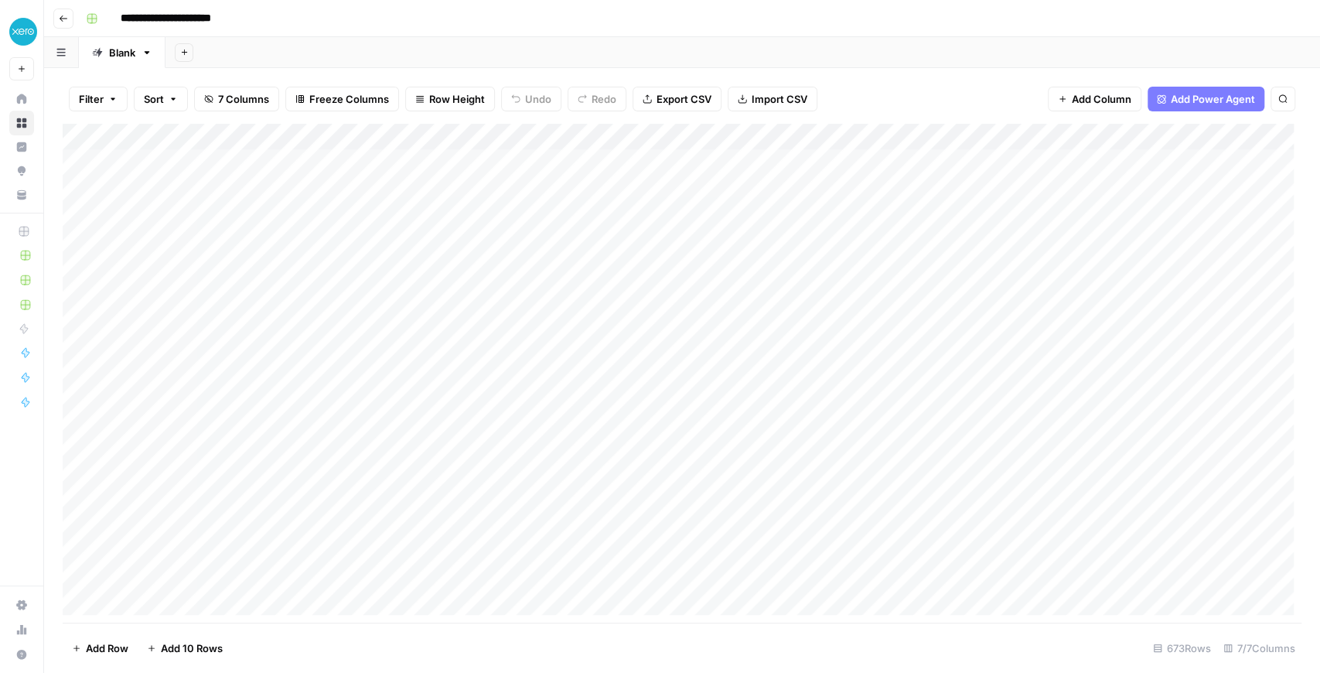
click at [416, 138] on div "Add Column" at bounding box center [682, 373] width 1239 height 499
click at [714, 131] on div "Add Column" at bounding box center [682, 373] width 1239 height 499
click at [795, 135] on div "Add Column" at bounding box center [682, 373] width 1239 height 499
click at [874, 137] on div "Add Column" at bounding box center [682, 373] width 1239 height 499
click at [929, 136] on div "Add Column" at bounding box center [682, 373] width 1239 height 499
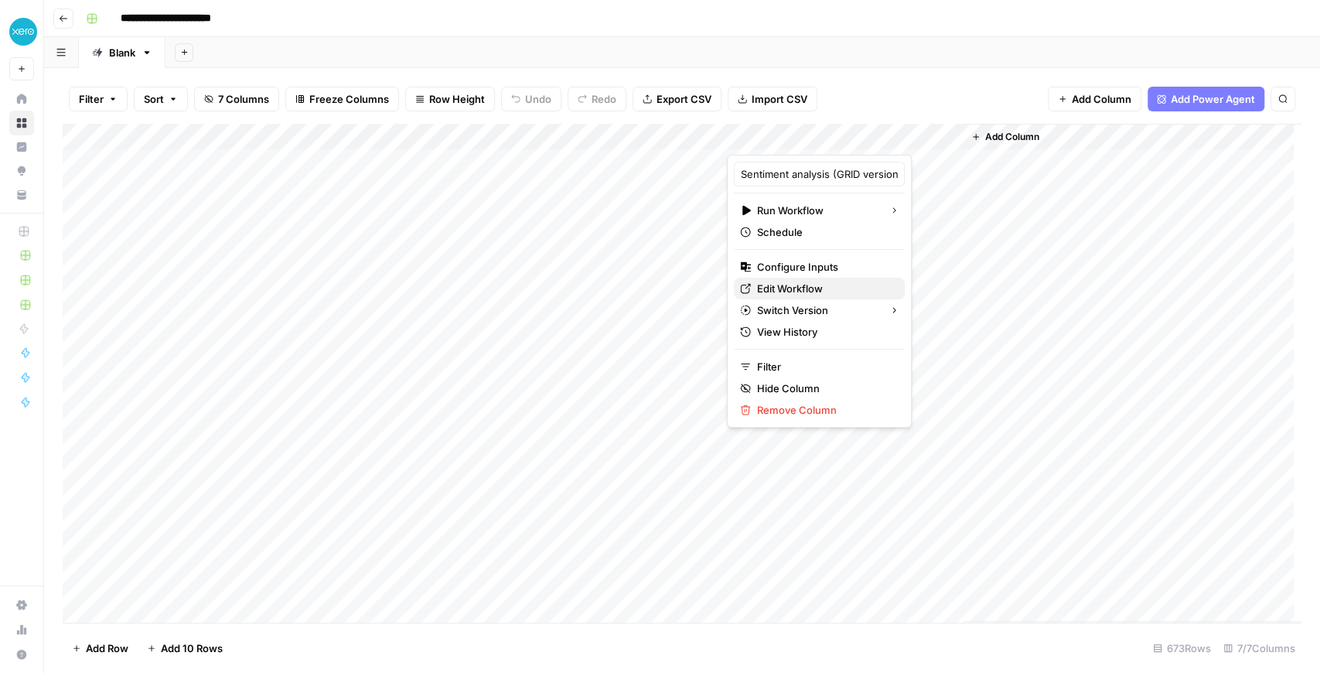
click at [802, 286] on span "Edit Workflow" at bounding box center [824, 288] width 135 height 15
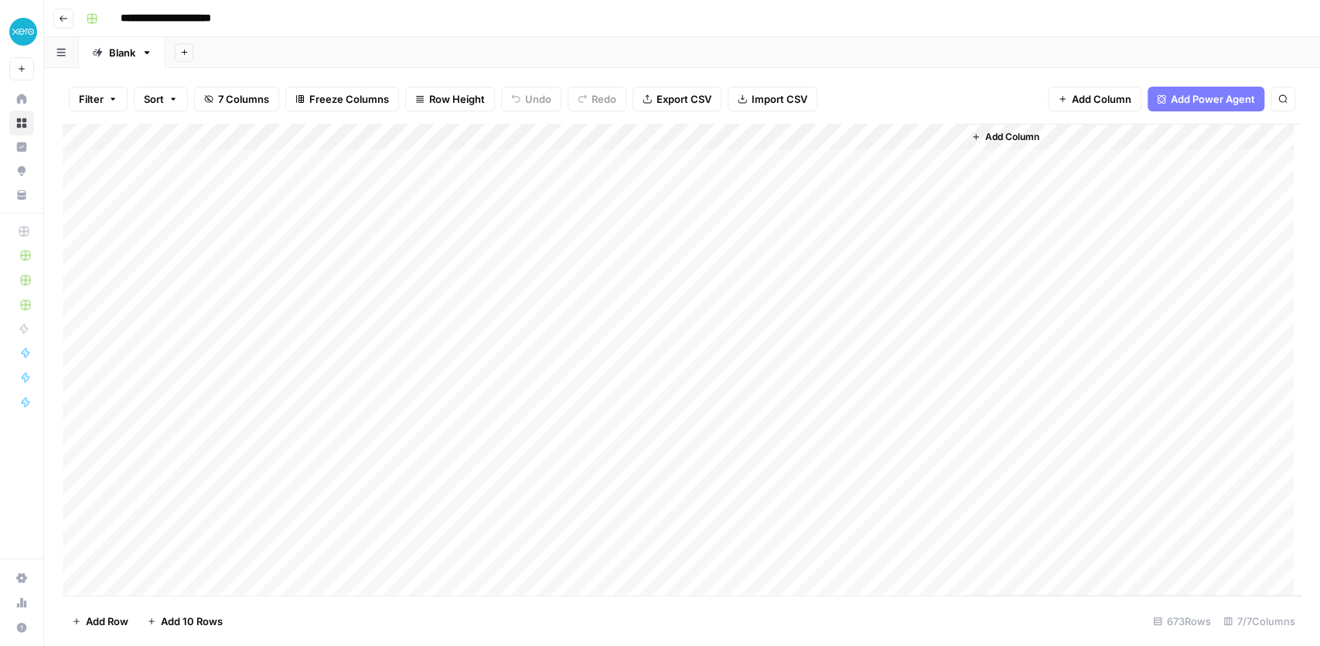
click at [890, 84] on div "Filter Sort 7 Columns Freeze Columns Row Height Undo Redo Export CSV Import CSV…" at bounding box center [682, 98] width 1239 height 49
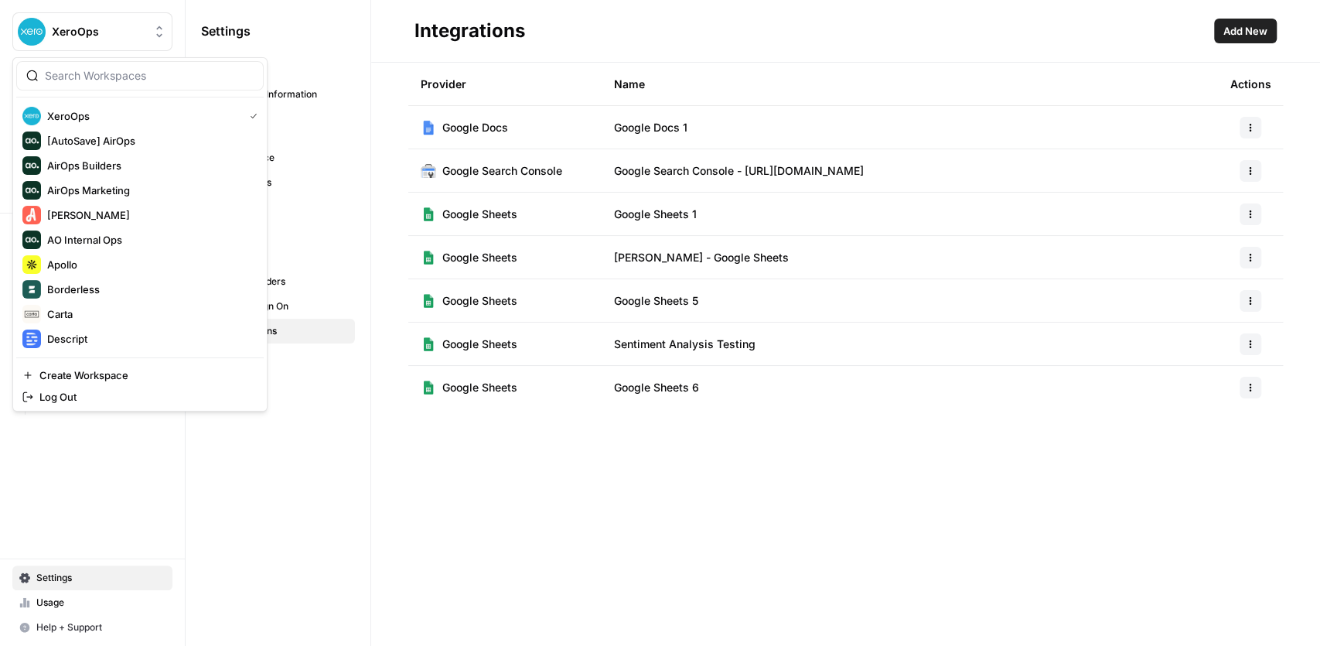
click at [100, 39] on button "XeroOps" at bounding box center [92, 31] width 160 height 39
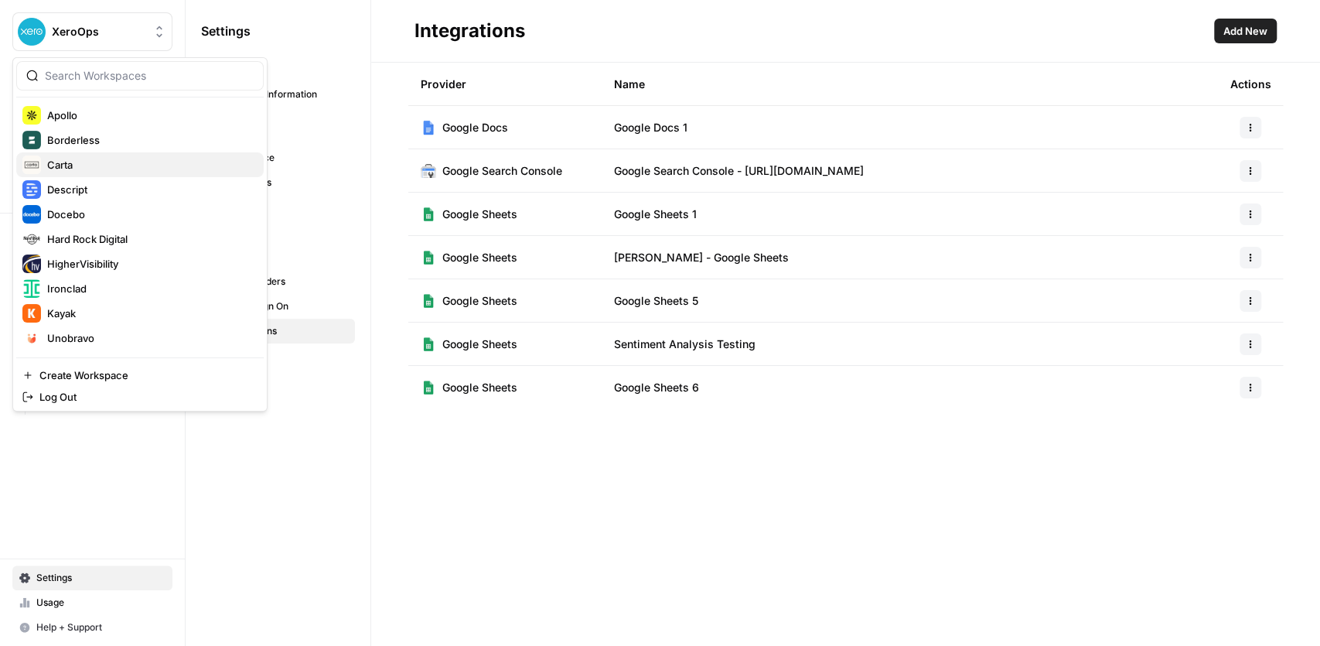
scroll to position [155, 0]
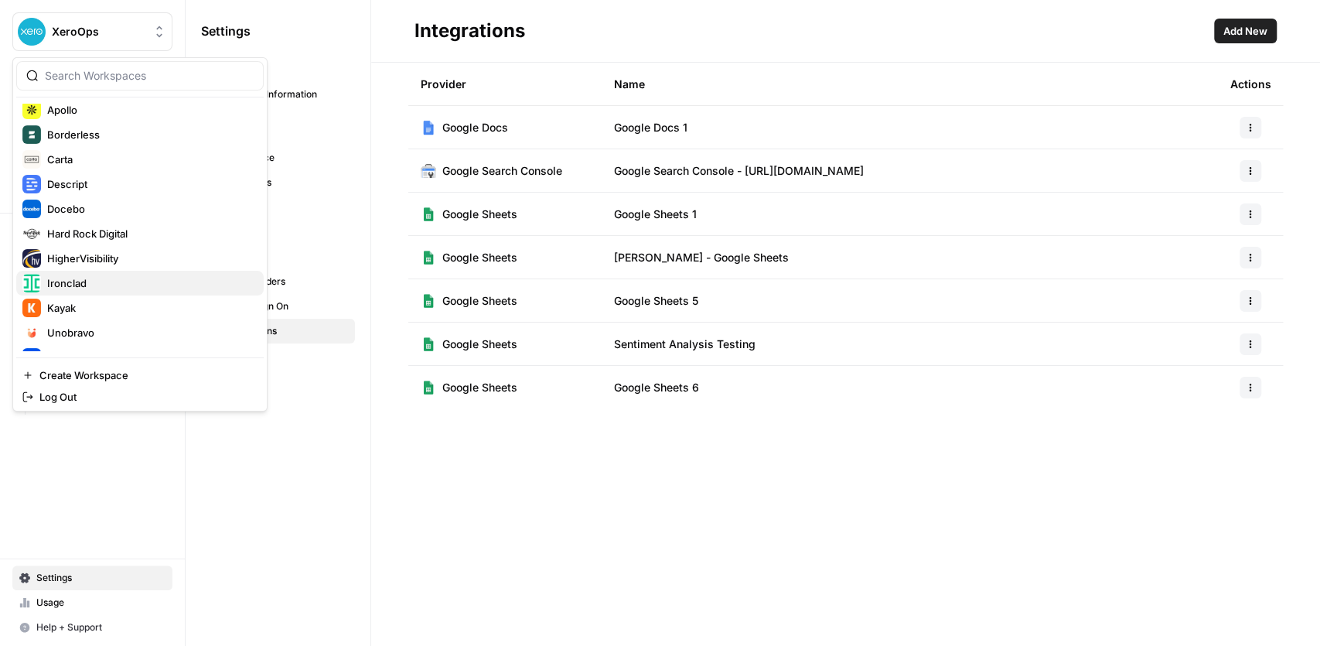
click at [111, 289] on div "Ironclad" at bounding box center [139, 283] width 235 height 19
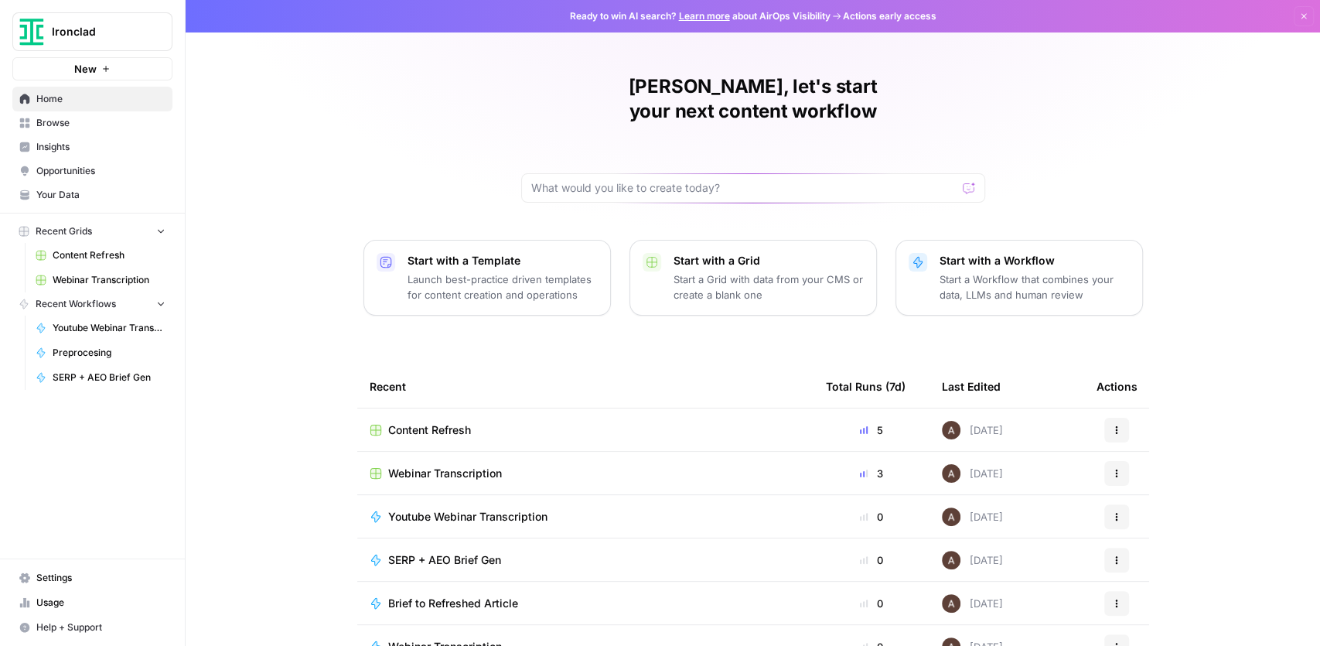
click at [121, 251] on span "Content Refresh" at bounding box center [109, 255] width 113 height 14
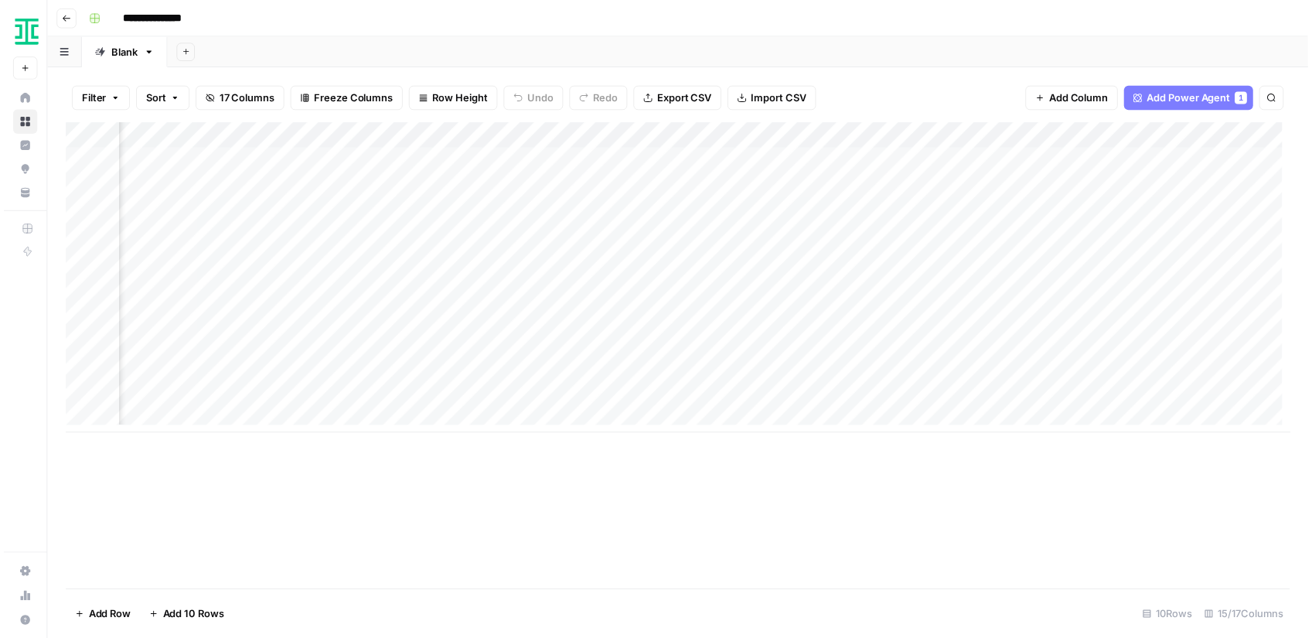
scroll to position [0, 1418]
click at [888, 292] on div "Add Column" at bounding box center [682, 281] width 1239 height 314
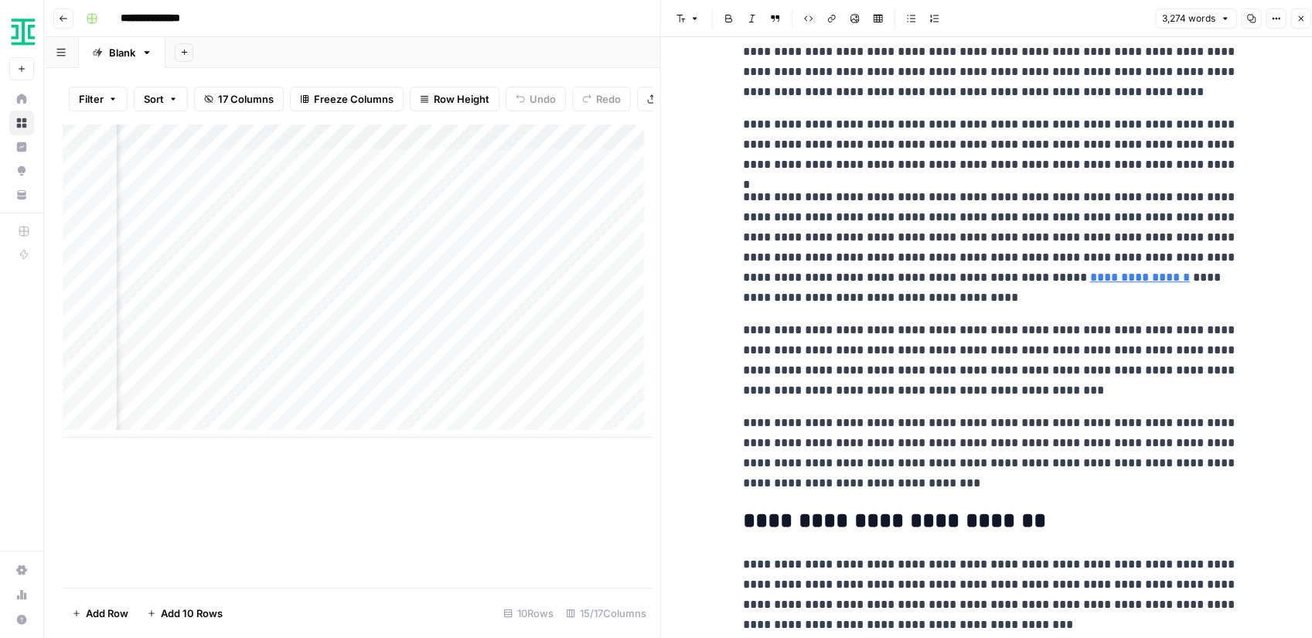
scroll to position [206, 0]
drag, startPoint x: 940, startPoint y: 216, endPoint x: 888, endPoint y: 257, distance: 66.2
click at [889, 256] on p "**********" at bounding box center [990, 246] width 495 height 121
click at [878, 214] on p "**********" at bounding box center [990, 246] width 495 height 121
drag, startPoint x: 868, startPoint y: 275, endPoint x: 874, endPoint y: 226, distance: 49.9
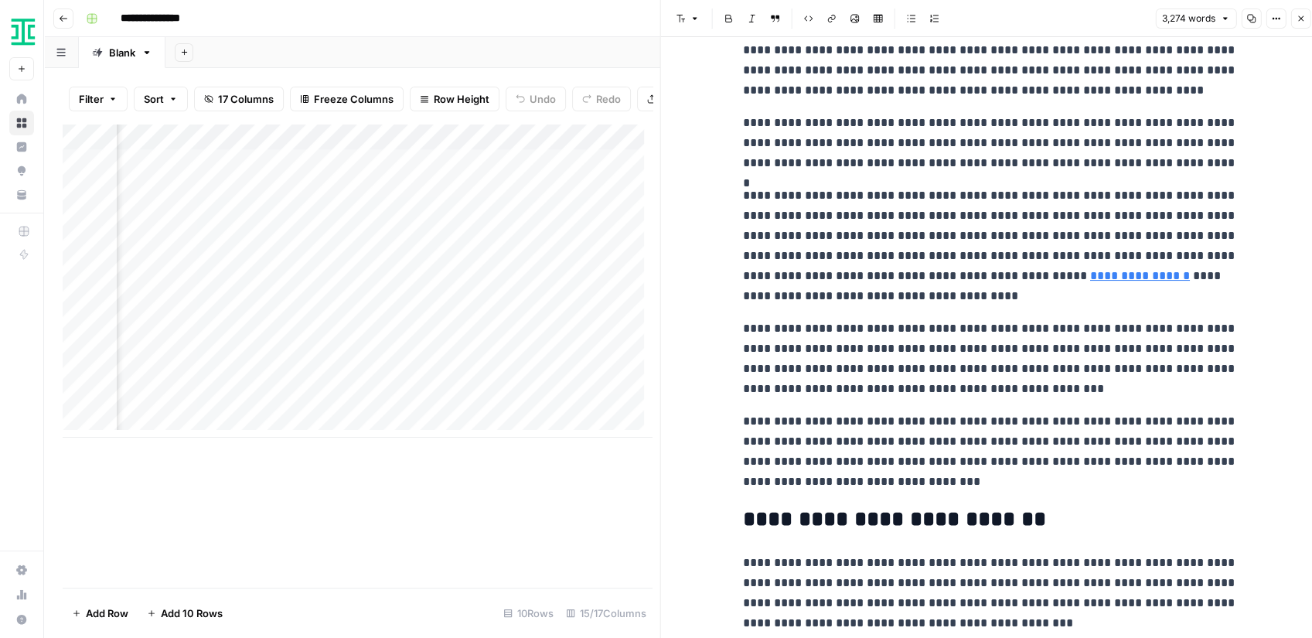
click at [873, 229] on p "**********" at bounding box center [990, 246] width 495 height 121
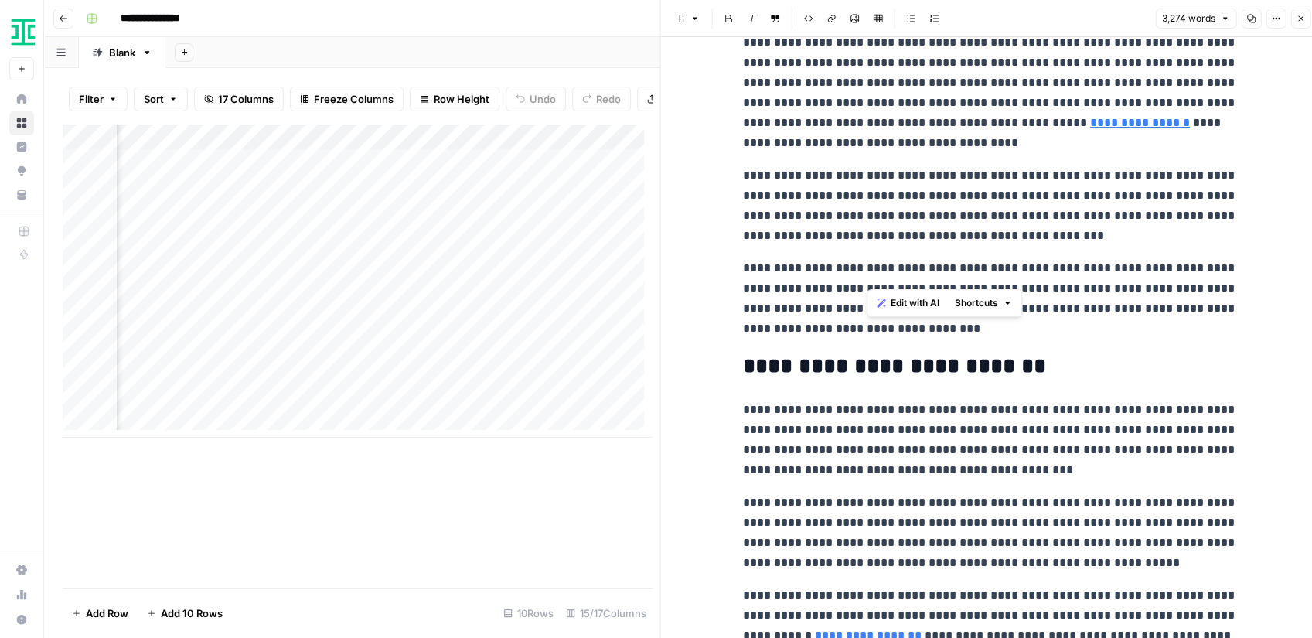
scroll to position [360, 0]
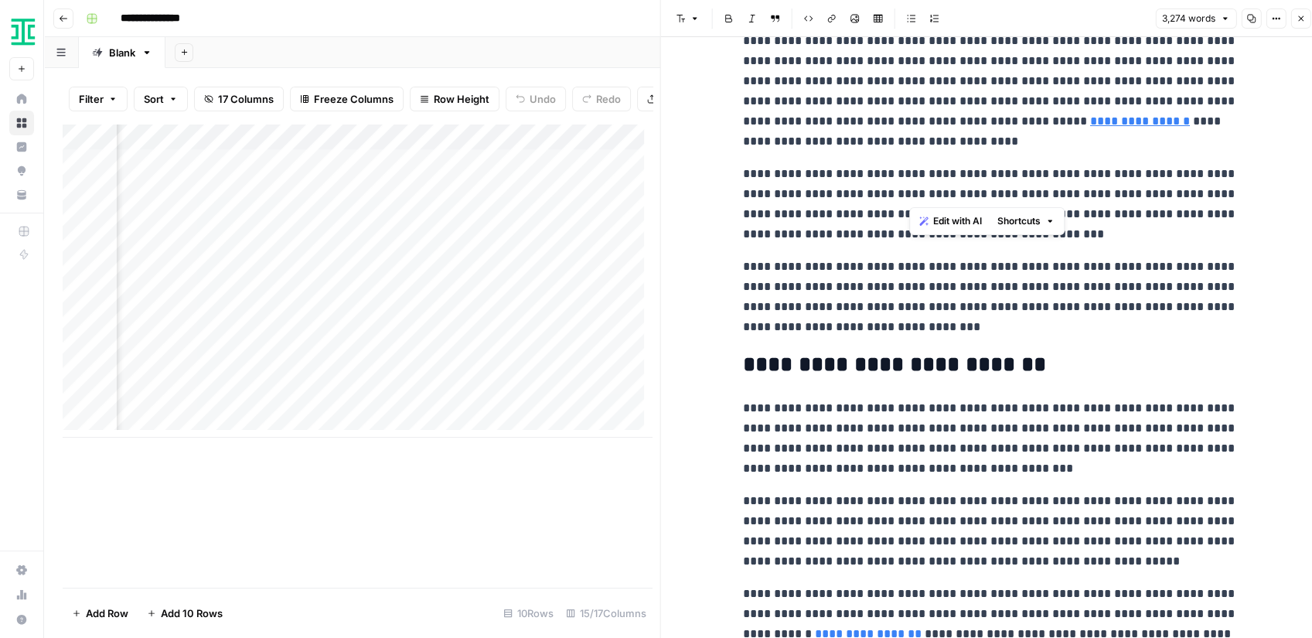
drag, startPoint x: 912, startPoint y: 189, endPoint x: 903, endPoint y: 234, distance: 45.8
click at [903, 233] on p "**********" at bounding box center [990, 204] width 495 height 80
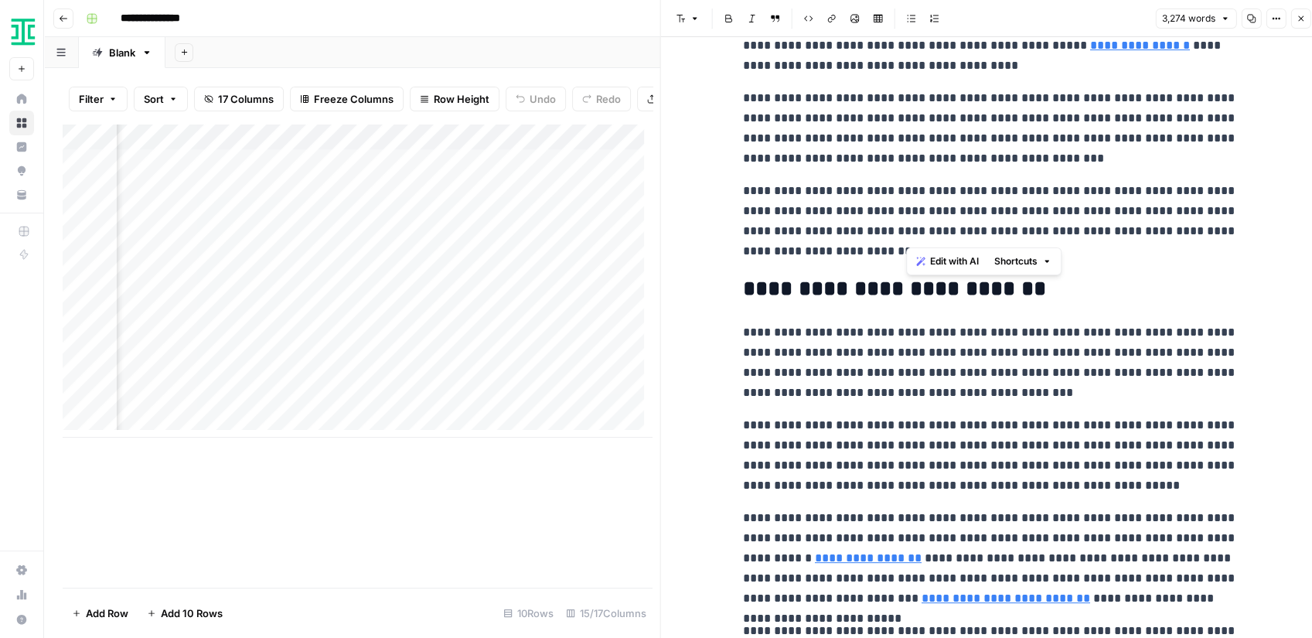
scroll to position [464, 0]
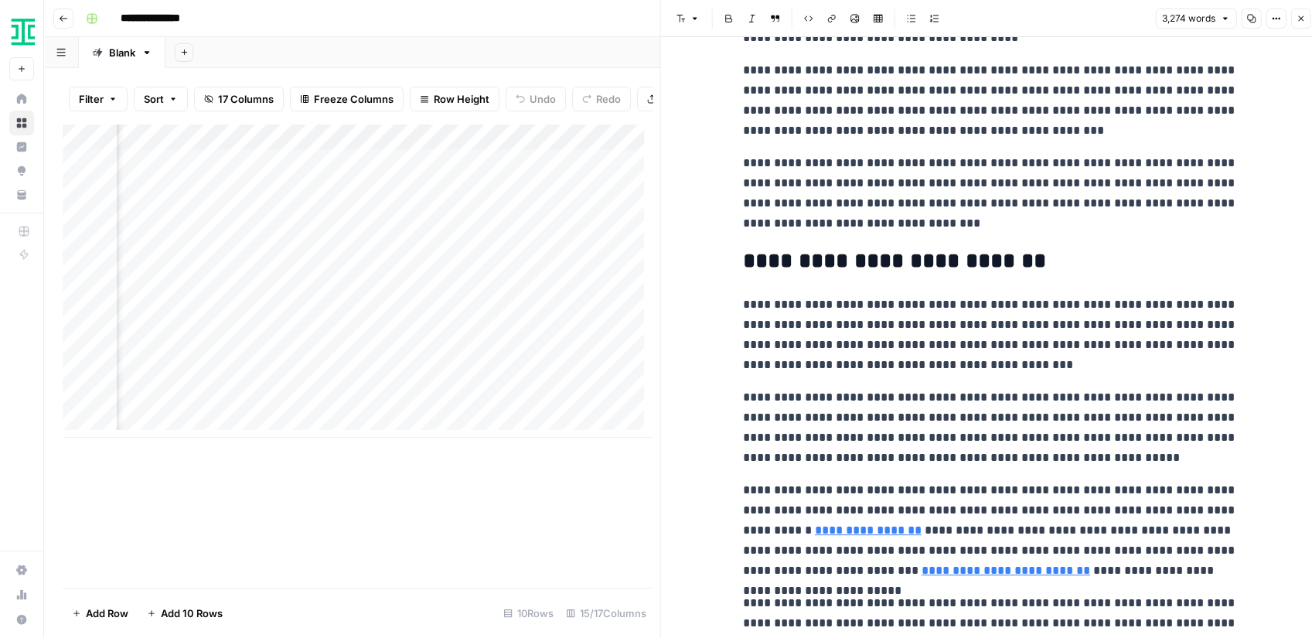
drag, startPoint x: 852, startPoint y: 303, endPoint x: 854, endPoint y: 370, distance: 66.5
click at [854, 370] on p "**********" at bounding box center [990, 335] width 495 height 80
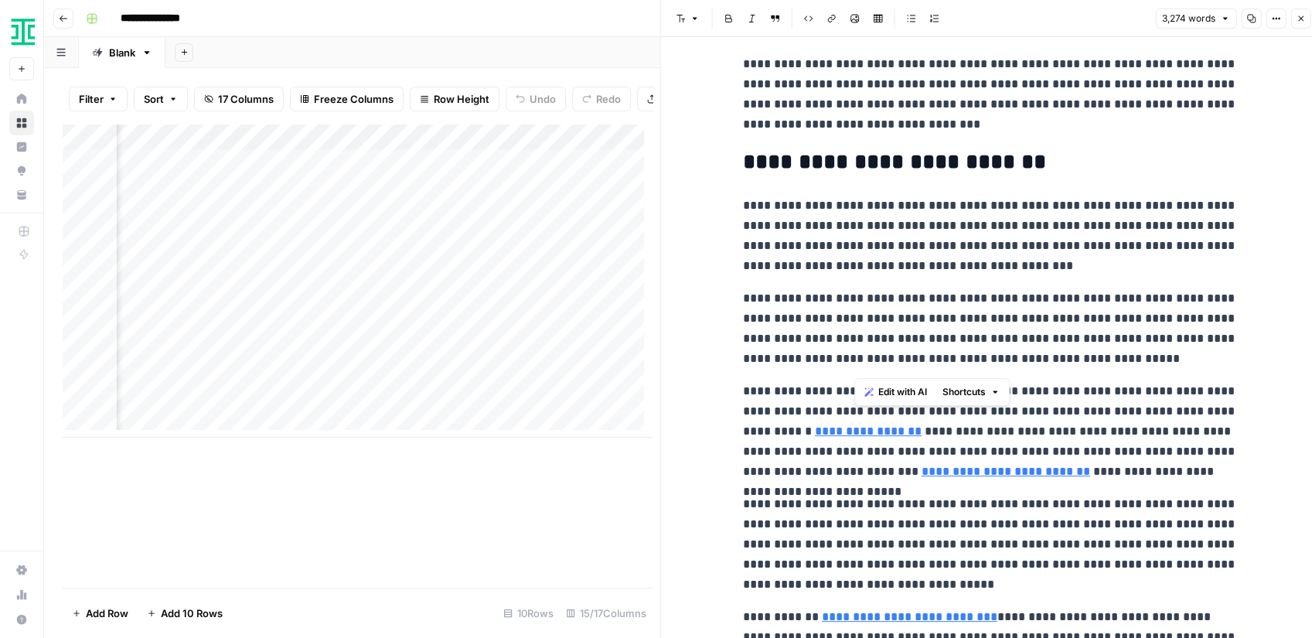
scroll to position [567, 0]
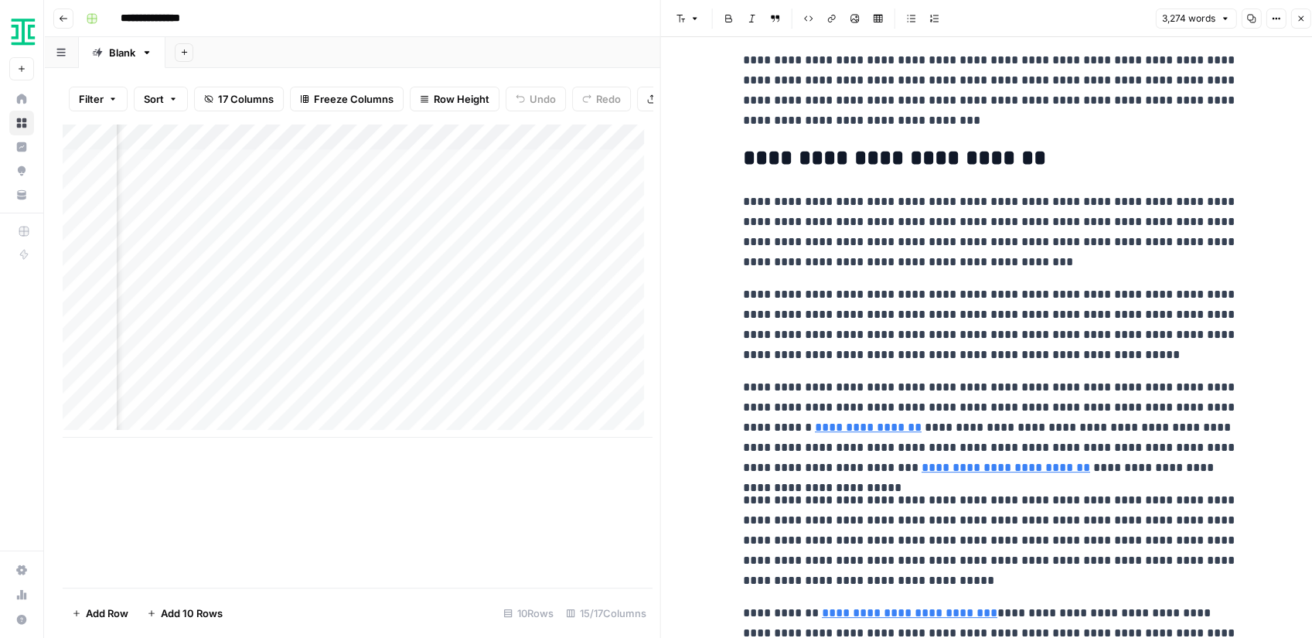
drag, startPoint x: 947, startPoint y: 303, endPoint x: 957, endPoint y: 345, distance: 42.9
click at [957, 344] on p "**********" at bounding box center [990, 325] width 495 height 80
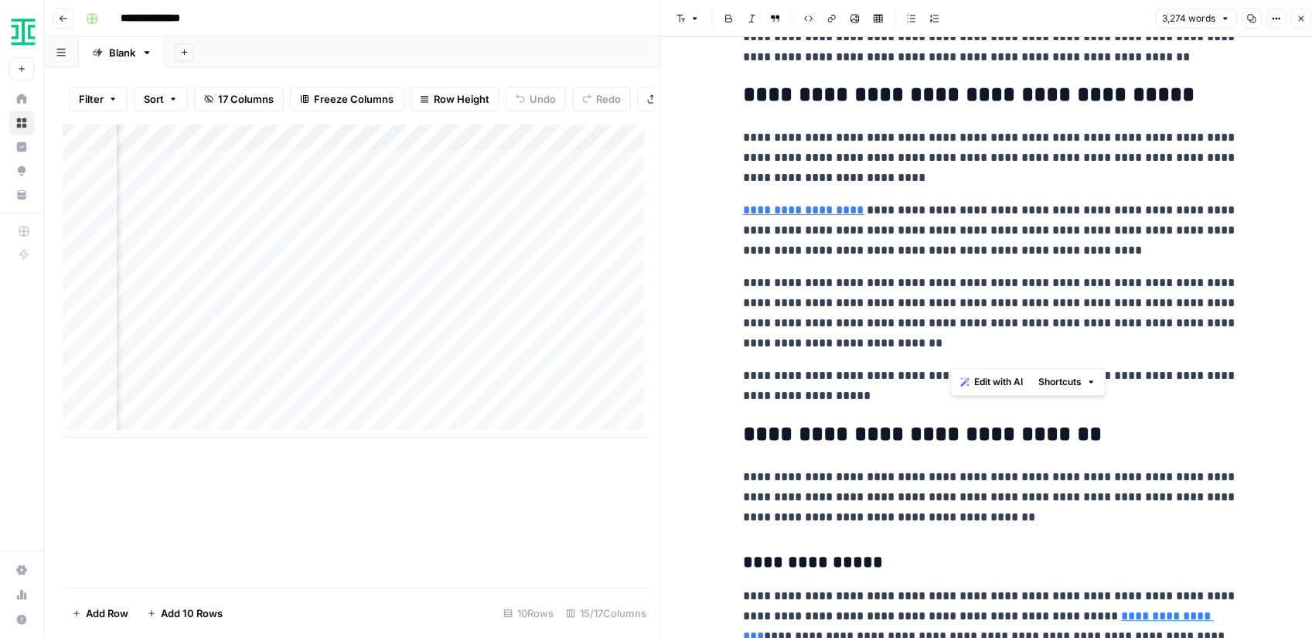
scroll to position [1185, 0]
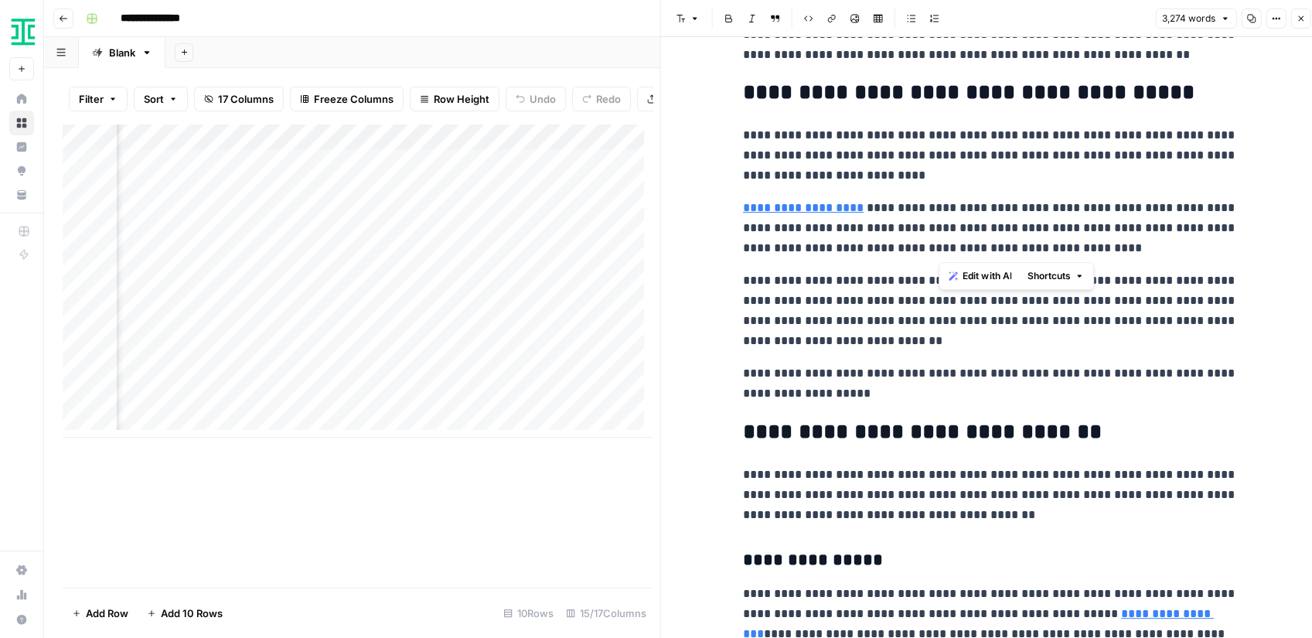
drag, startPoint x: 946, startPoint y: 212, endPoint x: 937, endPoint y: 254, distance: 43.4
click at [937, 254] on p "**********" at bounding box center [990, 228] width 495 height 60
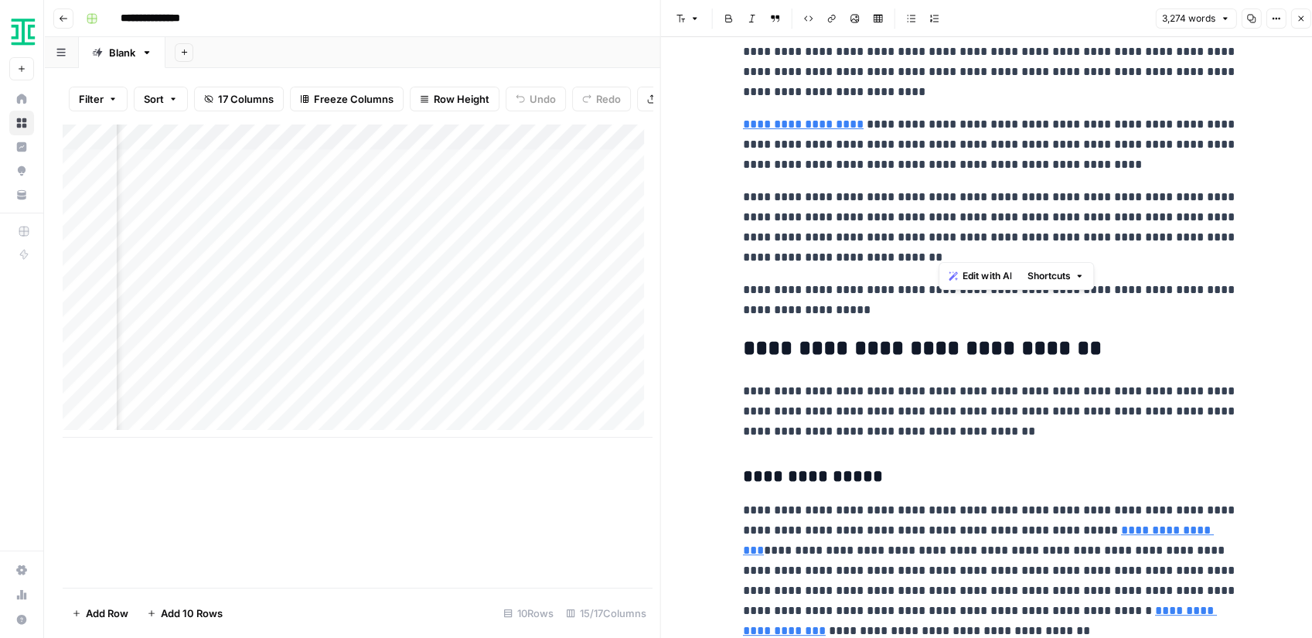
scroll to position [1288, 0]
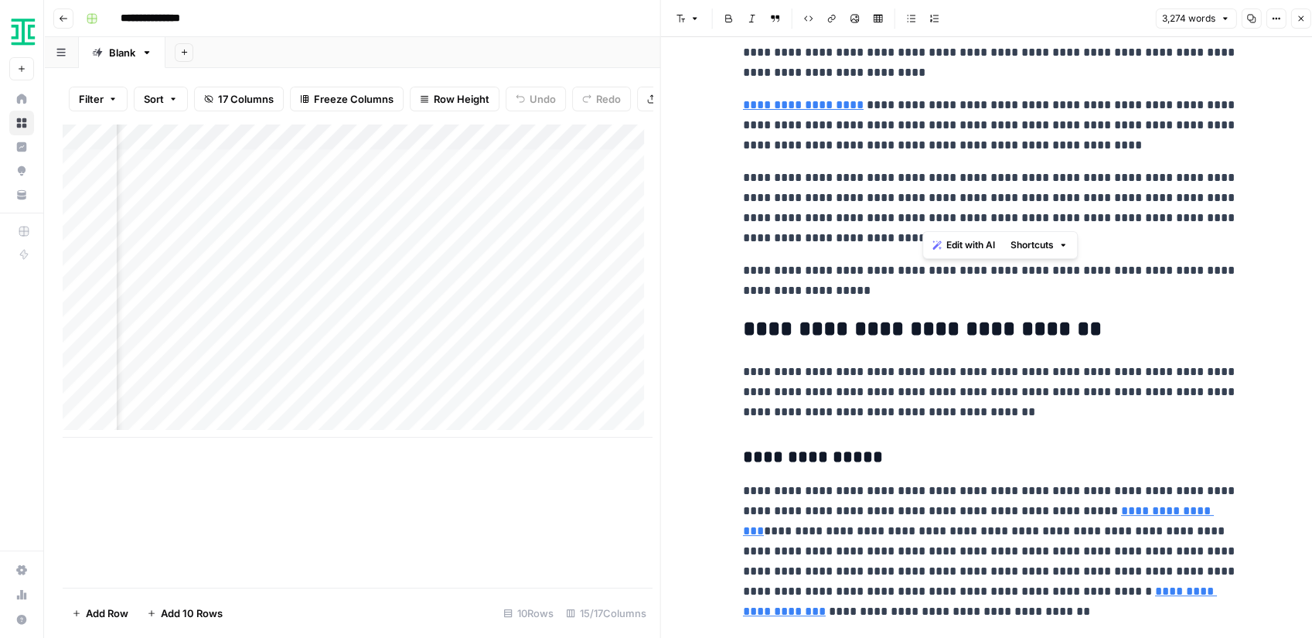
drag, startPoint x: 931, startPoint y: 183, endPoint x: 925, endPoint y: 216, distance: 33.1
click at [925, 216] on p "**********" at bounding box center [990, 208] width 495 height 80
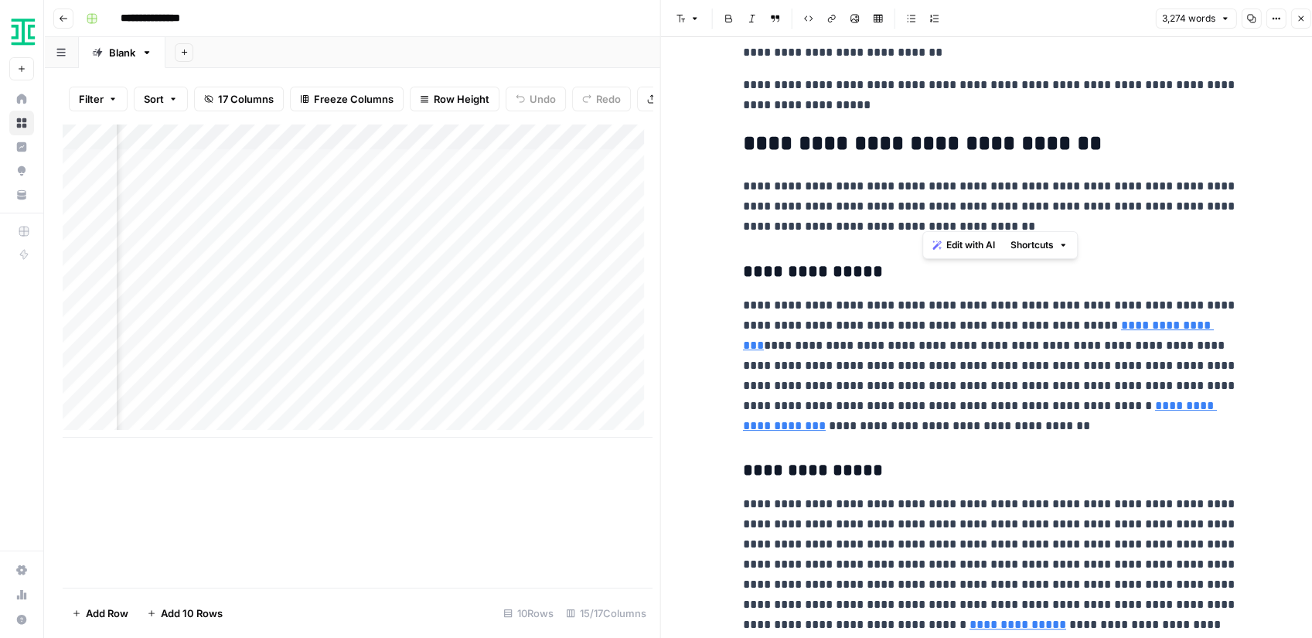
scroll to position [1495, 0]
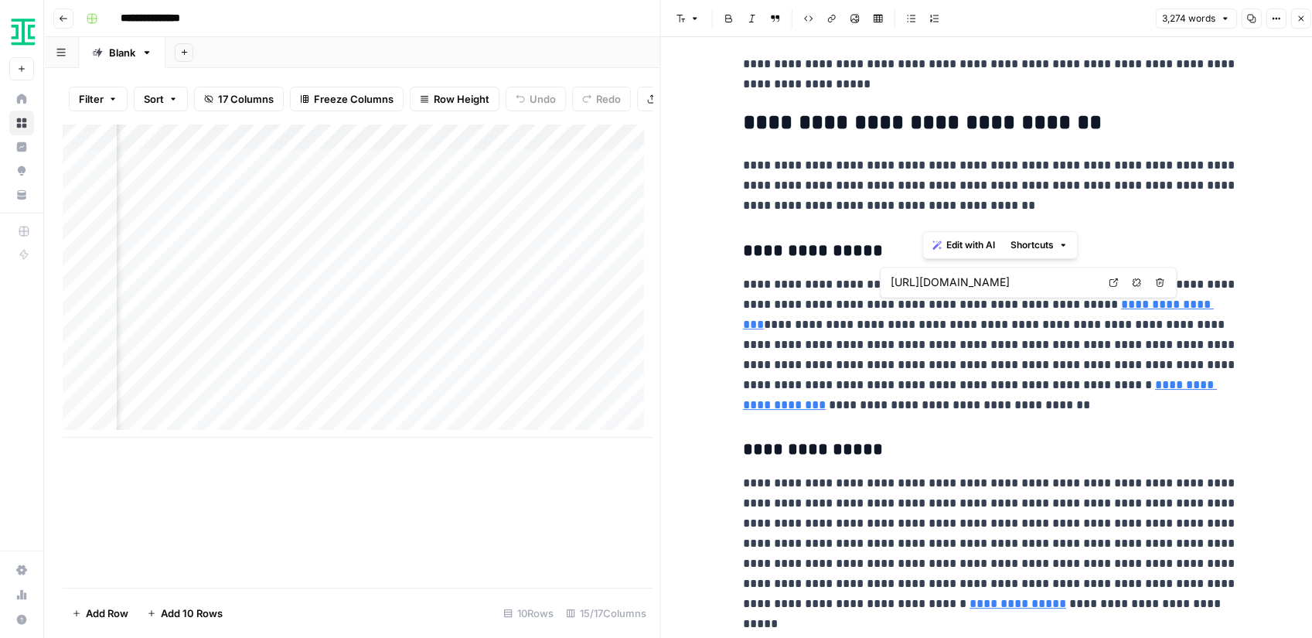
type input "[URL][DOMAIN_NAME]"
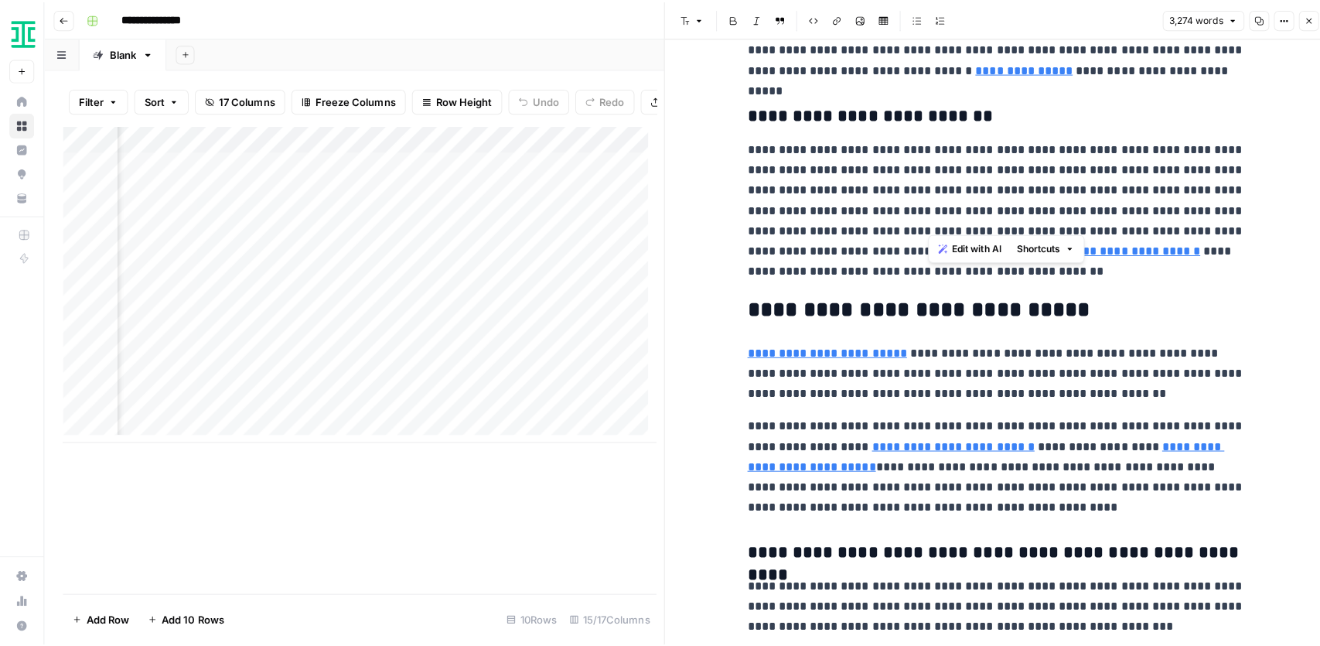
scroll to position [2165, 0]
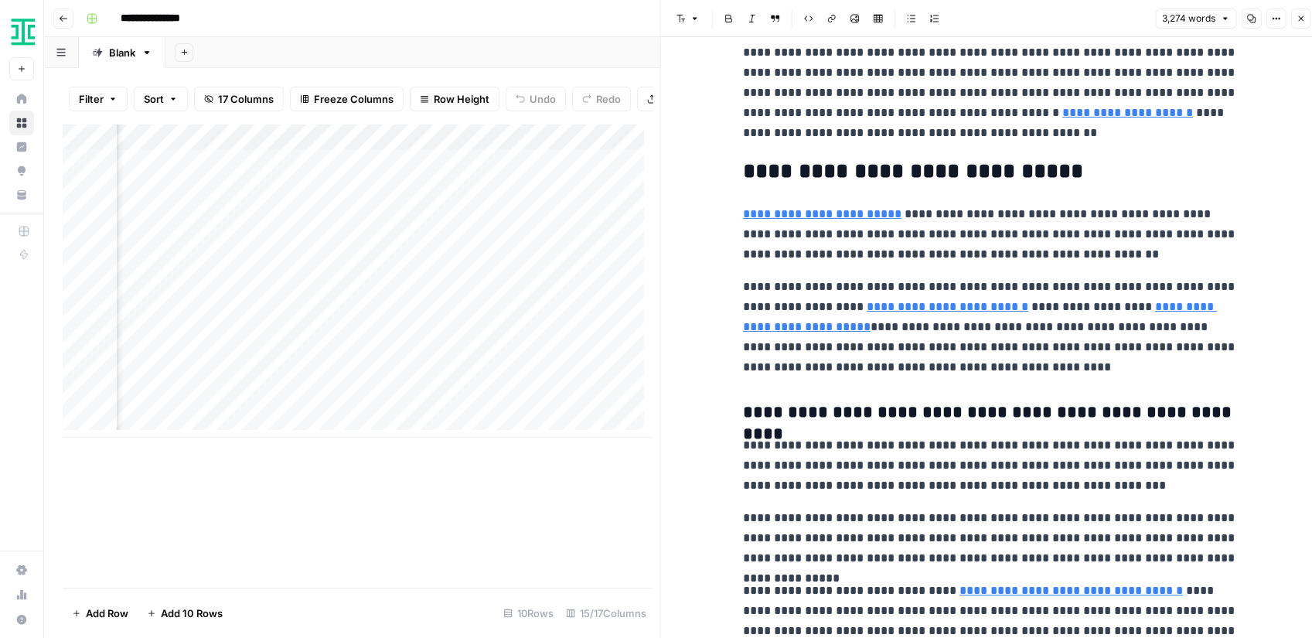
click at [1293, 22] on button "Close" at bounding box center [1300, 19] width 20 height 20
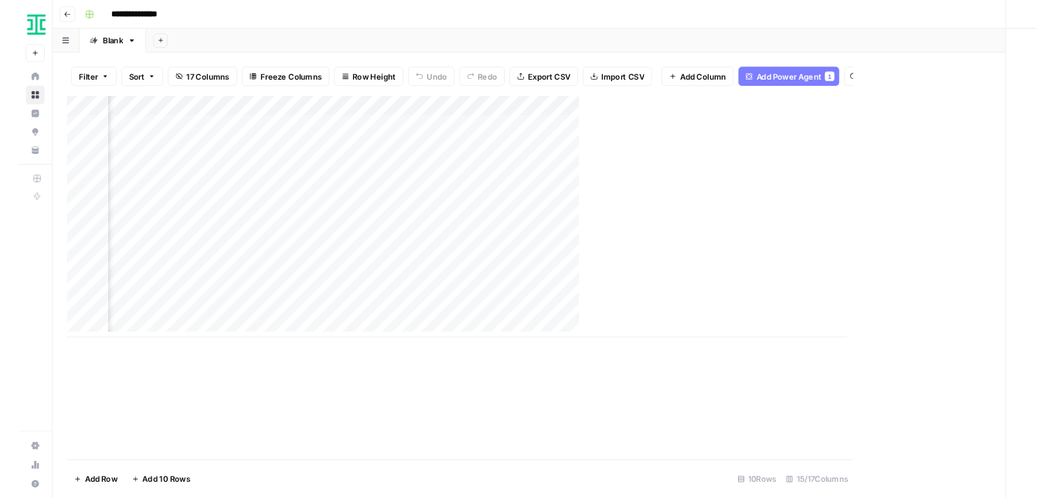
scroll to position [0, 1399]
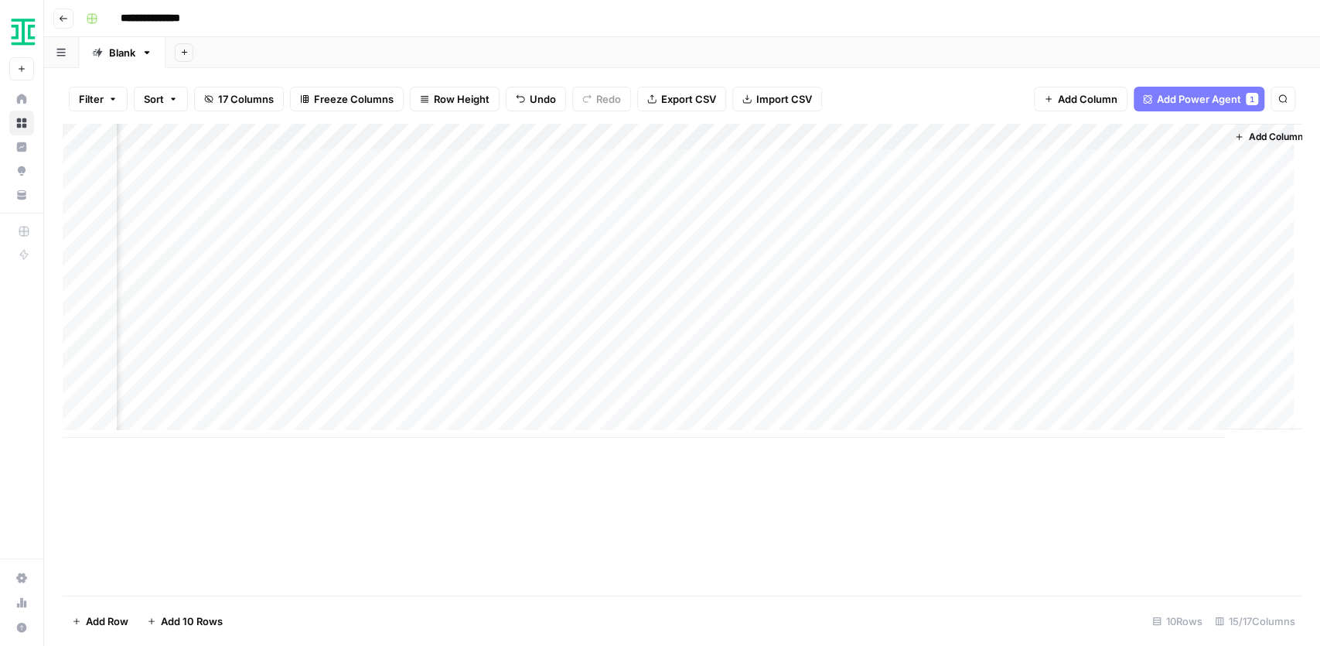
click at [636, 141] on div "Add Column" at bounding box center [682, 281] width 1239 height 314
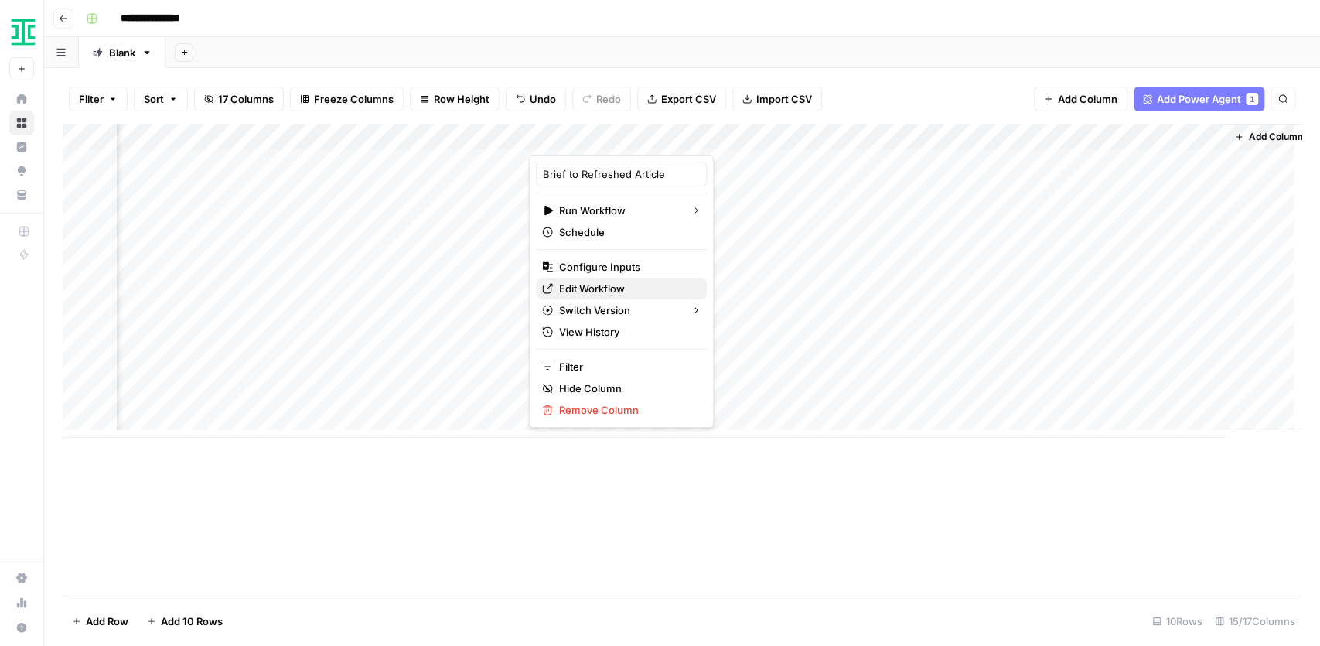
click at [581, 289] on span "Edit Workflow" at bounding box center [626, 288] width 135 height 15
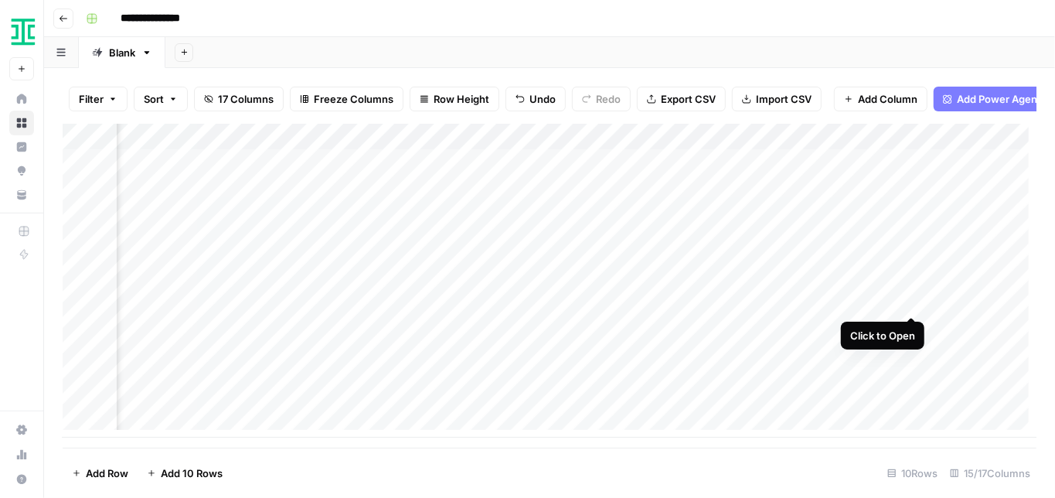
click at [905, 302] on div "Add Column" at bounding box center [550, 281] width 974 height 314
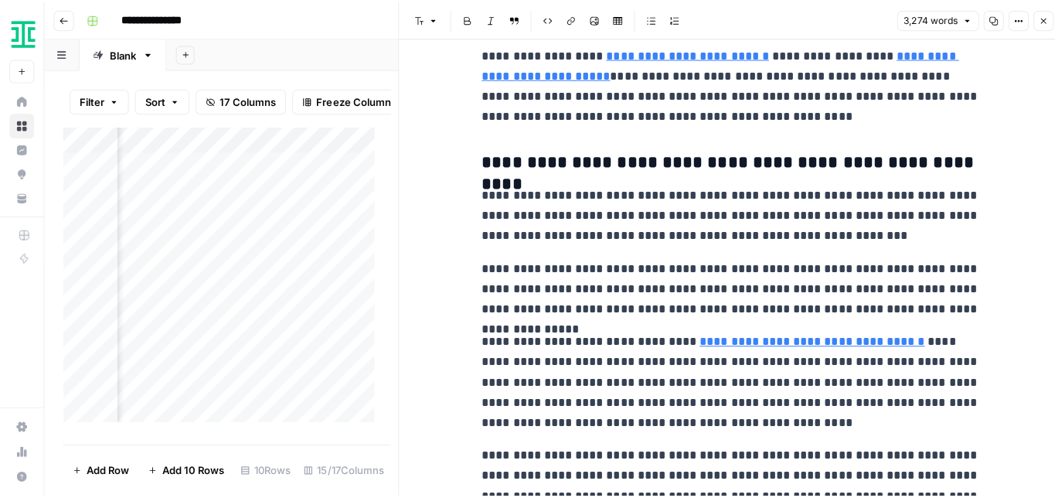
scroll to position [2422, 0]
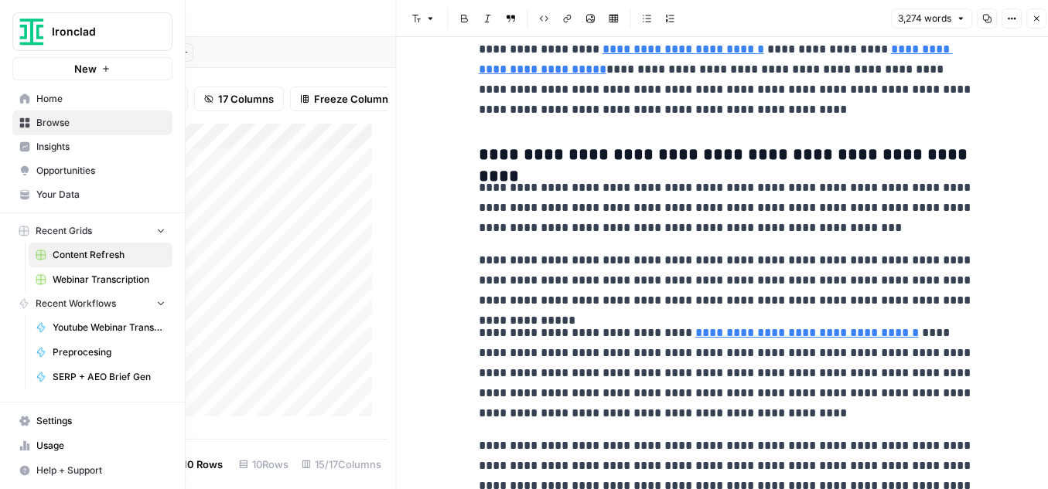
click at [53, 165] on span "Opportunities" at bounding box center [100, 171] width 129 height 14
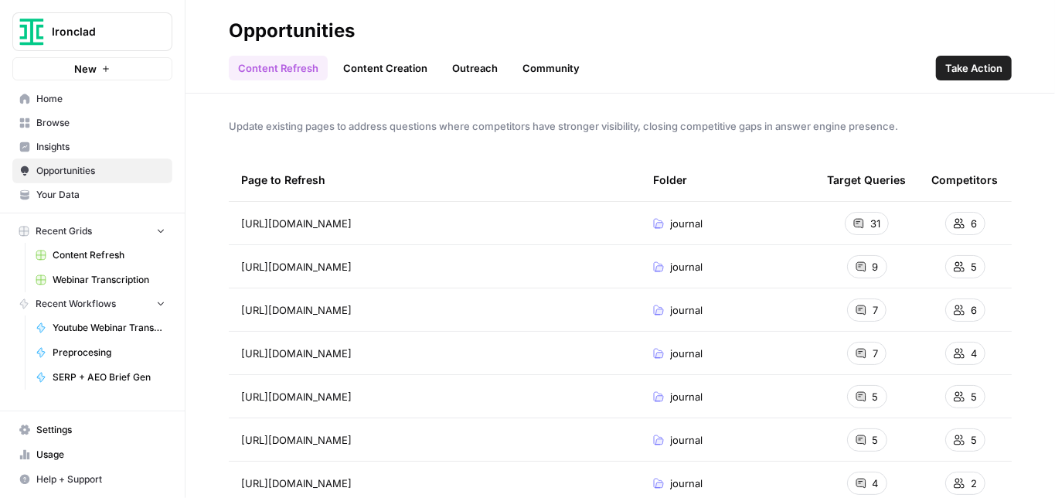
click at [60, 152] on span "Insights" at bounding box center [100, 147] width 129 height 14
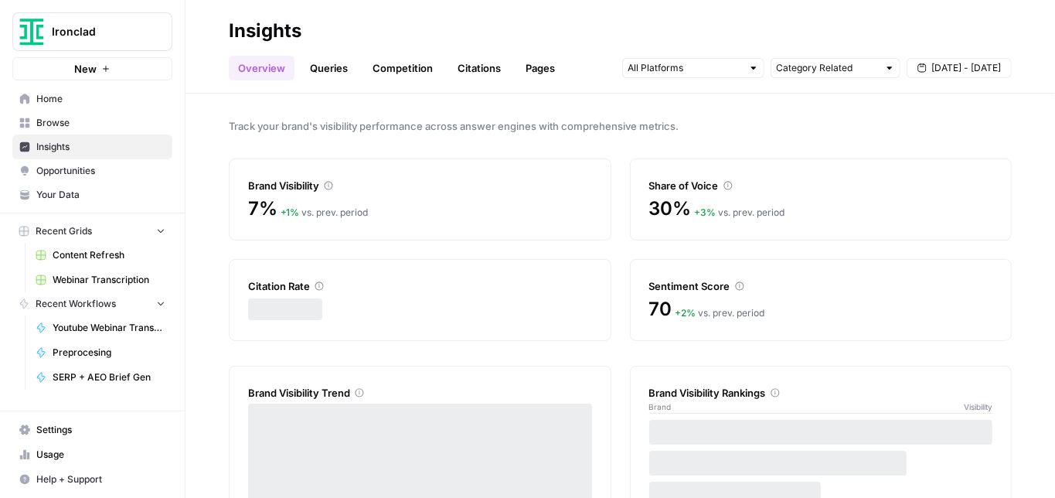
click at [66, 172] on span "Opportunities" at bounding box center [100, 171] width 129 height 14
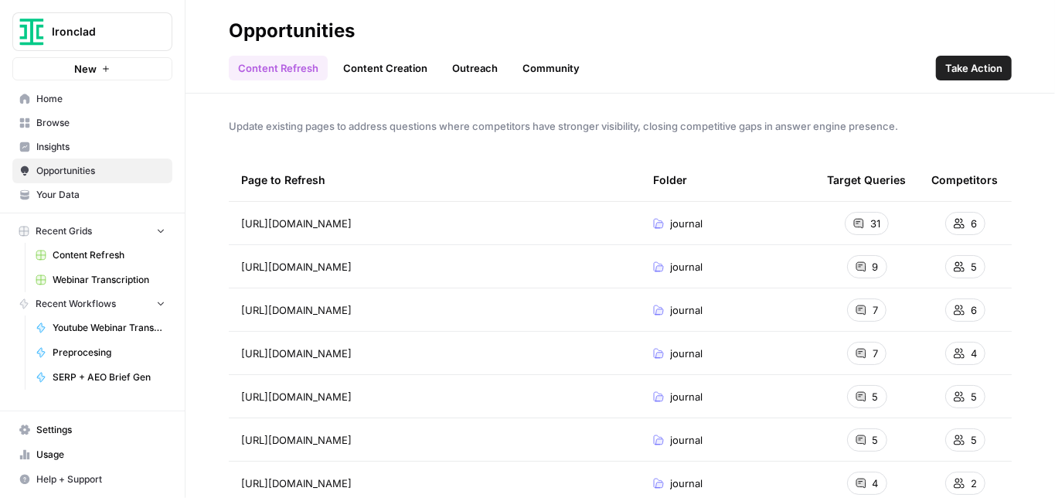
click at [75, 197] on span "Your Data" at bounding box center [100, 195] width 129 height 14
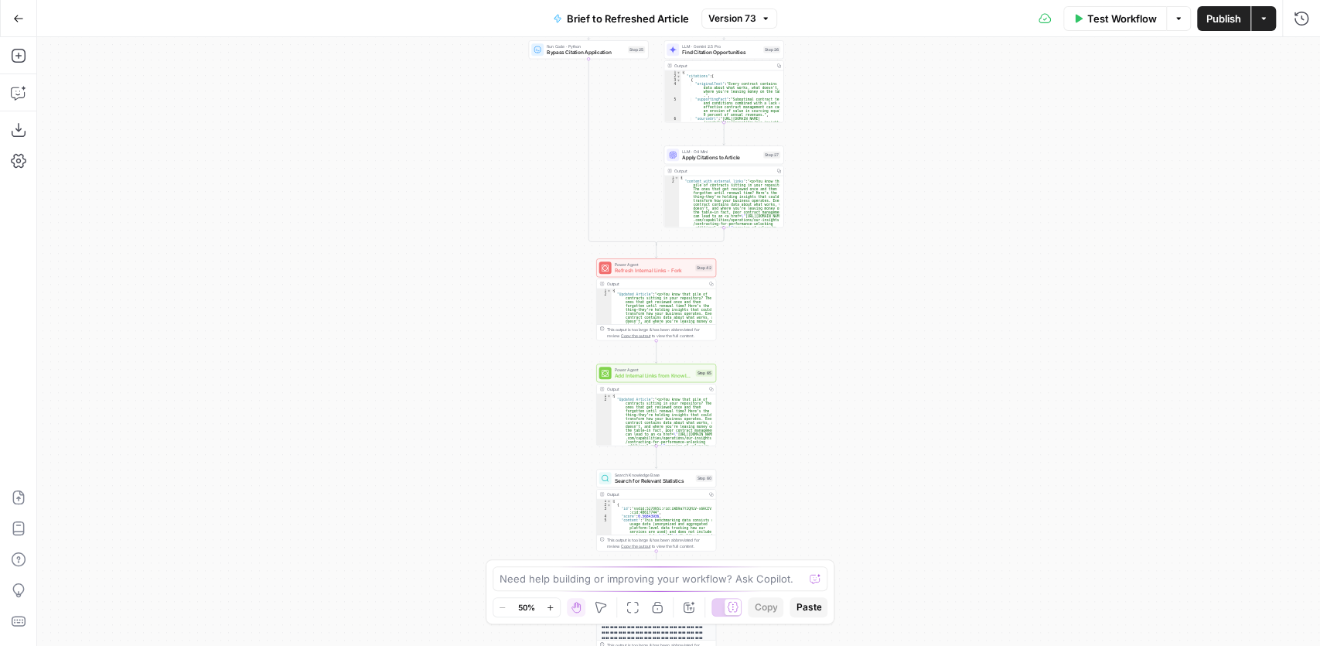
drag, startPoint x: 572, startPoint y: 318, endPoint x: 515, endPoint y: 155, distance: 172.9
click at [550, 193] on div "true false true false true false Workflow Set Inputs Inputs LLM · GPT-4.1 Extra…" at bounding box center [678, 341] width 1283 height 608
click at [515, 155] on div "true false true false true false Workflow Set Inputs Inputs LLM · GPT-4.1 Extra…" at bounding box center [678, 341] width 1283 height 608
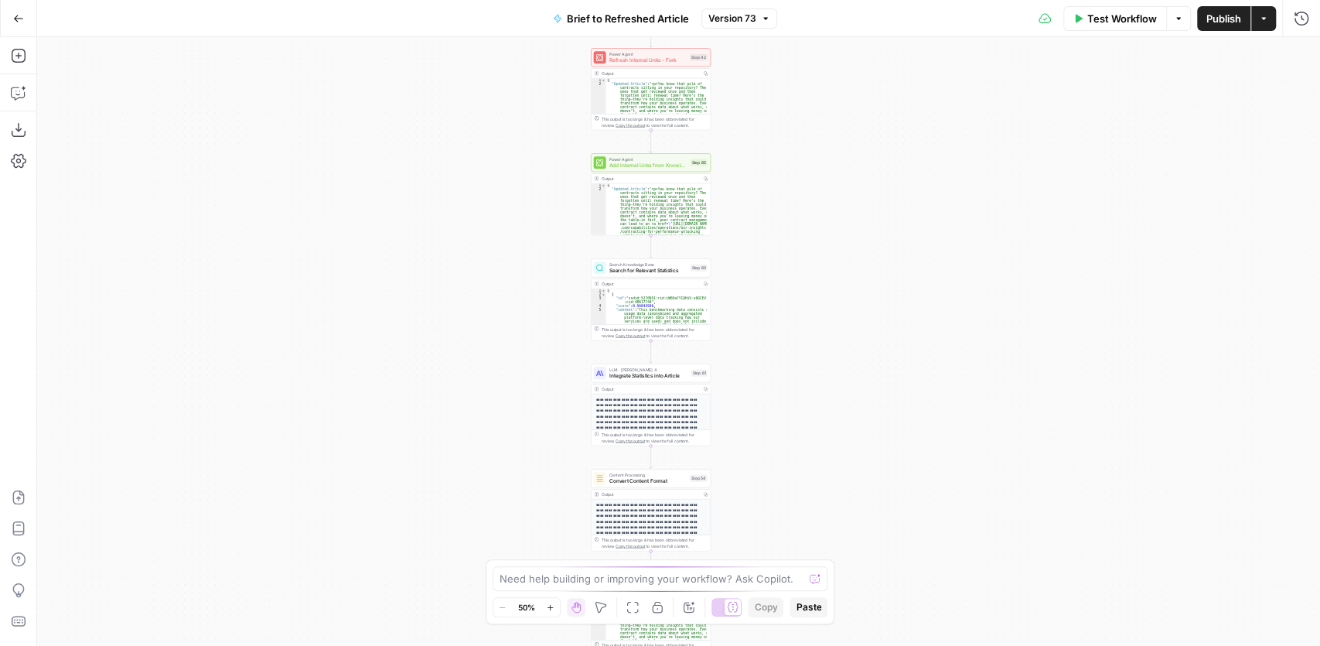
drag, startPoint x: 494, startPoint y: 264, endPoint x: 491, endPoint y: 131, distance: 133.0
click at [492, 132] on div "true false true false true false Workflow Set Inputs Inputs LLM · GPT-4.1 Extra…" at bounding box center [678, 341] width 1283 height 608
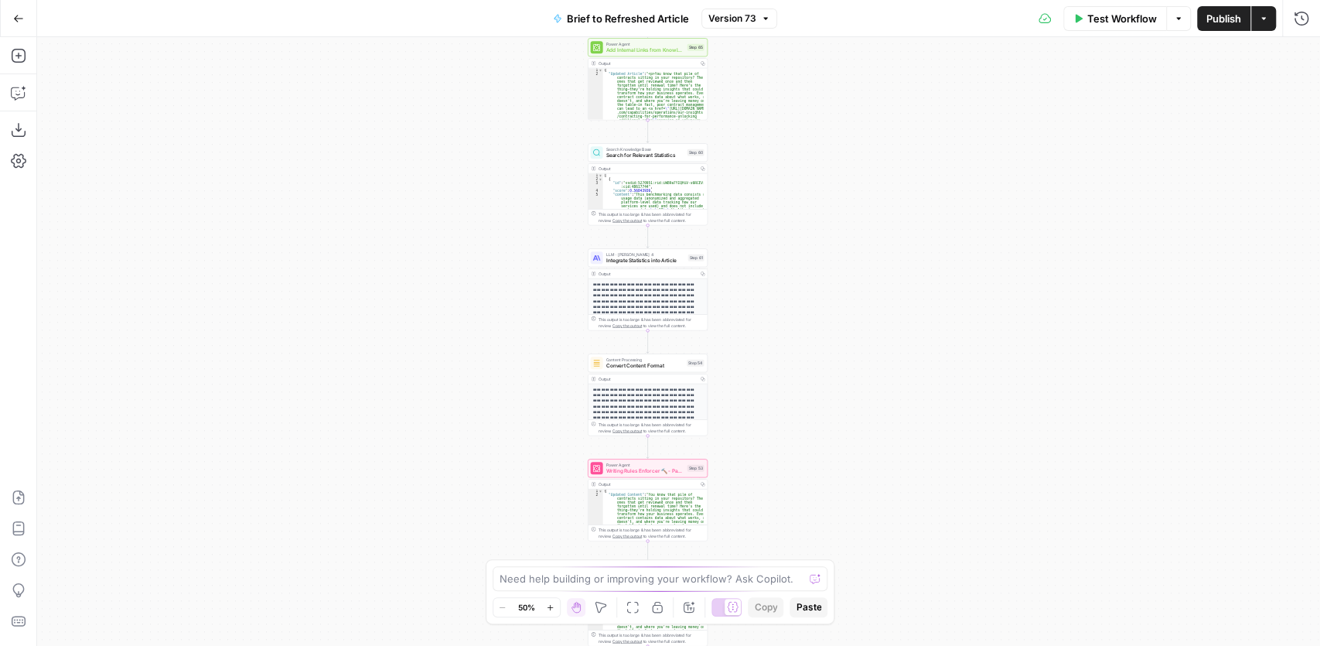
drag, startPoint x: 481, startPoint y: 255, endPoint x: 476, endPoint y: 194, distance: 61.3
click at [476, 194] on div "true false true false true false Workflow Set Inputs Inputs LLM · GPT-4.1 Extra…" at bounding box center [678, 341] width 1283 height 608
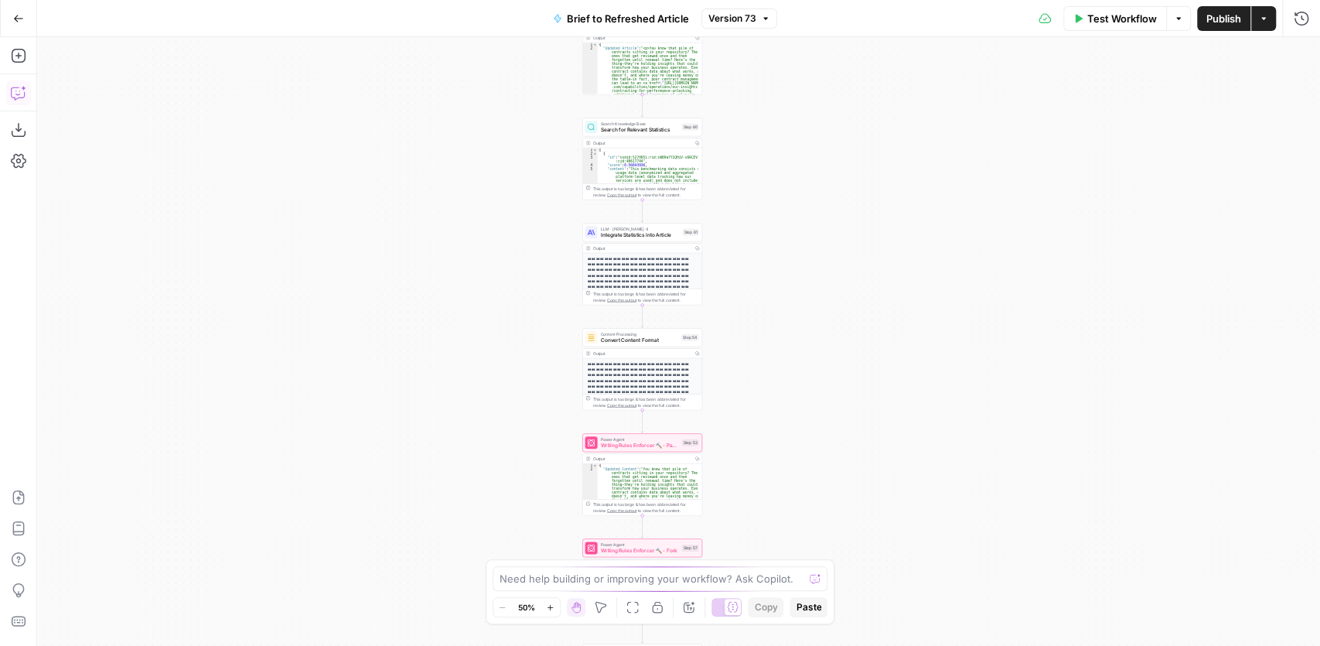
click at [10, 91] on button "Copilot" at bounding box center [18, 92] width 25 height 25
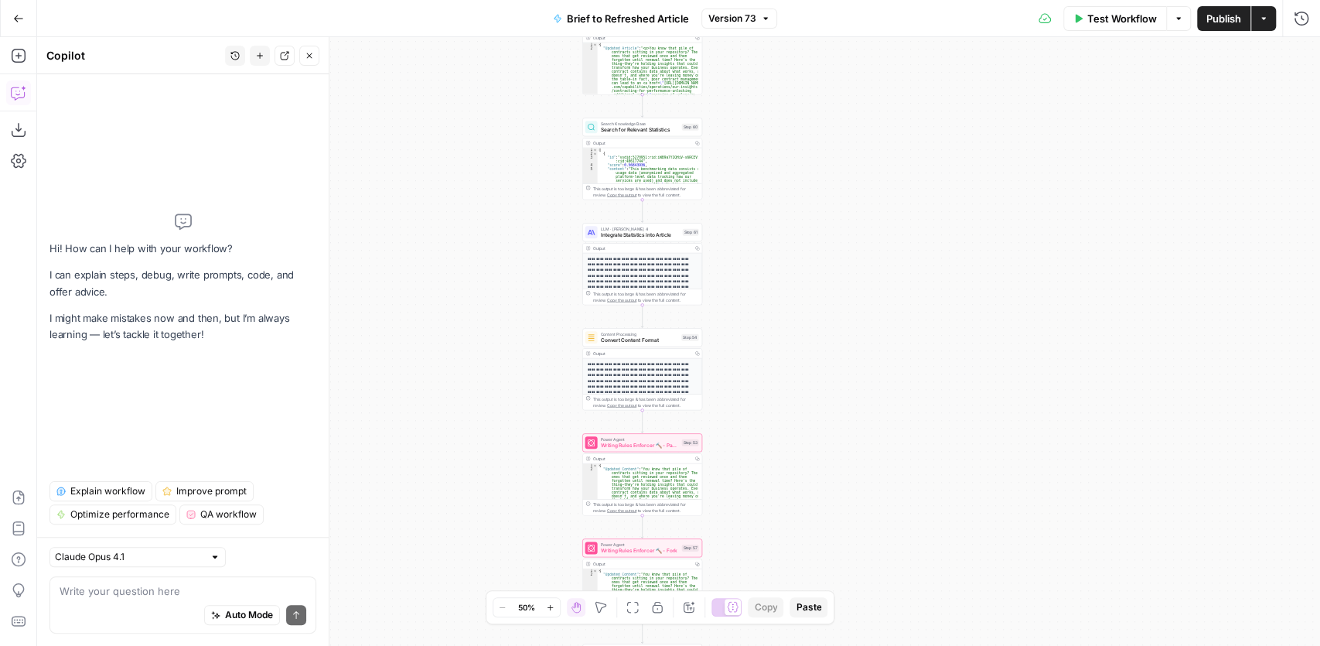
click at [132, 591] on textarea at bounding box center [183, 590] width 247 height 15
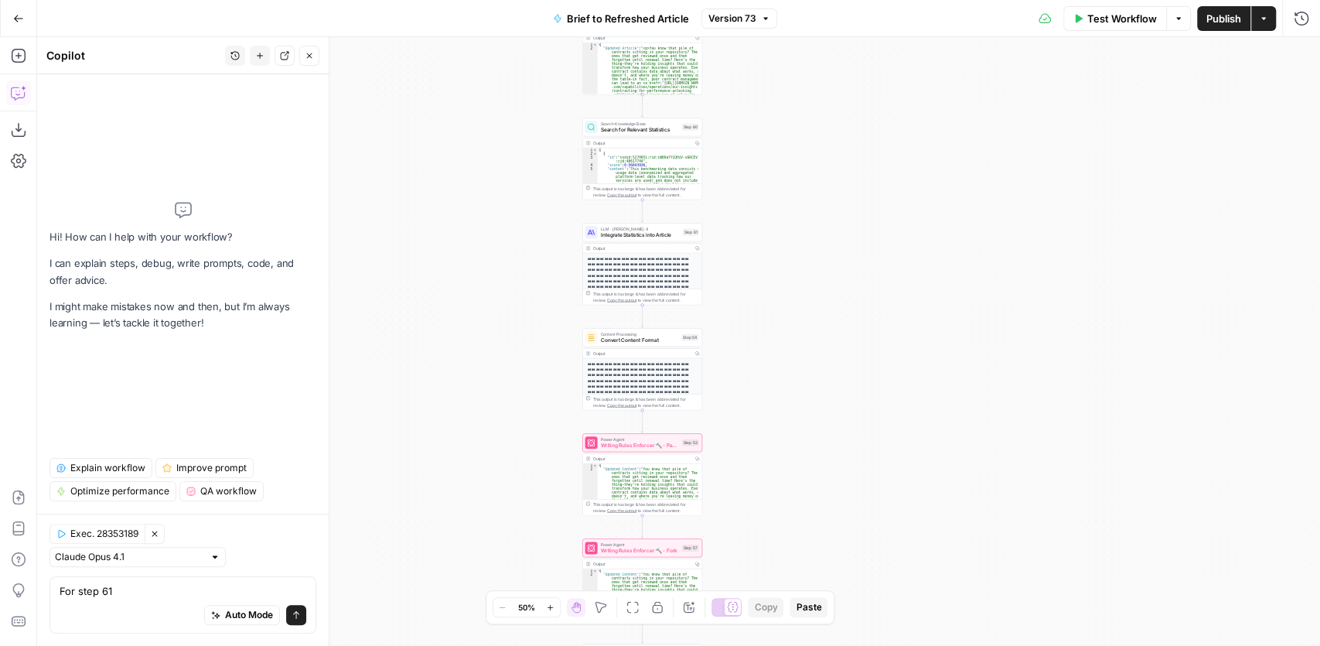
click at [138, 598] on div "Auto Mode Send" at bounding box center [183, 615] width 247 height 34
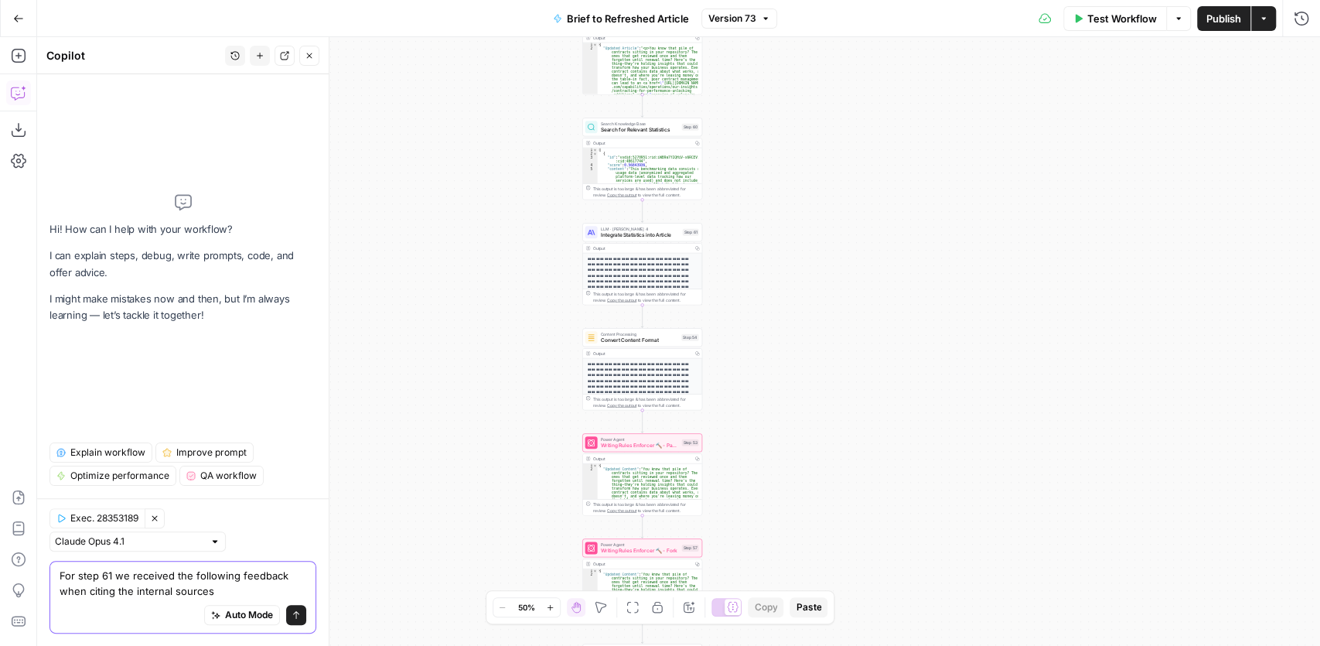
paste textarea "prompting for citing reports - use "according to [Report Name] research" instea…"
type textarea "For step 61 we received the following feedback when citing the internal sources…"
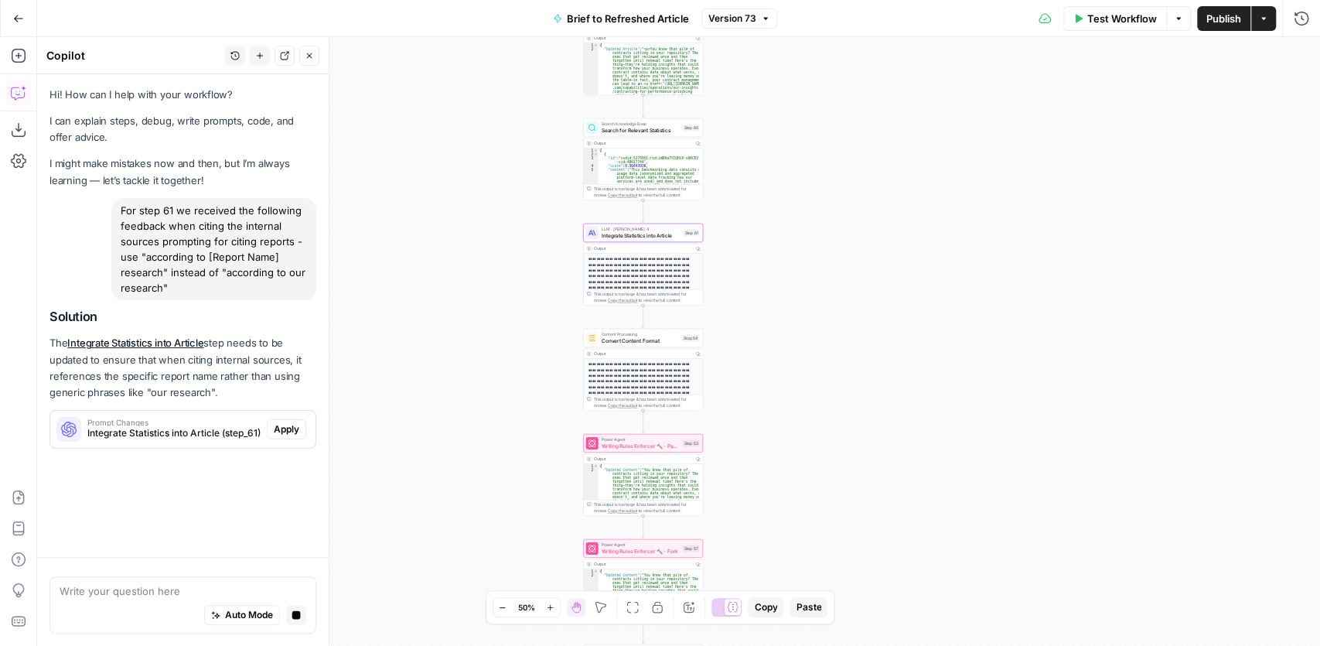
click at [278, 427] on span "Apply" at bounding box center [287, 429] width 26 height 14
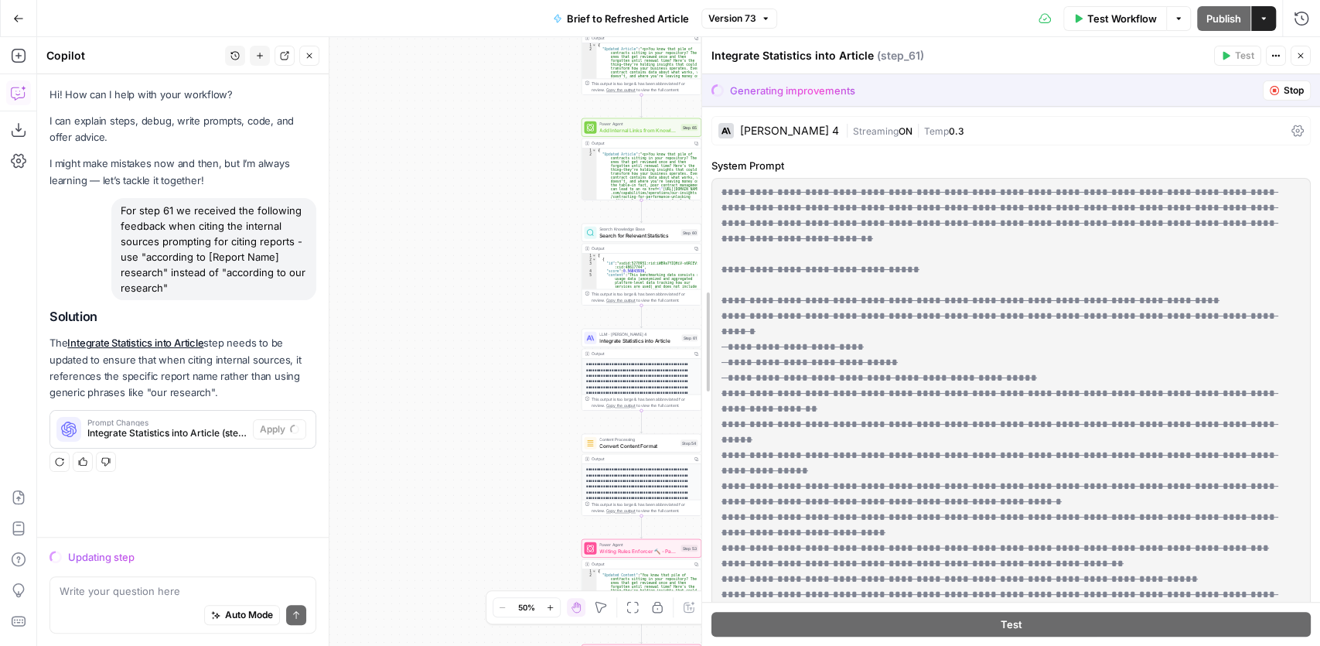
drag, startPoint x: 923, startPoint y: 279, endPoint x: 643, endPoint y: 288, distance: 280.8
click at [643, 288] on body "Ironclad New Home Browse Insights Opportunities Your Data Recent Grids Content …" at bounding box center [660, 323] width 1320 height 646
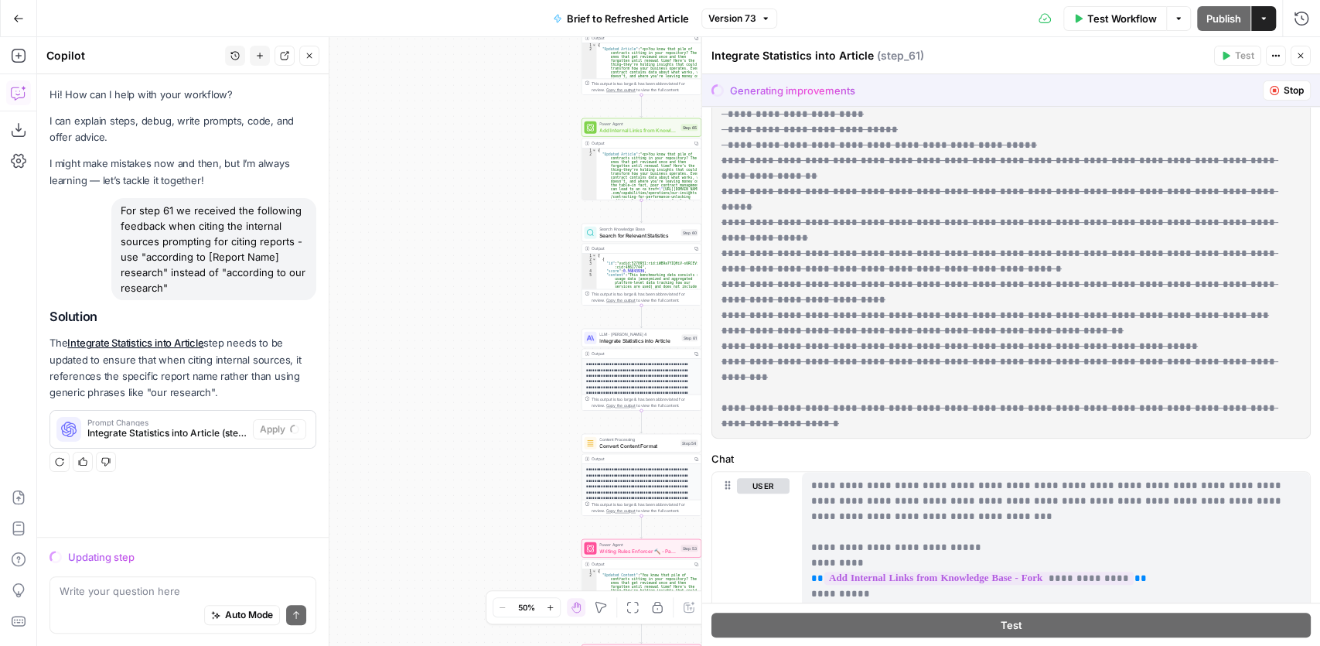
scroll to position [257, 0]
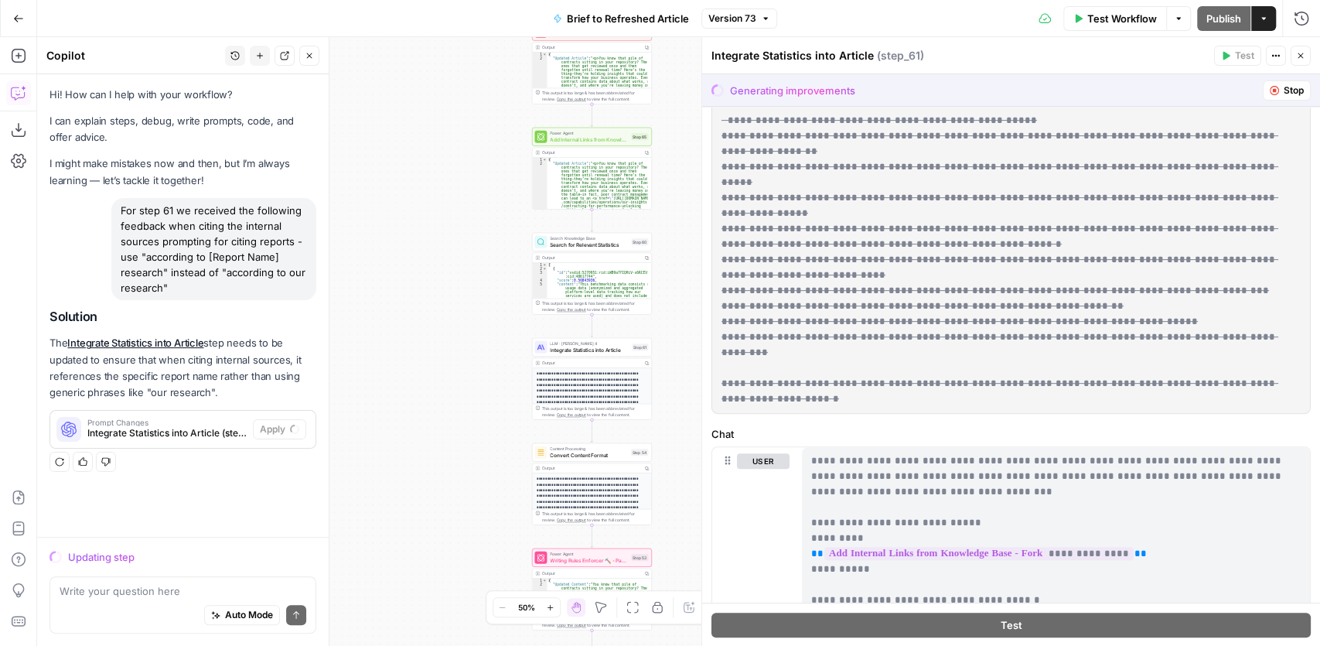
drag, startPoint x: 497, startPoint y: 348, endPoint x: 418, endPoint y: 359, distance: 80.4
click at [418, 359] on div "true false false true false true Workflow Set Inputs Inputs LLM · GPT-4.1 Extra…" at bounding box center [678, 341] width 1283 height 608
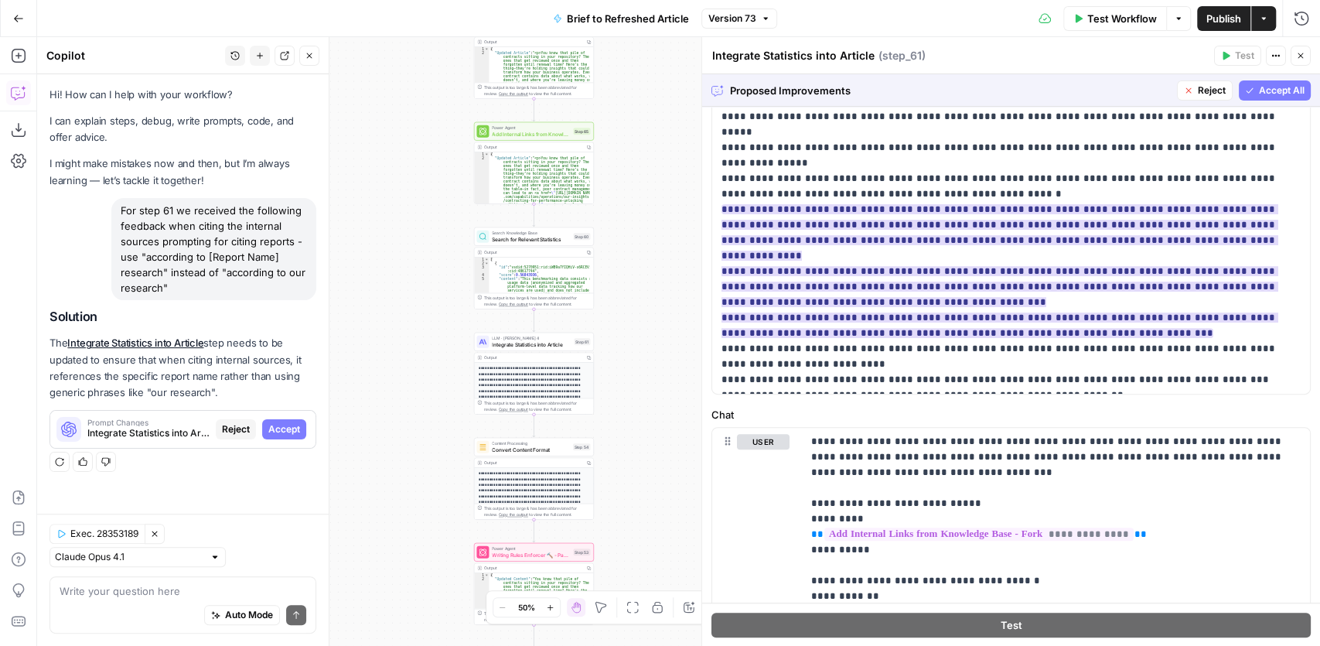
scroll to position [303, 0]
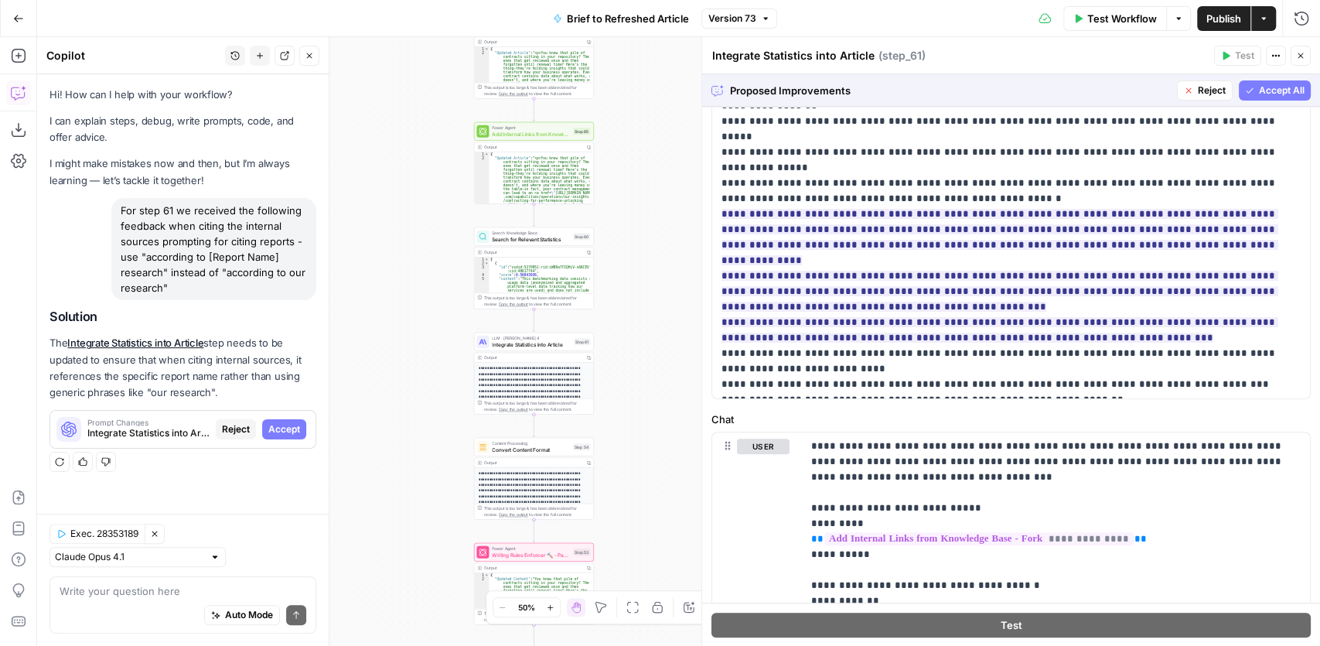
click at [1260, 94] on span "Accept All" at bounding box center [1282, 91] width 46 height 14
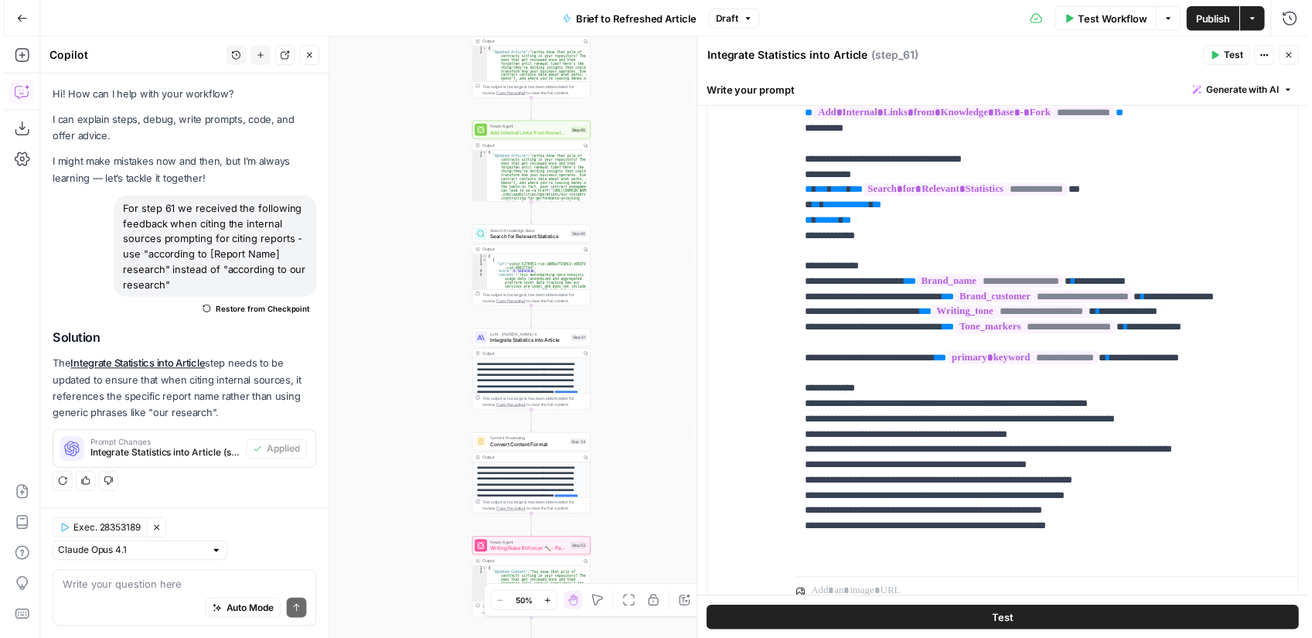
scroll to position [510, 0]
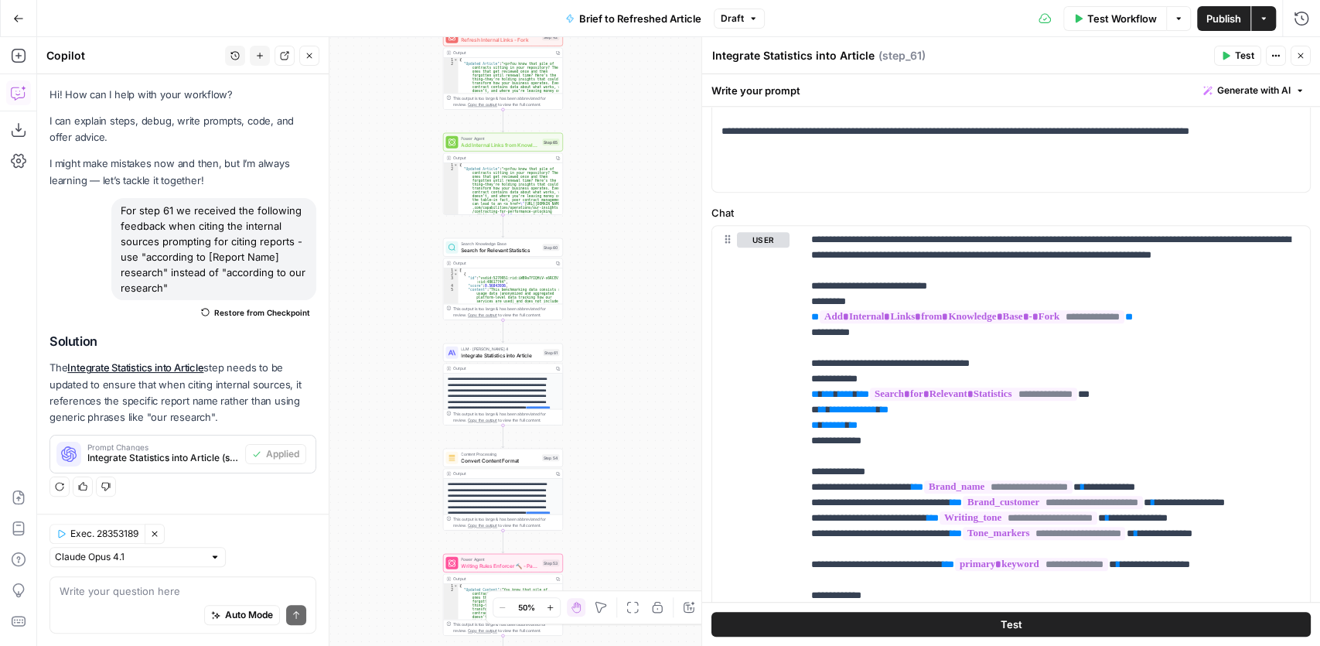
drag, startPoint x: 626, startPoint y: 299, endPoint x: 595, endPoint y: 310, distance: 32.8
click at [595, 310] on div "true false false true false true Workflow Set Inputs Inputs LLM · GPT-4.1 Extra…" at bounding box center [678, 341] width 1283 height 608
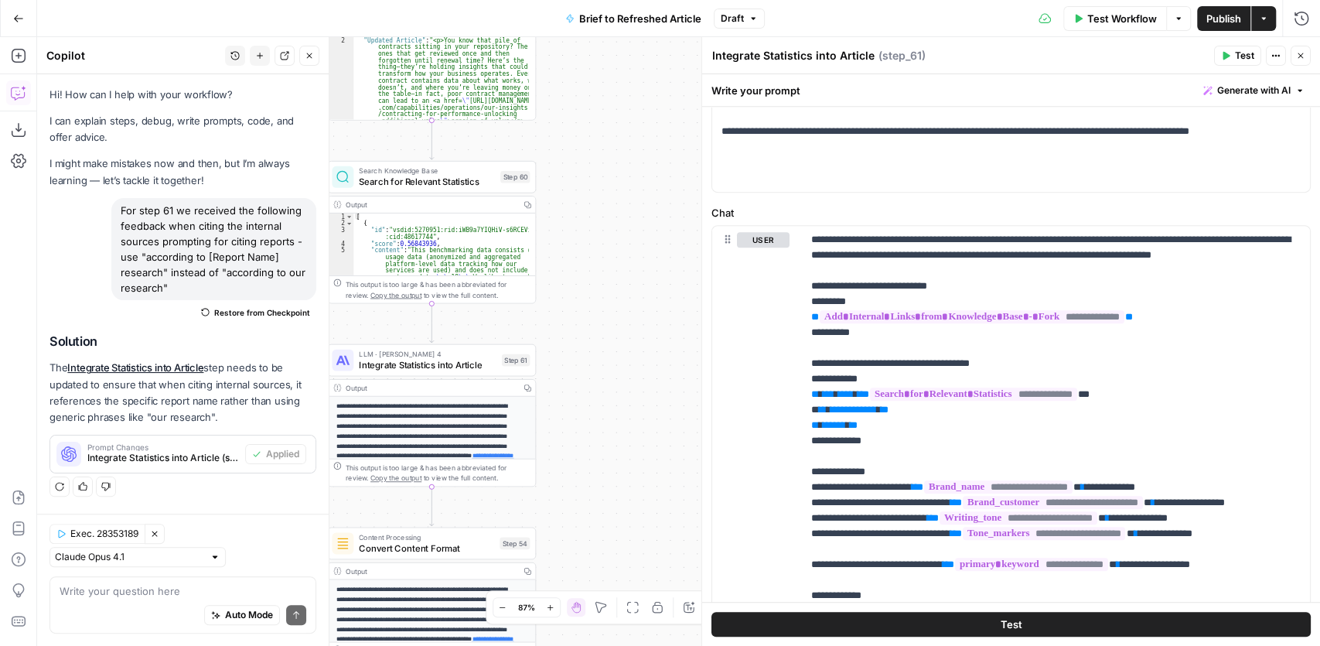
click at [438, 179] on span "Search for Relevant Statistics" at bounding box center [427, 181] width 136 height 13
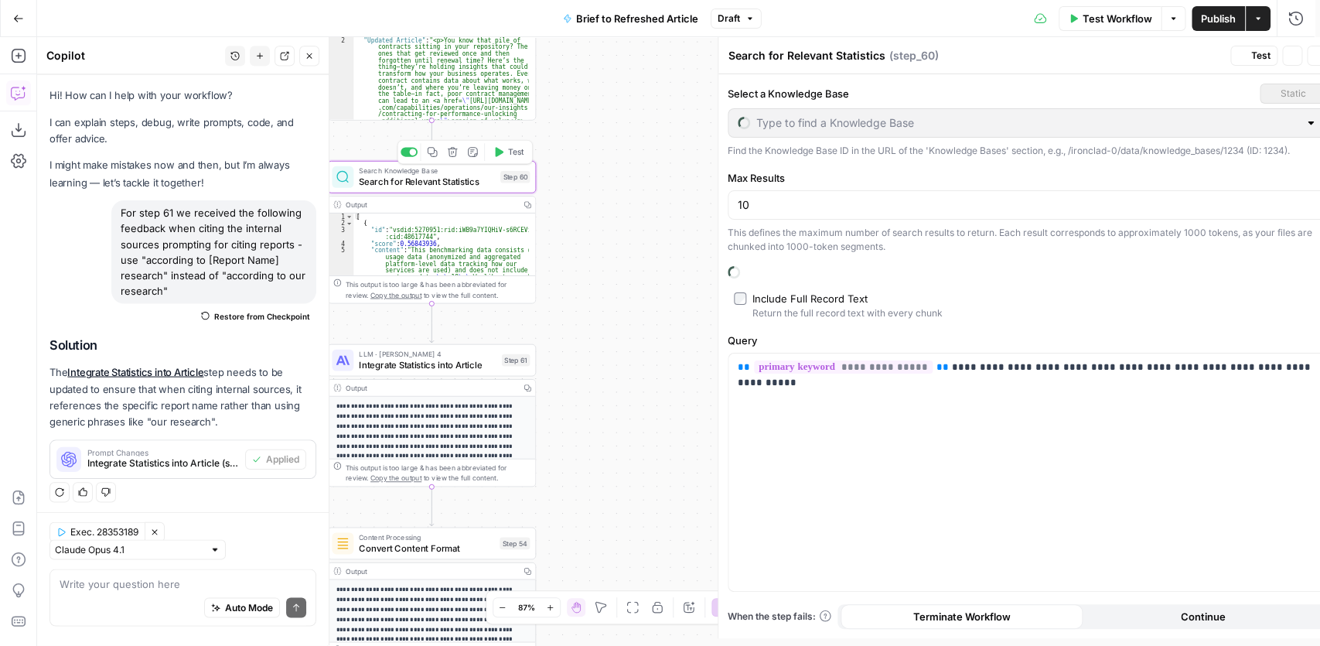
type input "IC Reports"
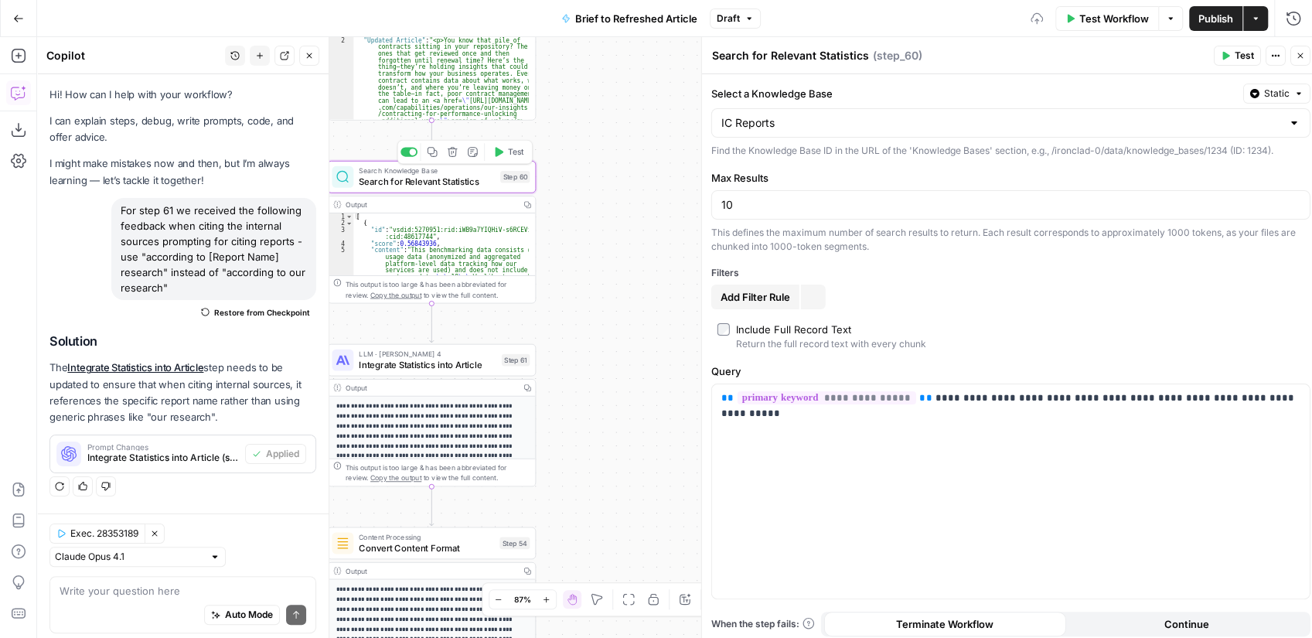
scroll to position [0, 0]
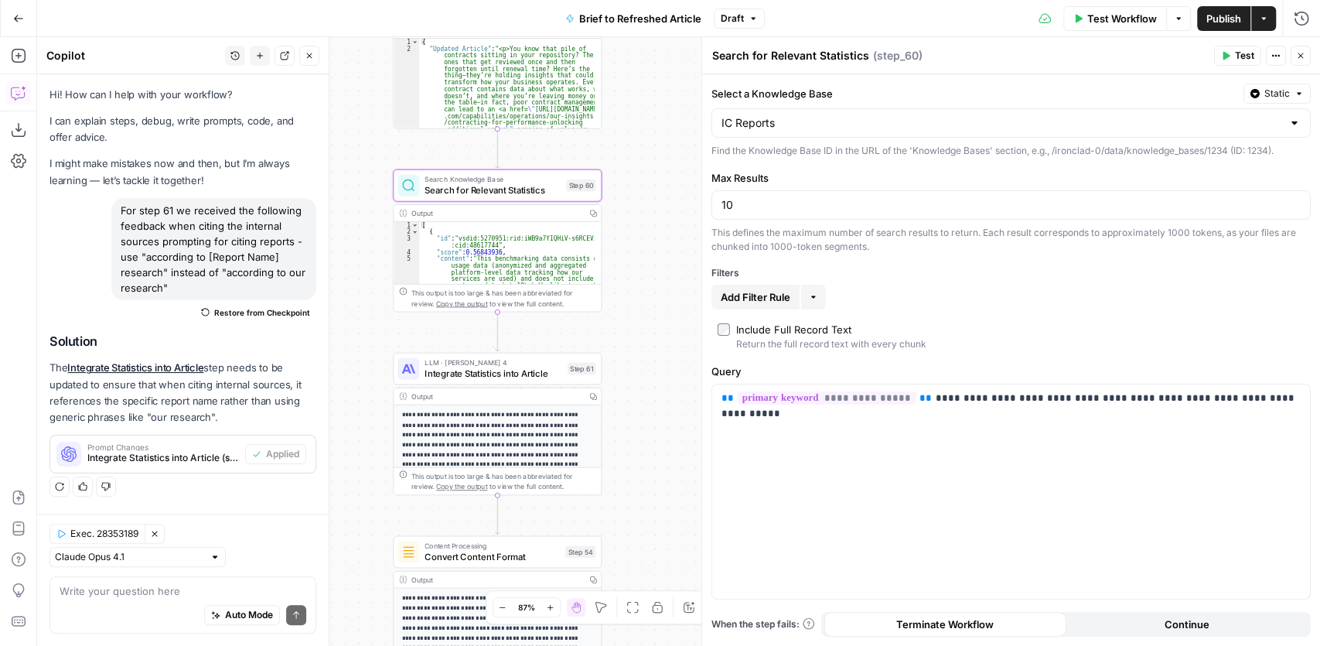
drag, startPoint x: 593, startPoint y: 197, endPoint x: 721, endPoint y: 203, distance: 127.7
click at [721, 203] on body "Ironclad New Home Browse Insights Opportunities Your Data Recent Grids Content …" at bounding box center [660, 323] width 1320 height 646
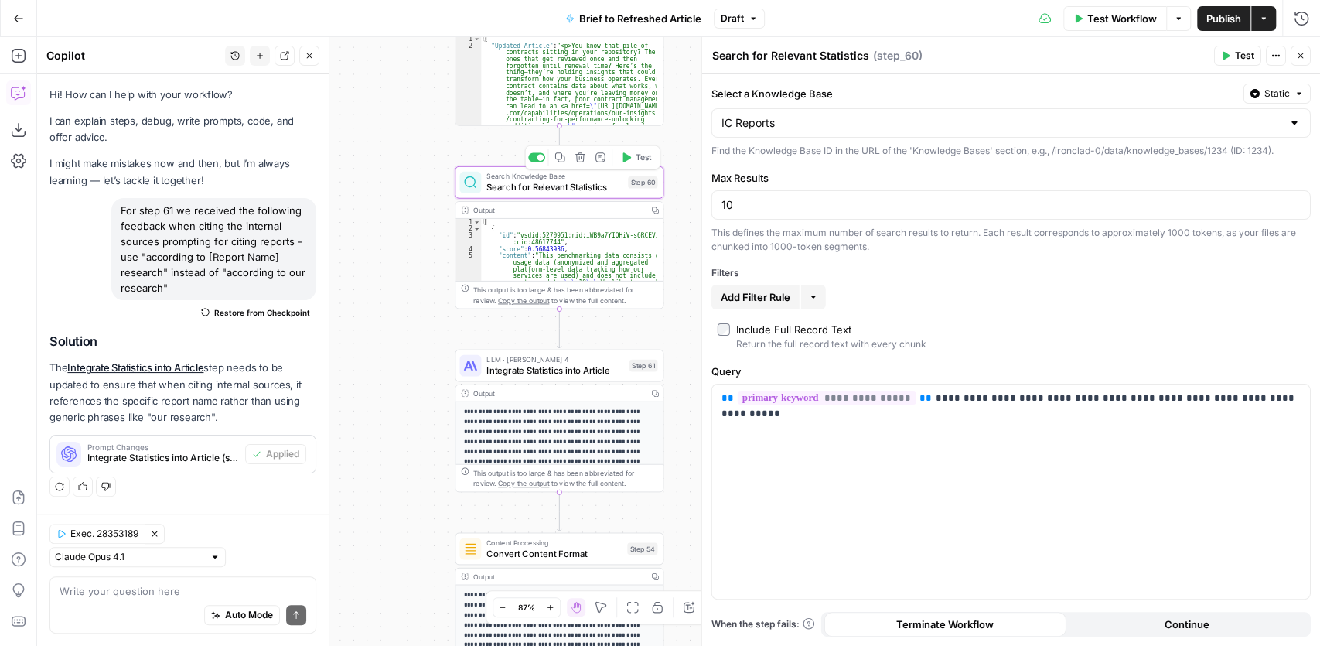
click at [581, 194] on div "Search Knowledge Base Search for Relevant Statistics Step 60 Copy step Delete s…" at bounding box center [559, 182] width 209 height 32
click at [592, 195] on div "Search Knowledge Base Search for Relevant Statistics Step 60 Copy step Delete s…" at bounding box center [559, 182] width 209 height 32
click at [628, 348] on button "Test" at bounding box center [636, 341] width 42 height 18
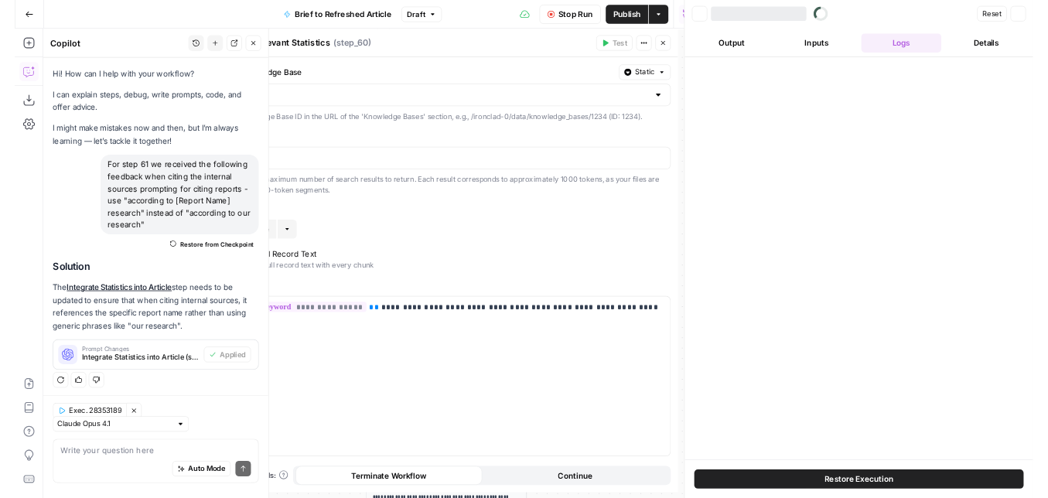
scroll to position [2, 0]
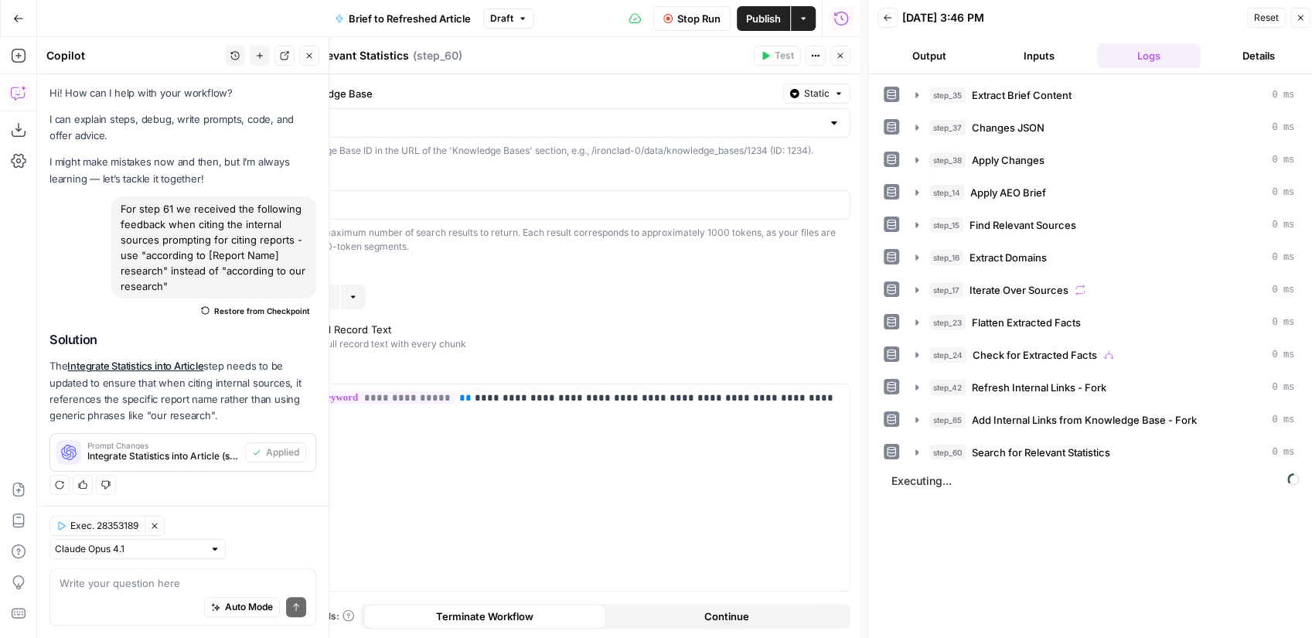
click at [846, 59] on button "Close" at bounding box center [840, 56] width 20 height 20
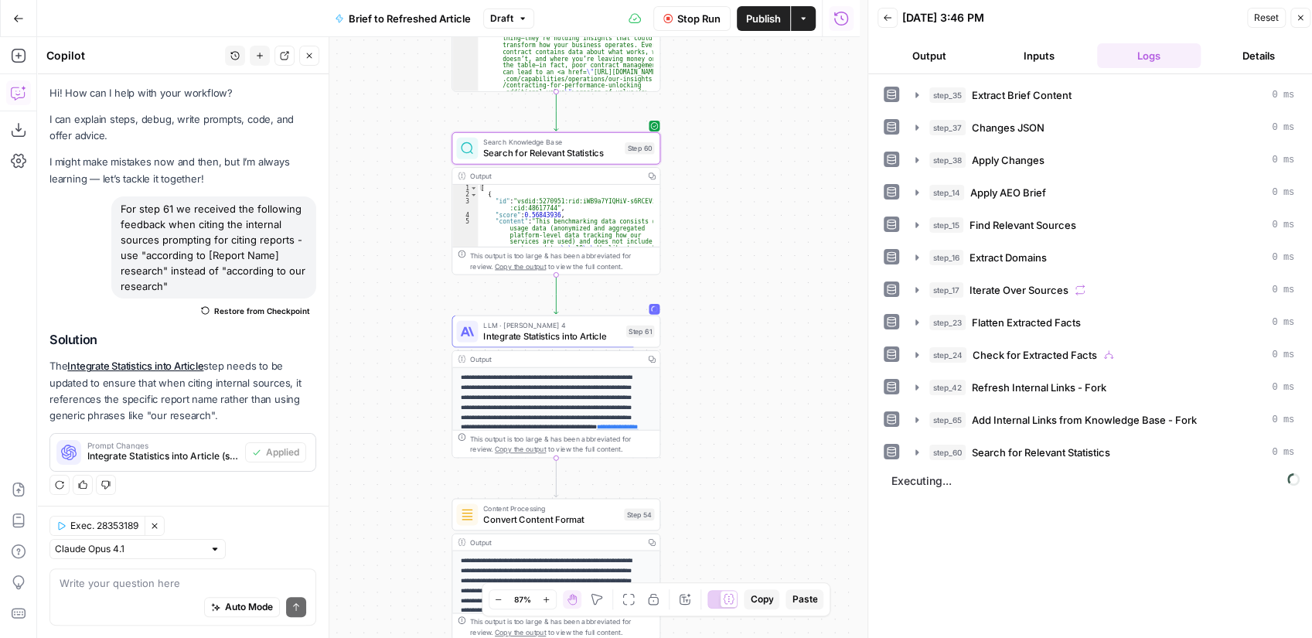
drag, startPoint x: 745, startPoint y: 306, endPoint x: 742, endPoint y: 257, distance: 49.6
click at [742, 257] on div "true false false true false true Workflow Set Inputs Inputs LLM · GPT-4.1 Extra…" at bounding box center [448, 337] width 823 height 601
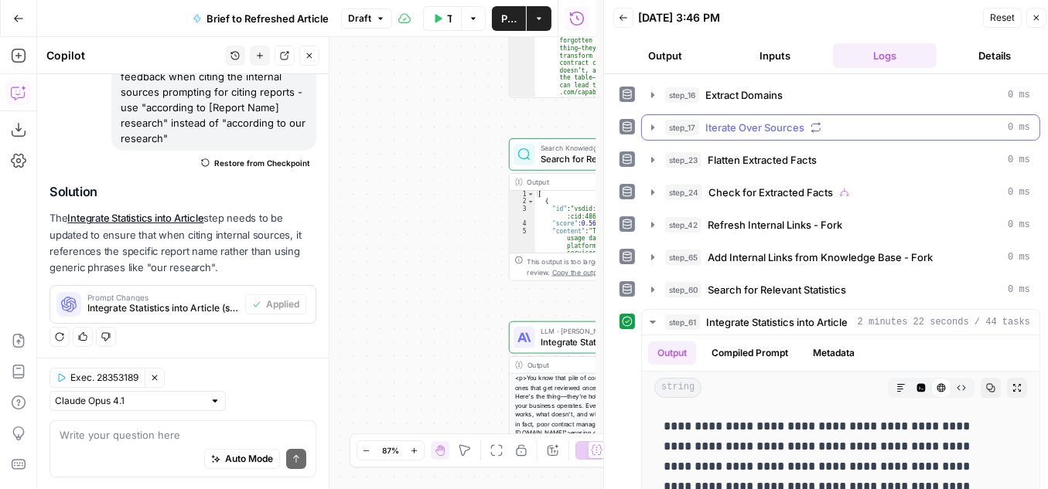
scroll to position [206, 0]
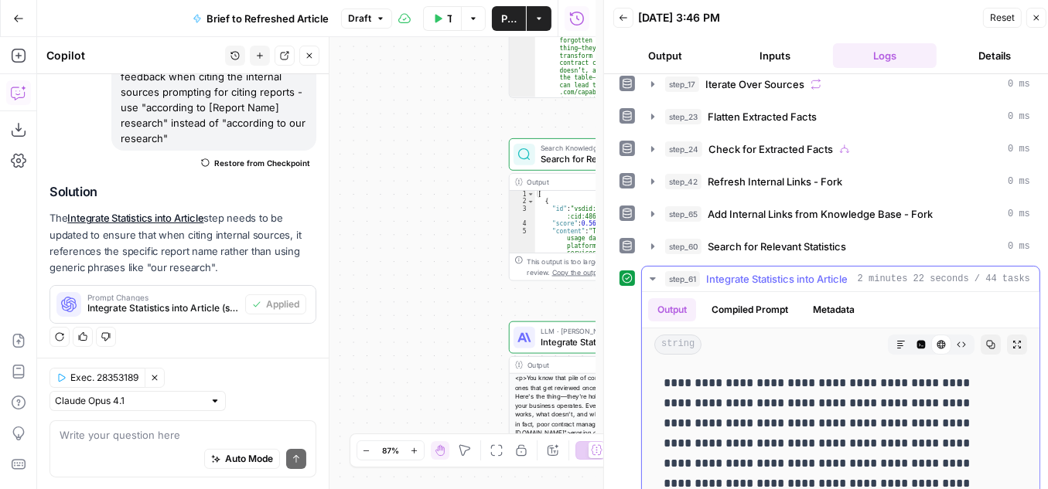
click at [1007, 341] on button "Expand Output" at bounding box center [1017, 345] width 20 height 20
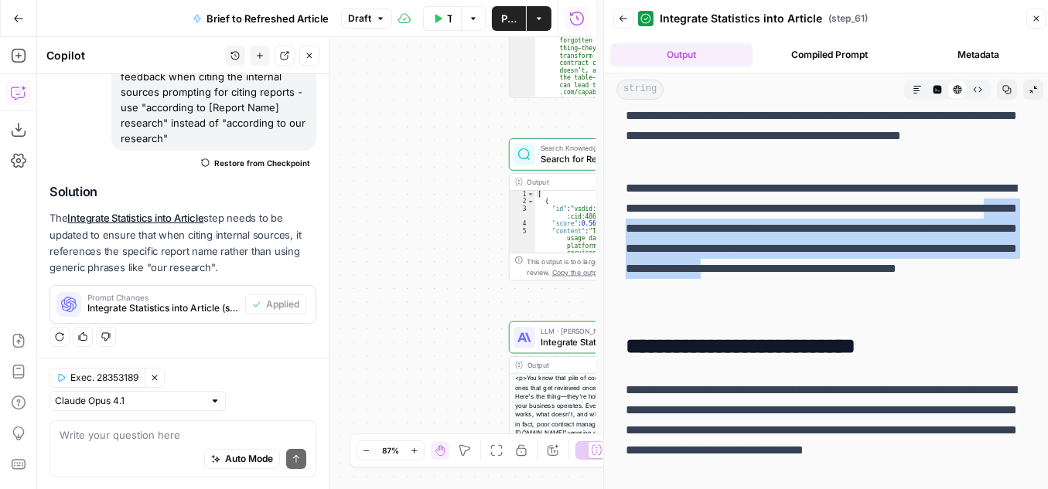
click at [797, 278] on p "**********" at bounding box center [825, 249] width 401 height 141
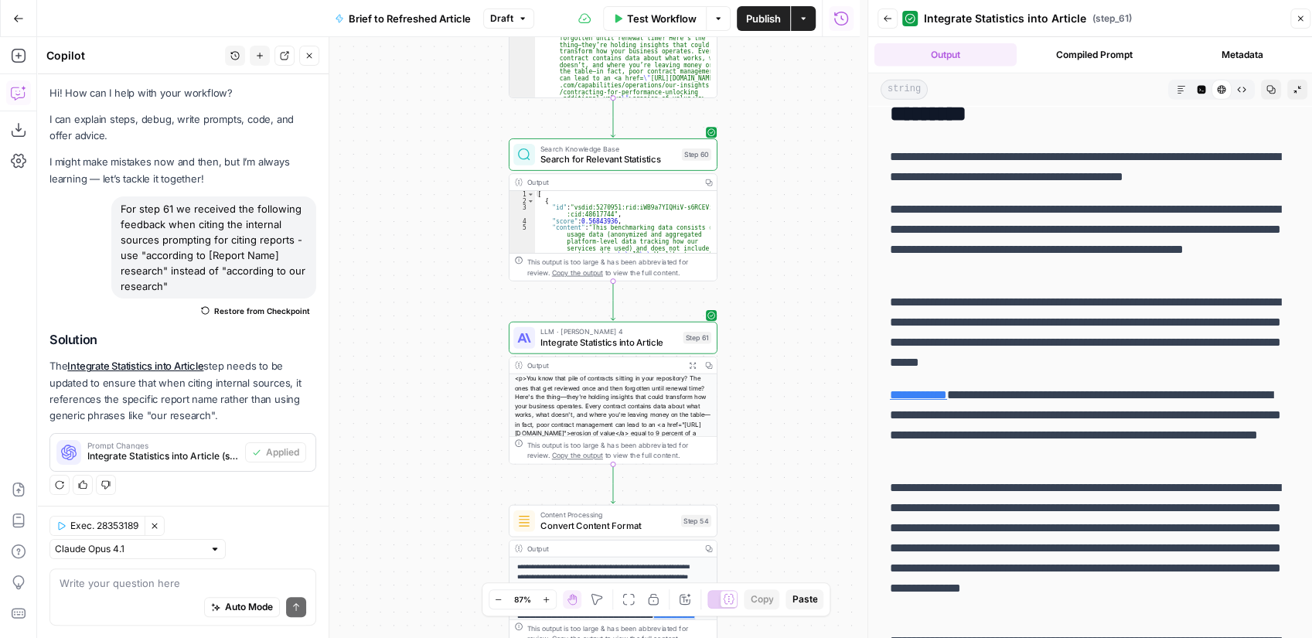
scroll to position [7020, 0]
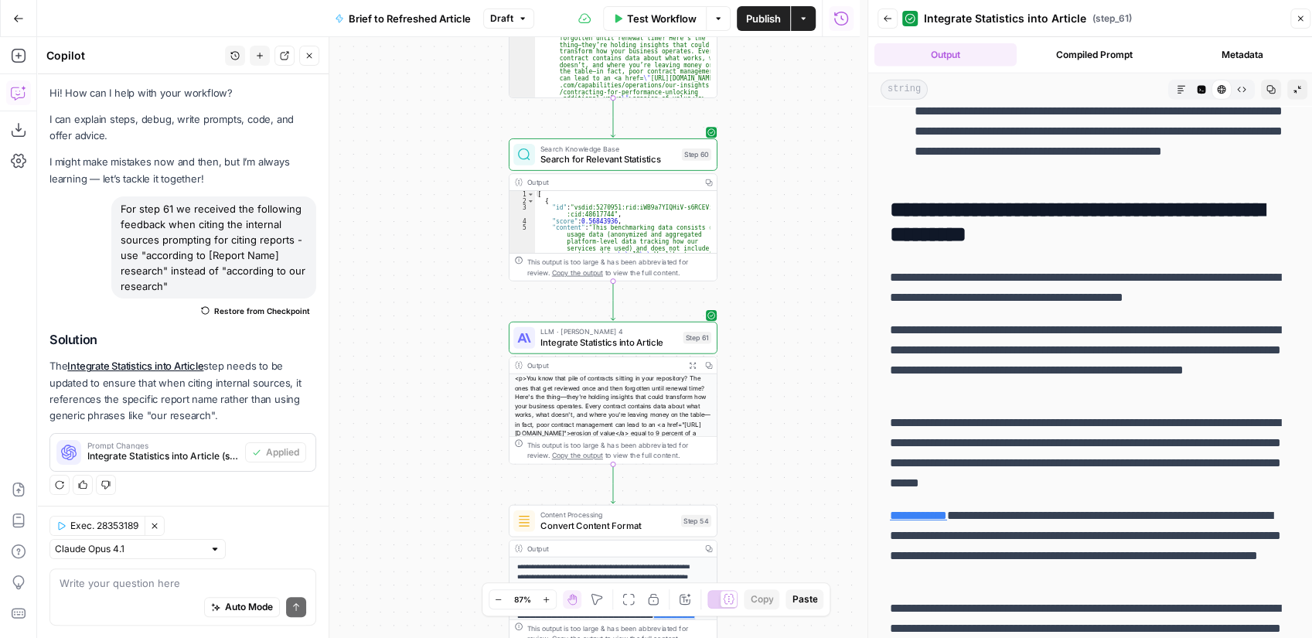
drag, startPoint x: 810, startPoint y: 165, endPoint x: 744, endPoint y: 193, distance: 71.4
click at [786, 190] on div "true false false true false true Workflow Set Inputs Inputs LLM · GPT-4.1 Extra…" at bounding box center [448, 337] width 823 height 601
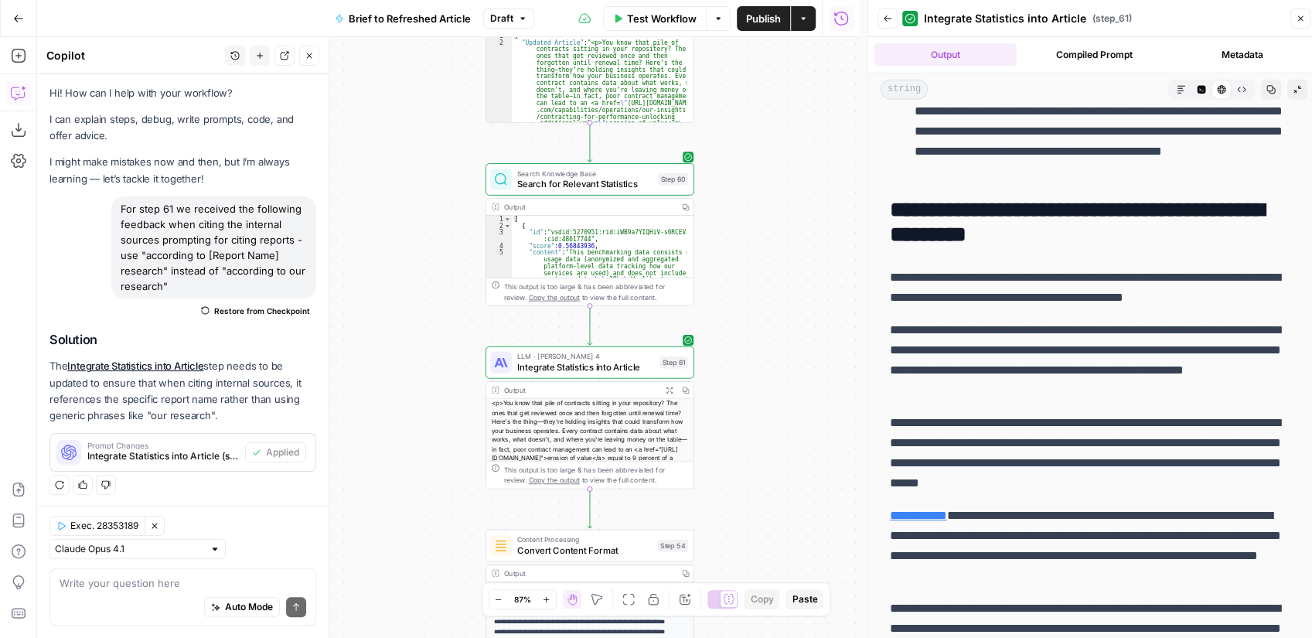
click at [587, 184] on span "Search for Relevant Statistics" at bounding box center [585, 183] width 136 height 13
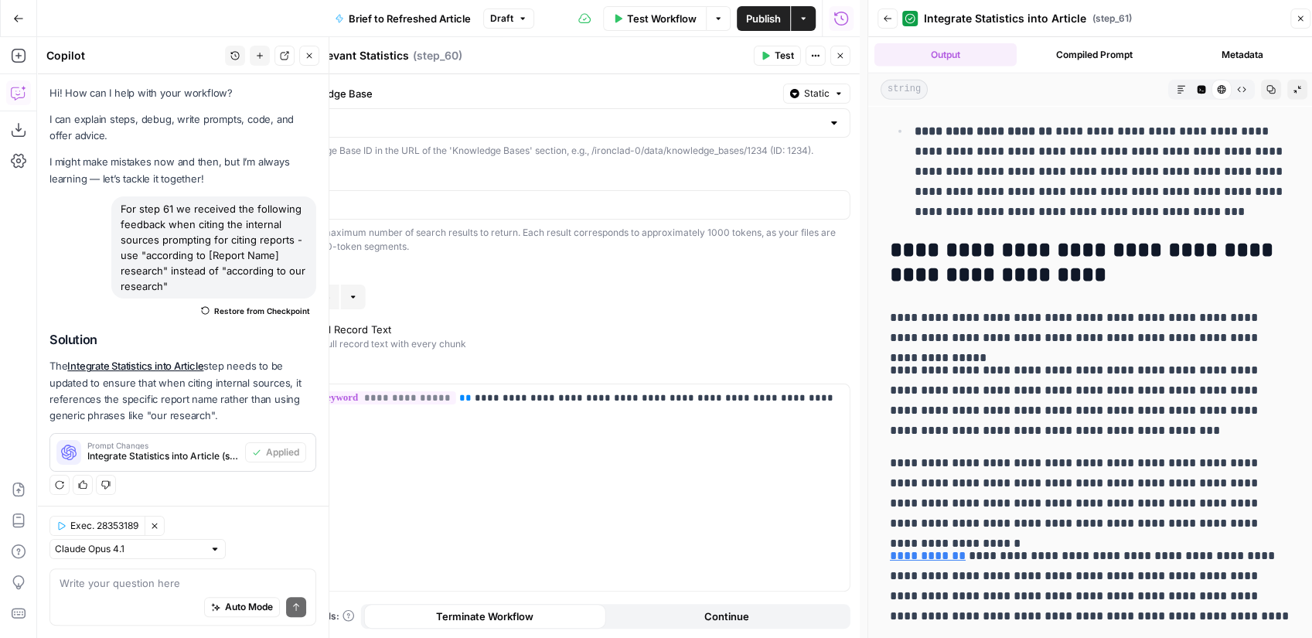
click at [844, 56] on span "Close" at bounding box center [844, 56] width 1 height 1
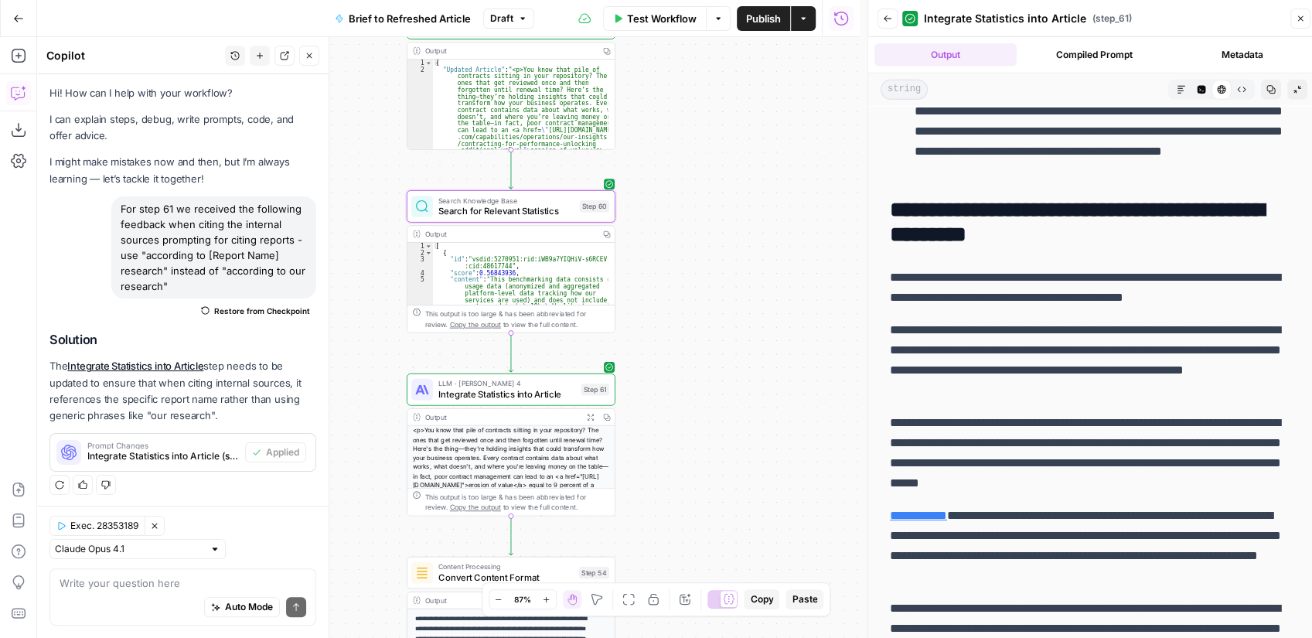
drag, startPoint x: 773, startPoint y: 189, endPoint x: 676, endPoint y: 228, distance: 104.8
click at [676, 228] on div "true false false true false true Workflow Set Inputs Inputs LLM · GPT-4.1 Extra…" at bounding box center [448, 337] width 823 height 601
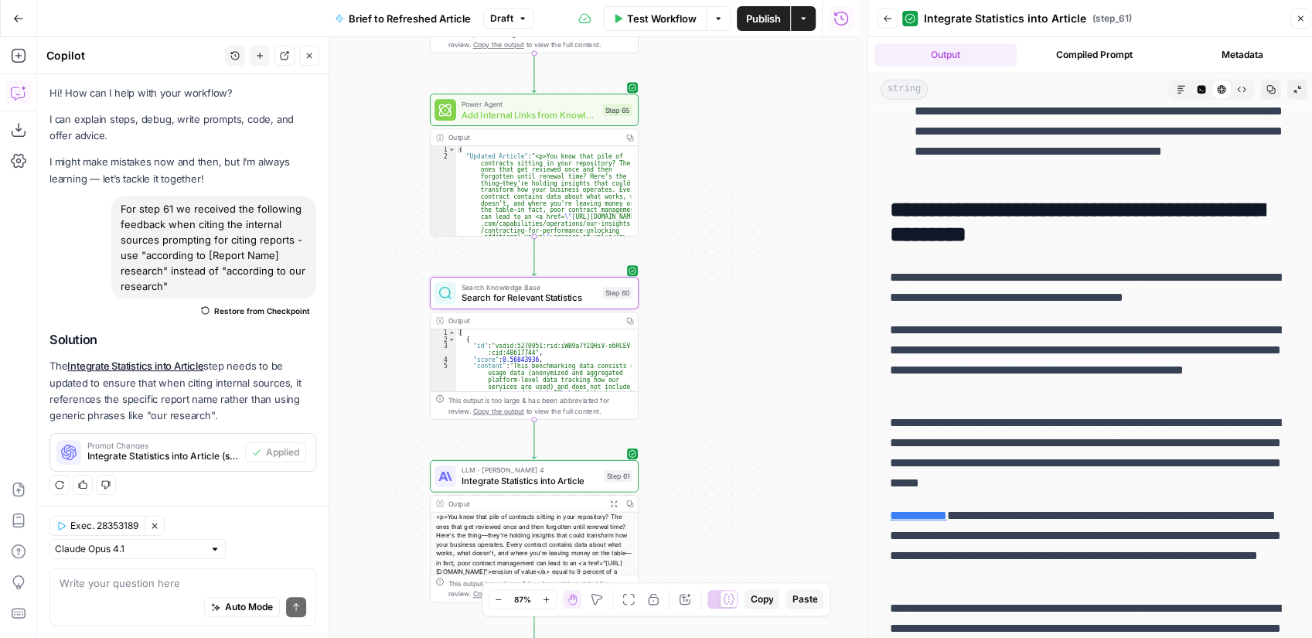
drag, startPoint x: 676, startPoint y: 228, endPoint x: 718, endPoint y: 303, distance: 85.8
click at [718, 303] on div "true false false true false true Workflow Set Inputs Inputs LLM · GPT-4.1 Extra…" at bounding box center [448, 337] width 823 height 601
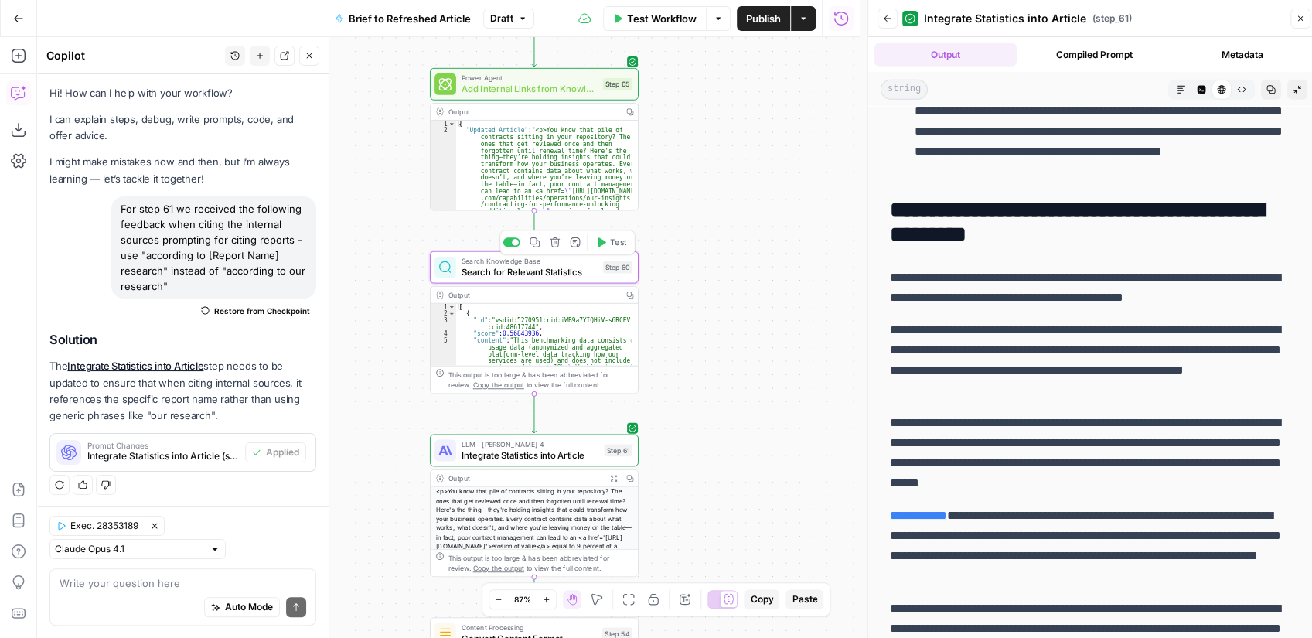
click at [530, 277] on span "Search for Relevant Statistics" at bounding box center [530, 271] width 136 height 13
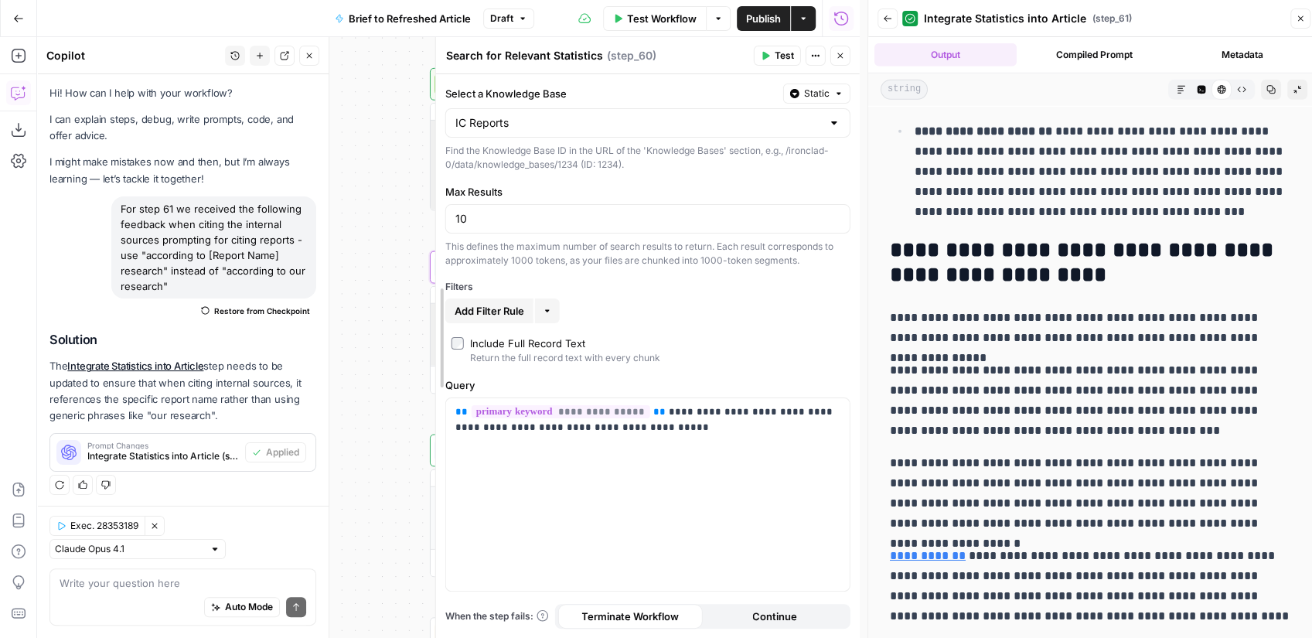
drag, startPoint x: 244, startPoint y: 229, endPoint x: 438, endPoint y: 225, distance: 194.1
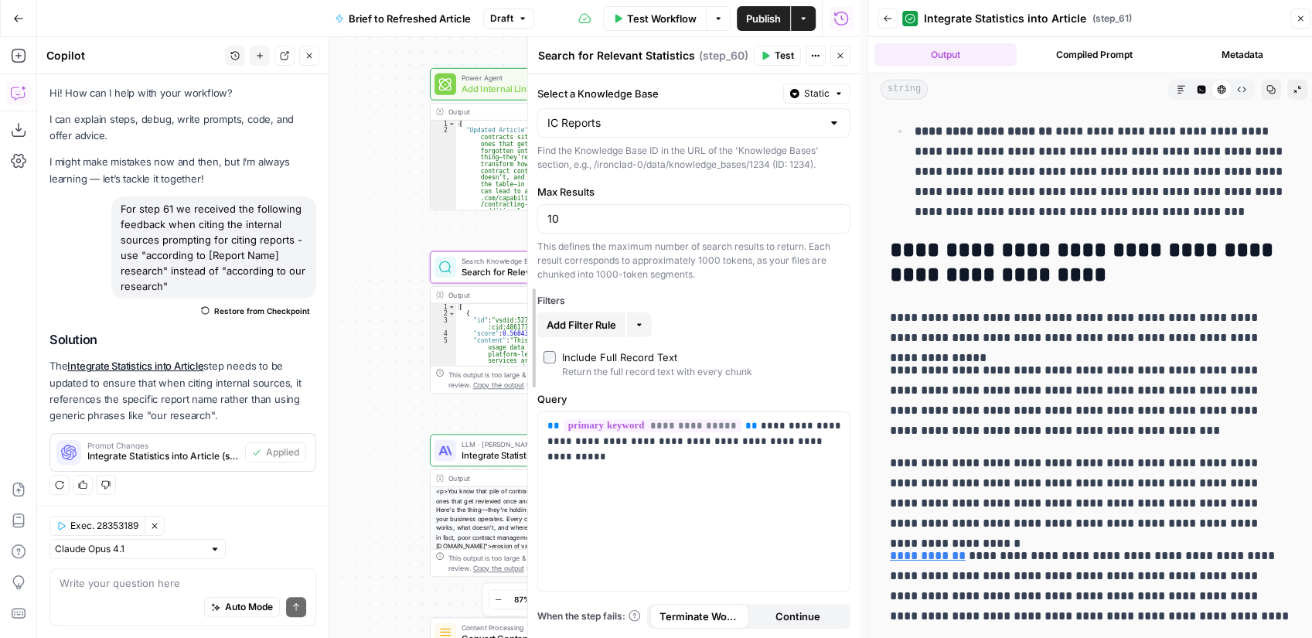
drag, startPoint x: 438, startPoint y: 225, endPoint x: 622, endPoint y: 216, distance: 183.4
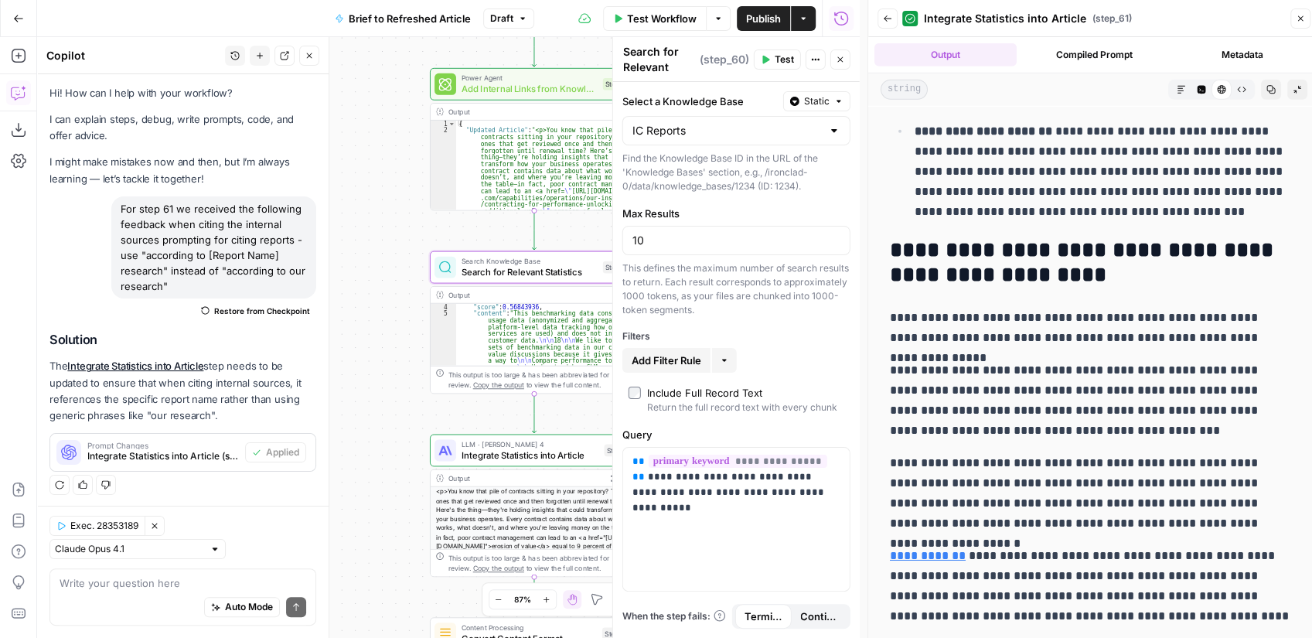
scroll to position [31, 0]
drag, startPoint x: 399, startPoint y: 289, endPoint x: 341, endPoint y: 283, distance: 58.3
click at [343, 284] on div "true false false true false true Workflow Set Inputs Inputs LLM · GPT-4.1 Extra…" at bounding box center [448, 337] width 823 height 601
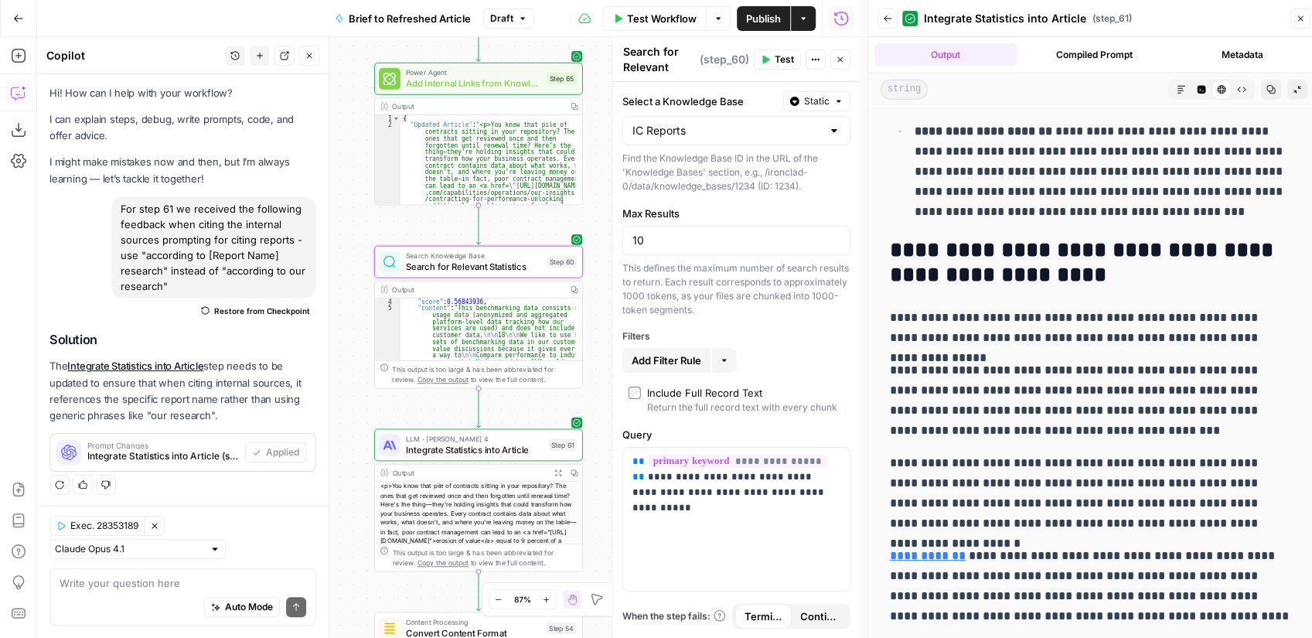
click at [888, 22] on icon "button" at bounding box center [887, 18] width 9 height 9
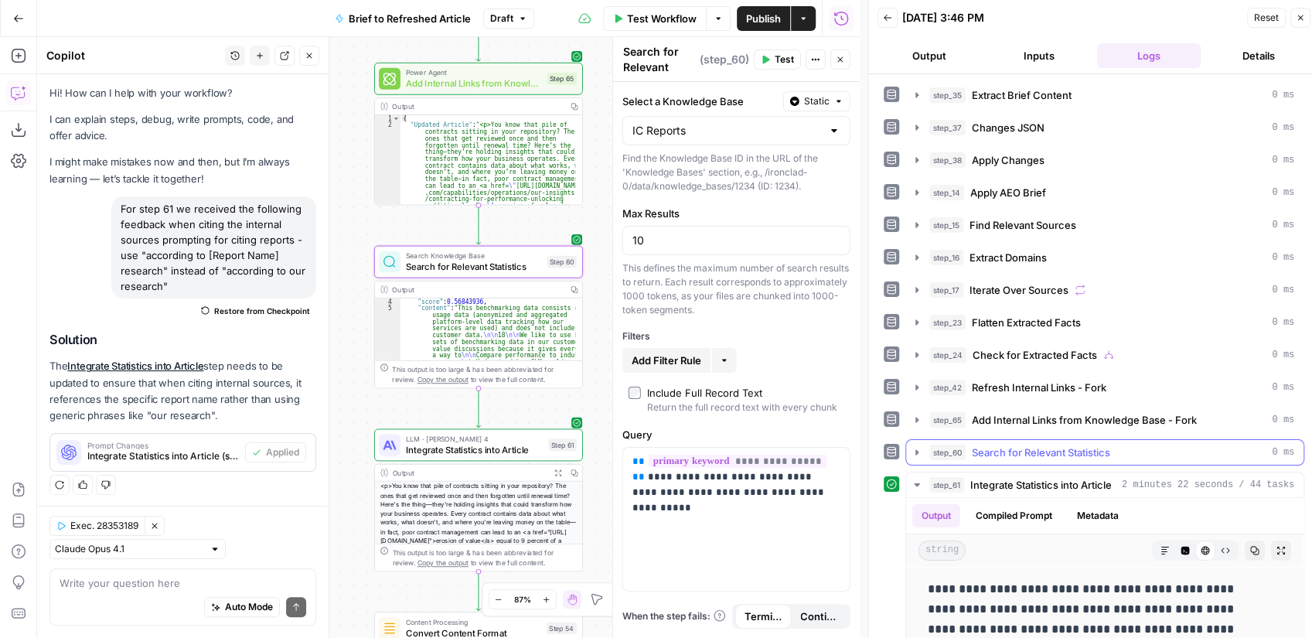
click at [922, 446] on icon "button" at bounding box center [917, 452] width 12 height 12
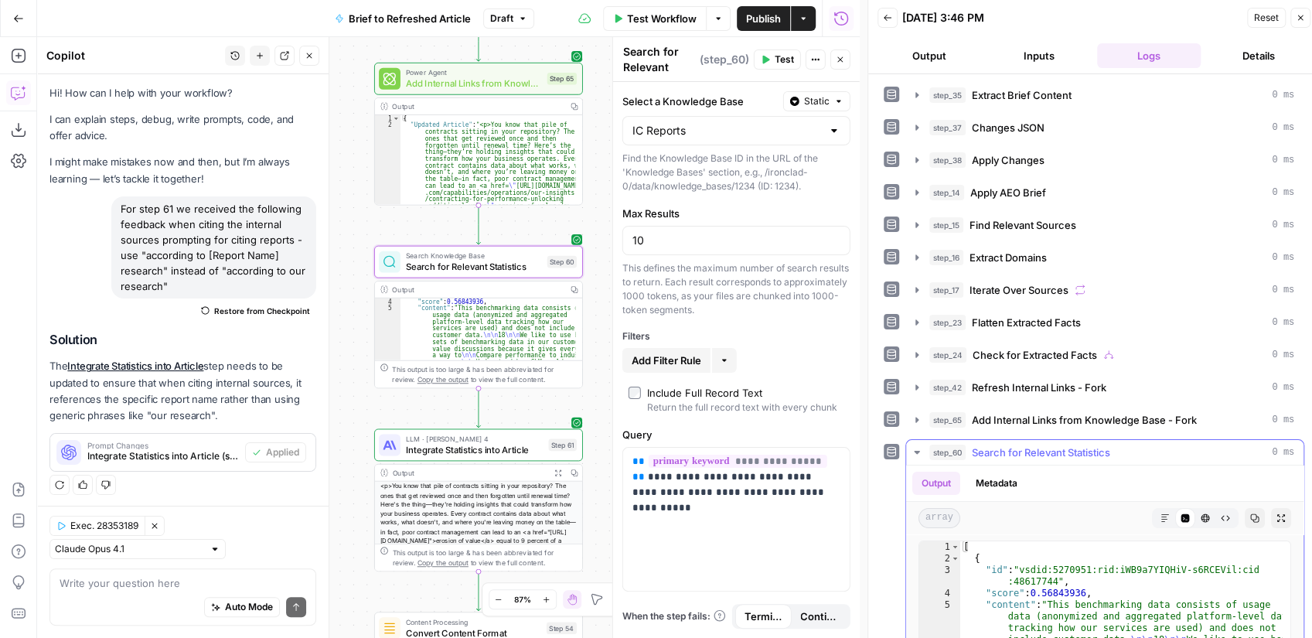
click at [1277, 513] on icon "button" at bounding box center [1281, 517] width 9 height 9
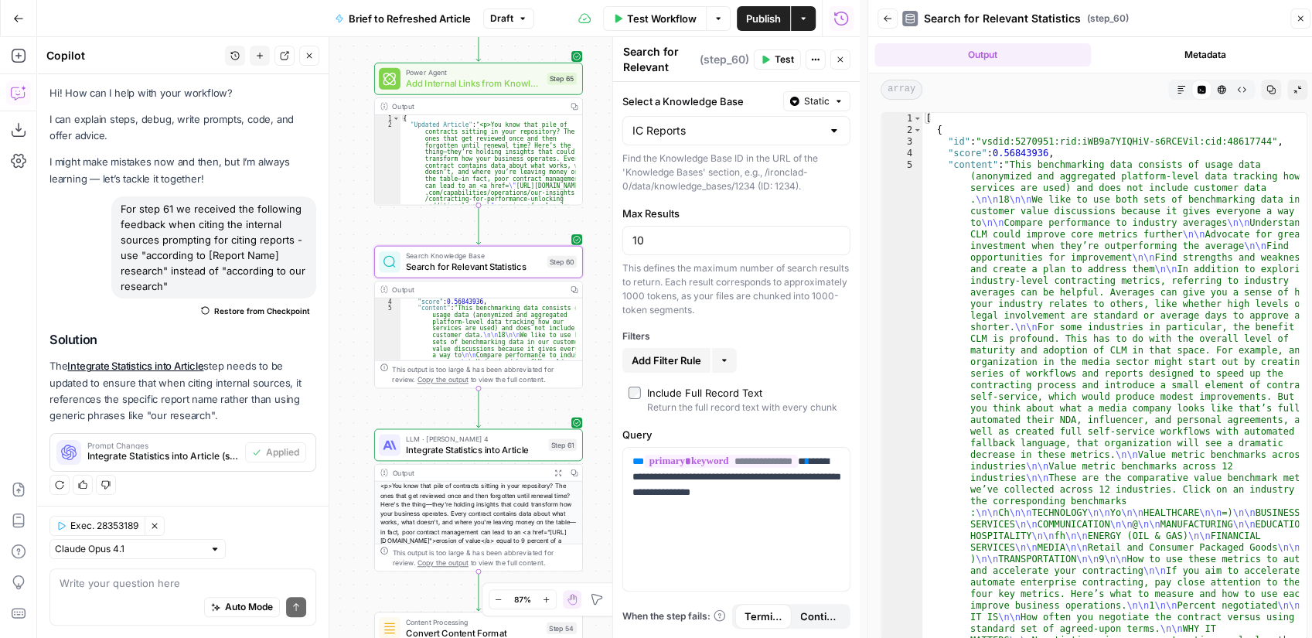
click at [1181, 96] on button "Markdown" at bounding box center [1181, 90] width 20 height 20
click at [1178, 88] on icon "button" at bounding box center [1181, 89] width 9 height 9
type textarea "**********"
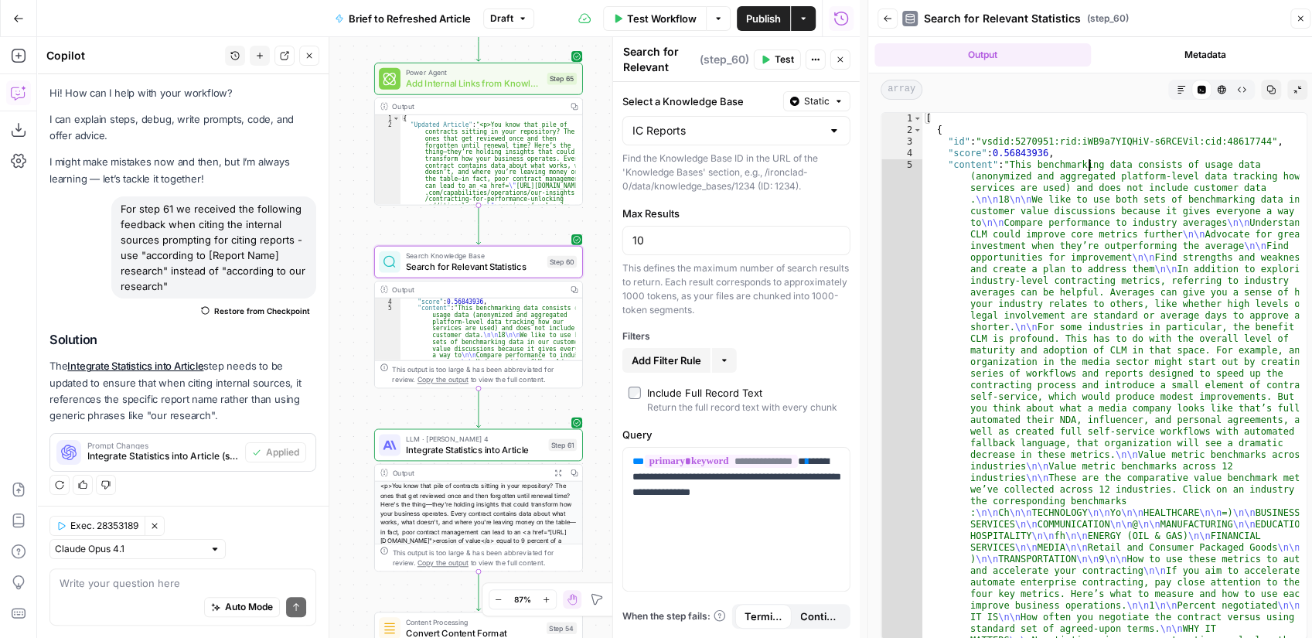
drag, startPoint x: 1090, startPoint y: 167, endPoint x: 1058, endPoint y: 274, distance: 111.5
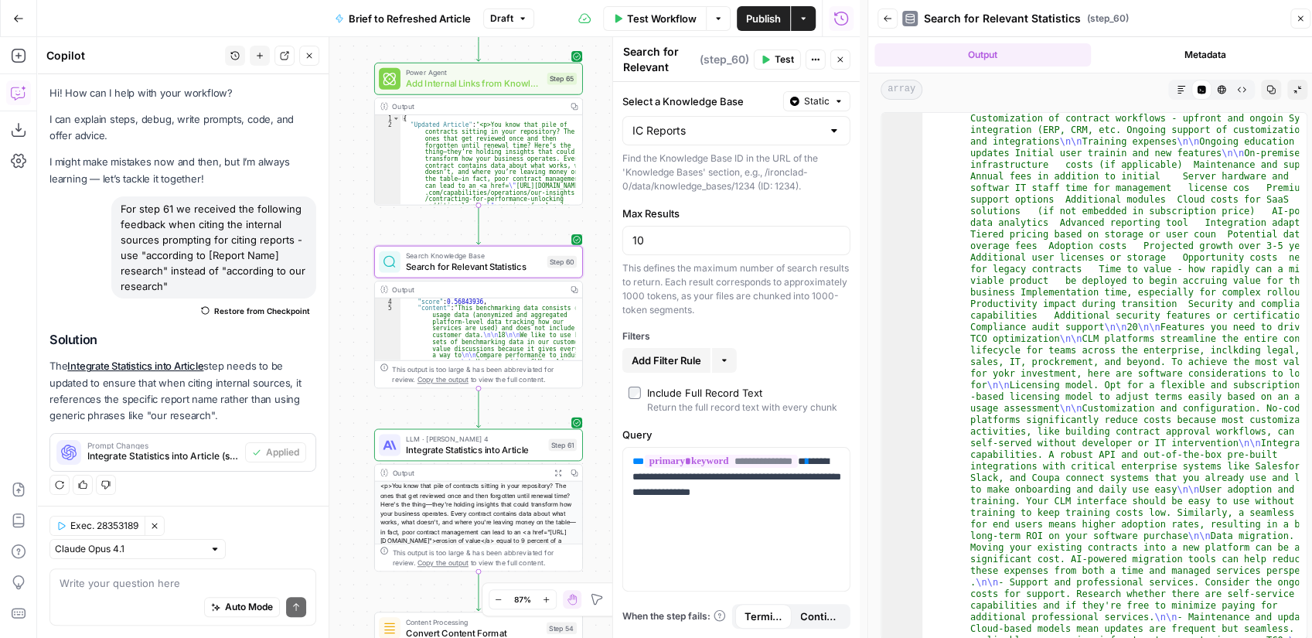
scroll to position [1206, 0]
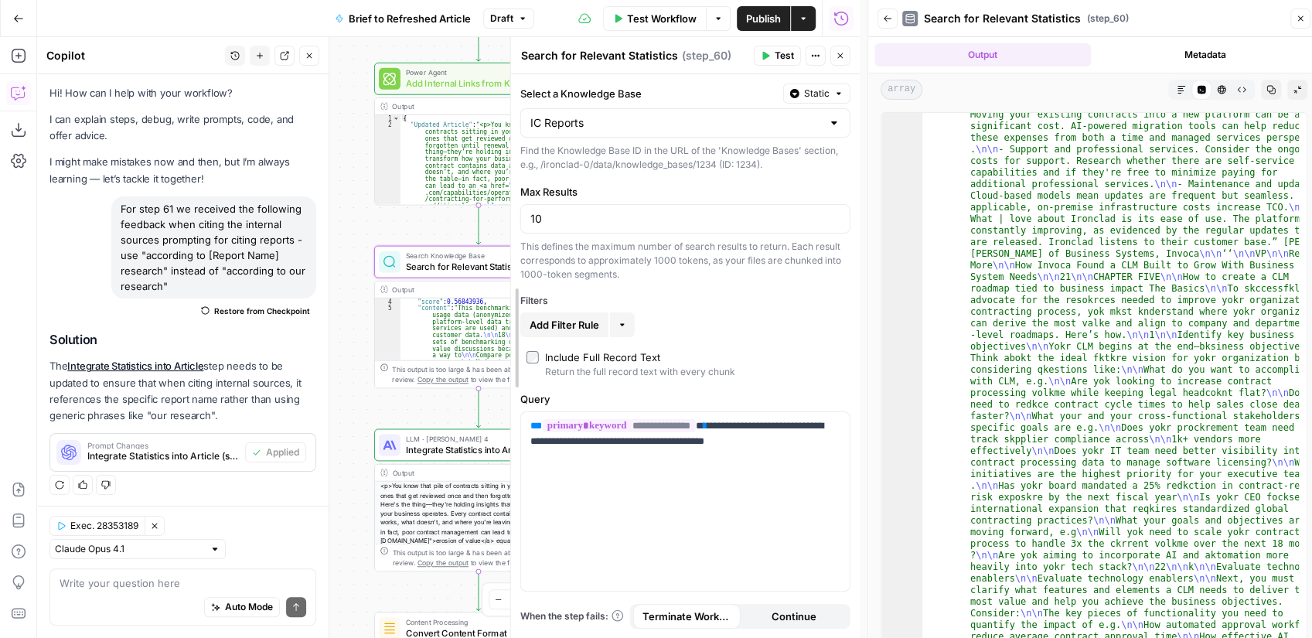
drag, startPoint x: 614, startPoint y: 240, endPoint x: 438, endPoint y: 254, distance: 176.8
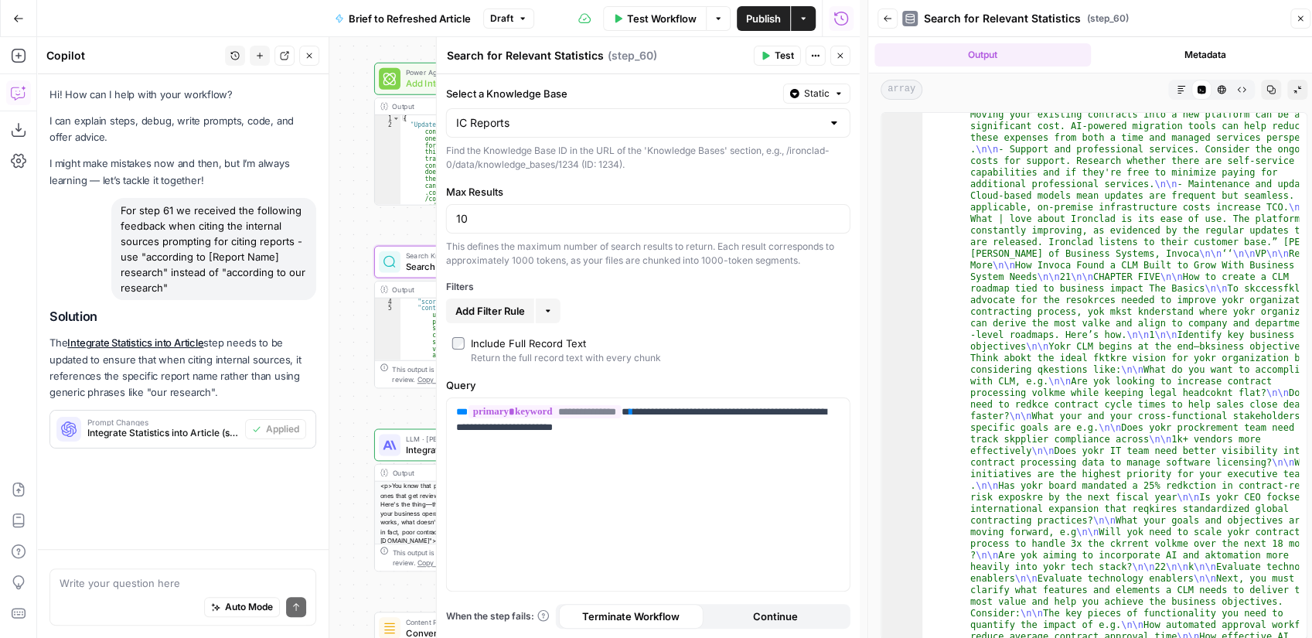
scroll to position [2, 0]
